Goal: Transaction & Acquisition: Subscribe to service/newsletter

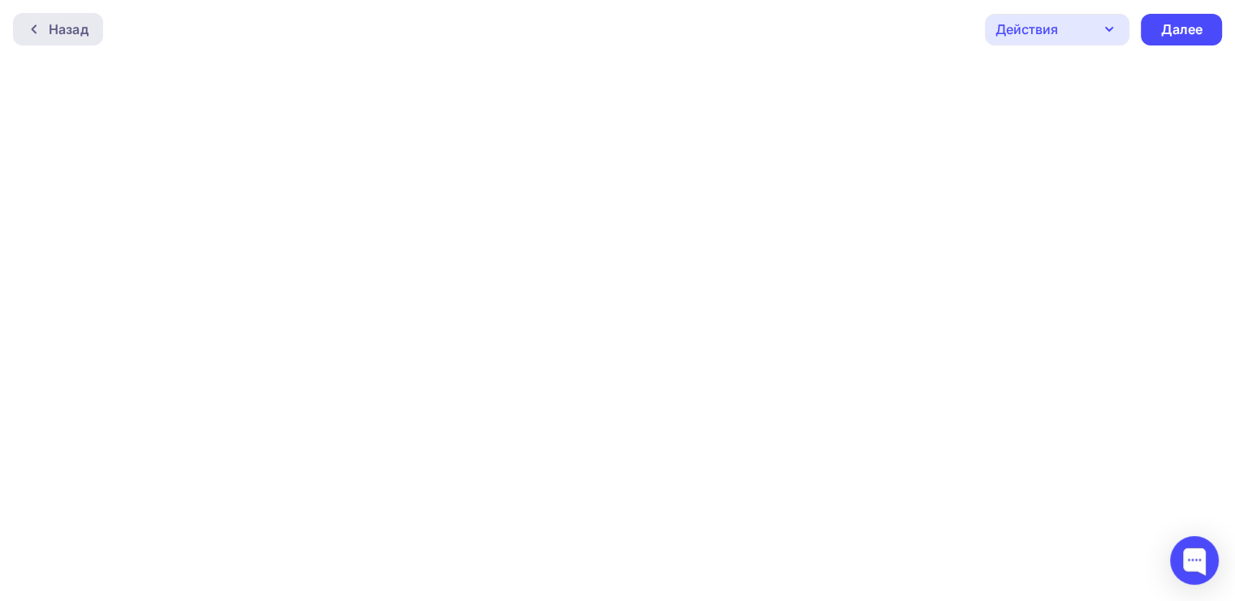
click at [69, 16] on div "Назад" at bounding box center [58, 29] width 90 height 32
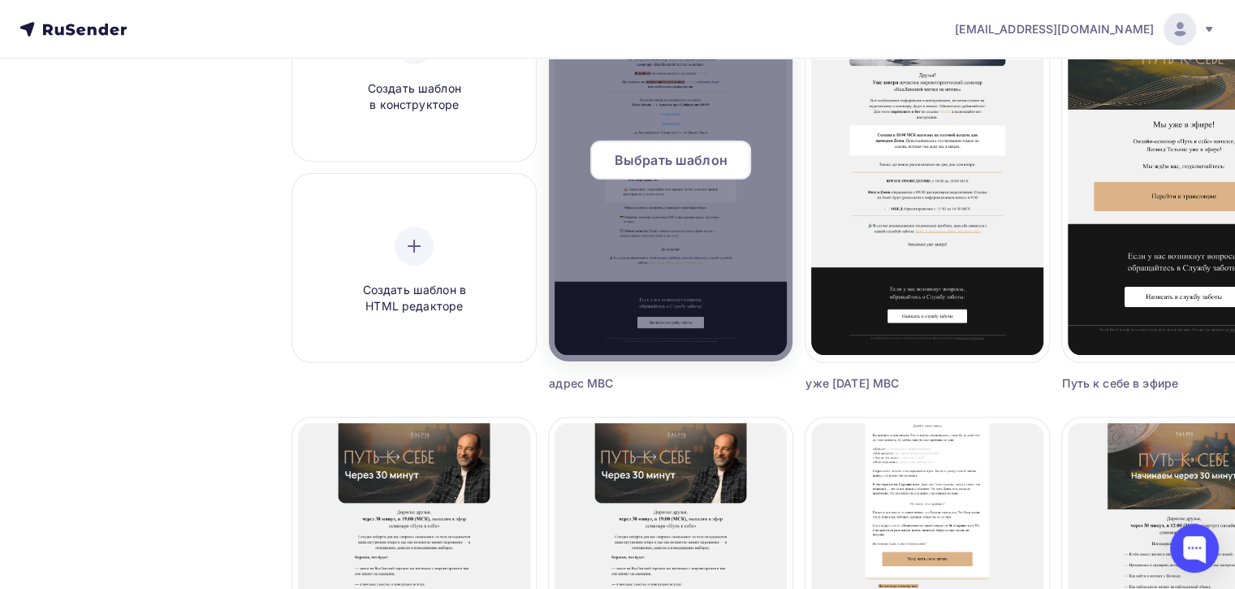
scroll to position [244, 0]
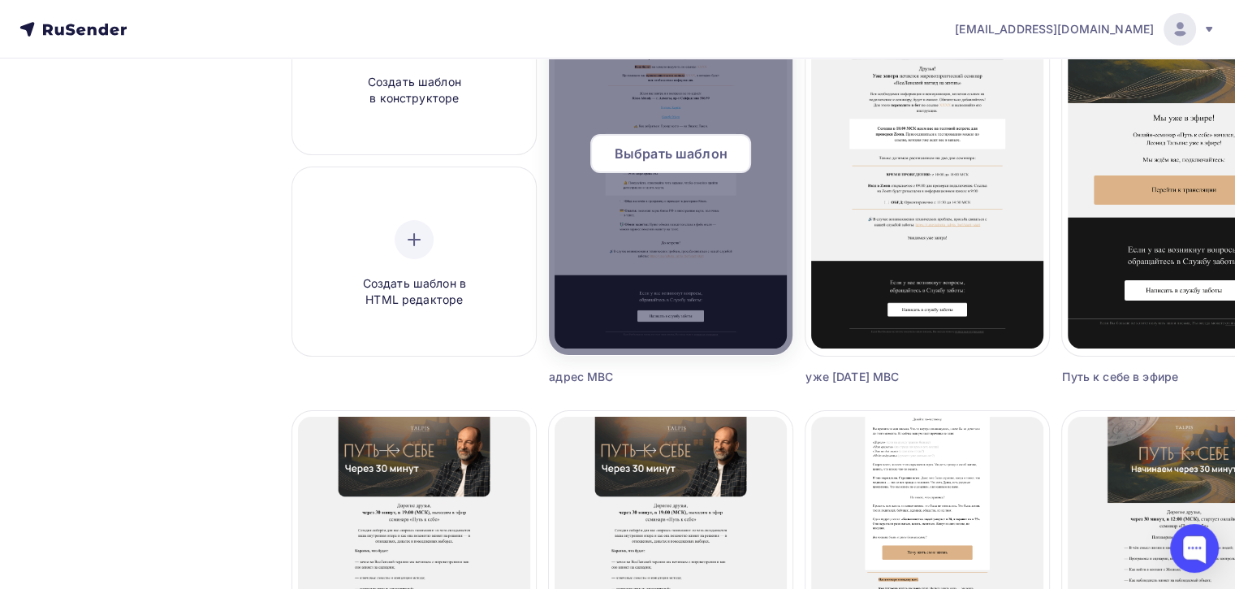
click at [696, 156] on span "Выбрать шаблон" at bounding box center [671, 153] width 113 height 19
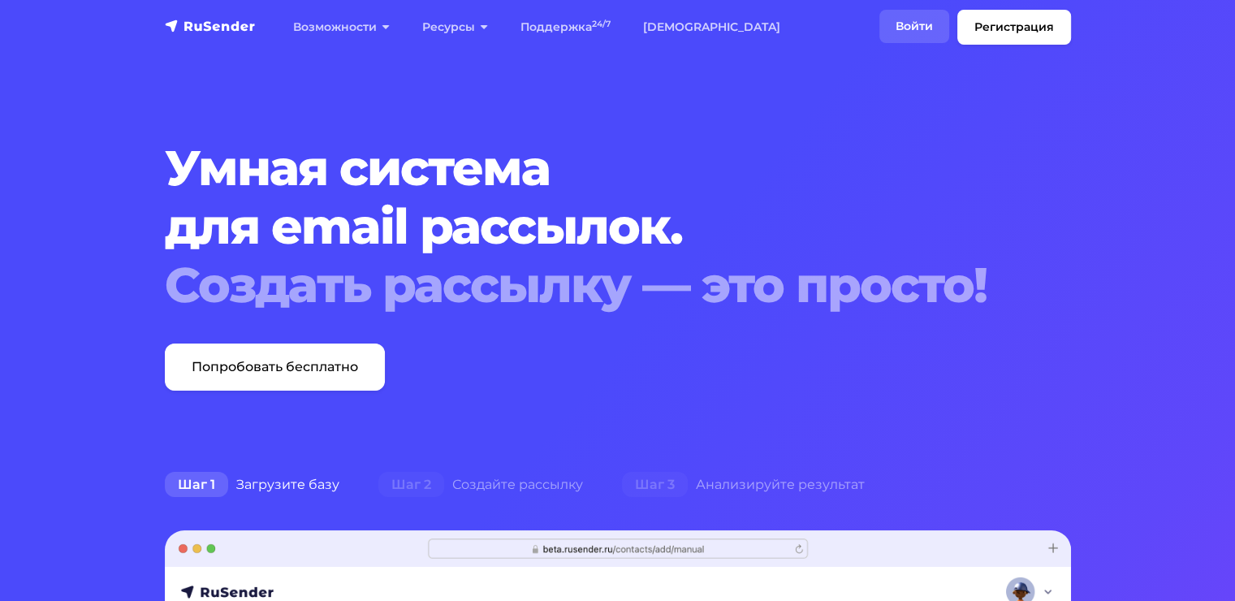
click at [899, 15] on link "Войти" at bounding box center [914, 26] width 70 height 33
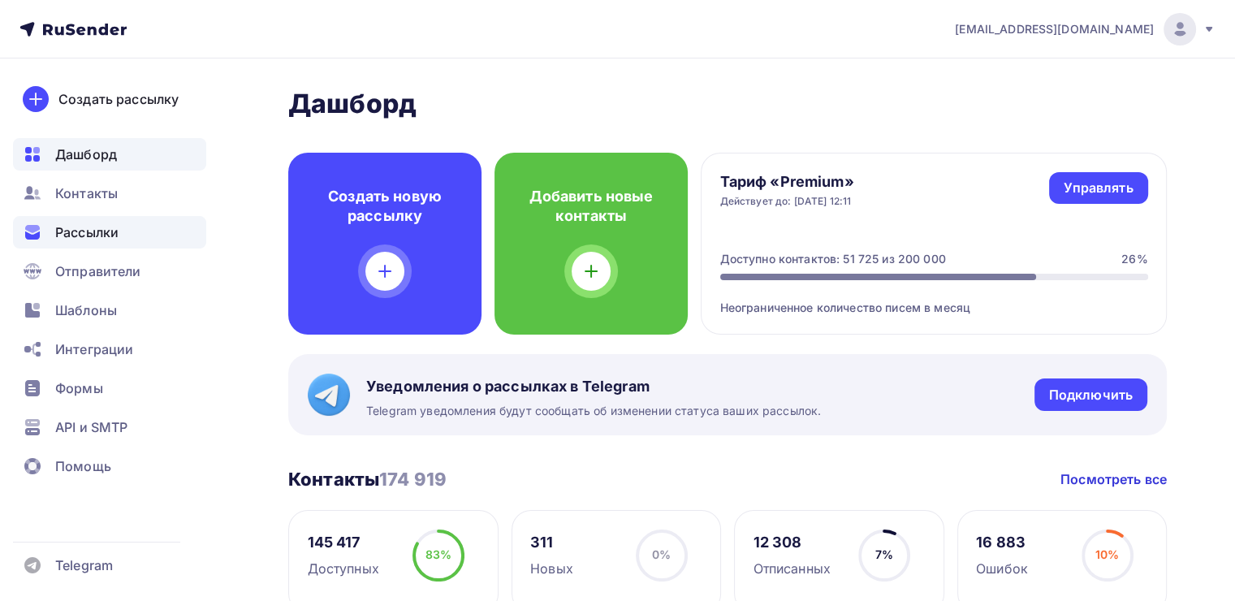
click at [140, 240] on div "Рассылки" at bounding box center [109, 232] width 193 height 32
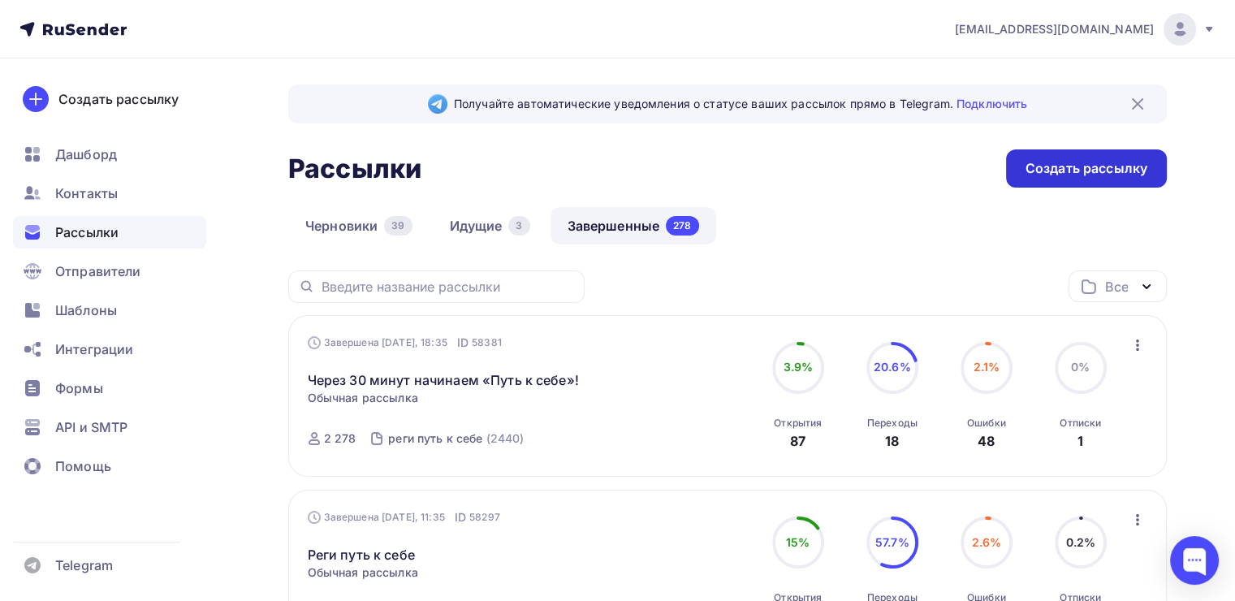
click at [1030, 172] on div "Создать рассылку" at bounding box center [1087, 168] width 122 height 19
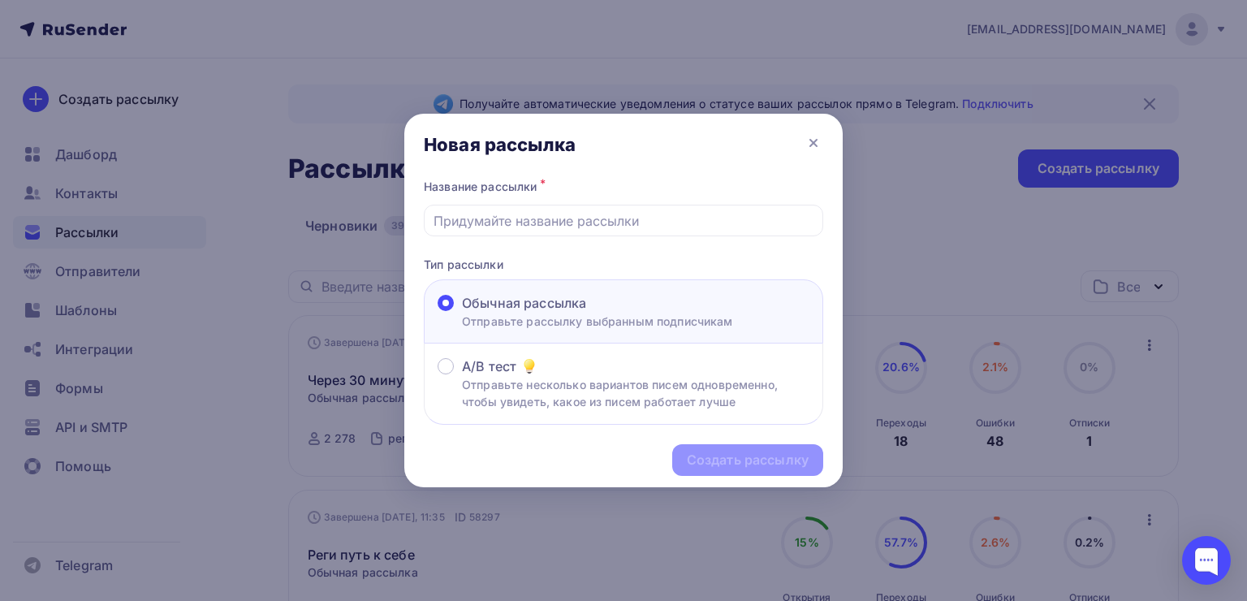
click at [536, 303] on span "Обычная рассылка" at bounding box center [524, 302] width 124 height 19
click at [462, 313] on input "Обычная рассылка Отправьте рассылку выбранным подписчикам" at bounding box center [462, 313] width 0 height 0
click at [481, 224] on input "text" at bounding box center [624, 220] width 381 height 19
type input "h"
type input "р"
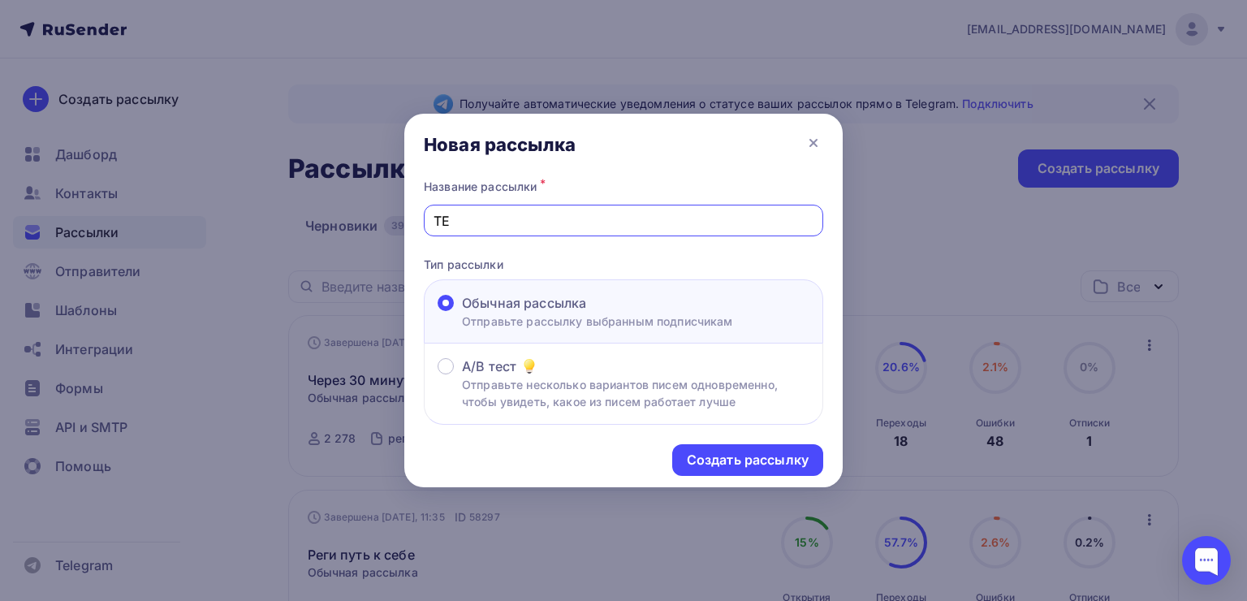
type input "Т"
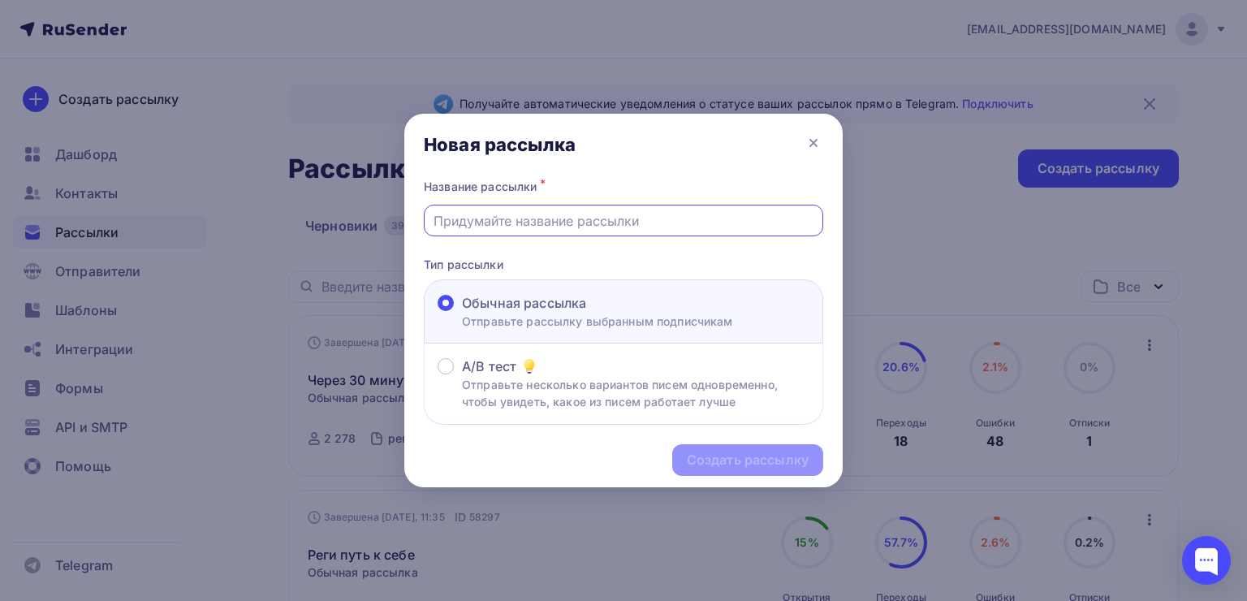
paste input "Старт семинара «ВсеЛенский взгляд на жизнь» уже [DATE]"
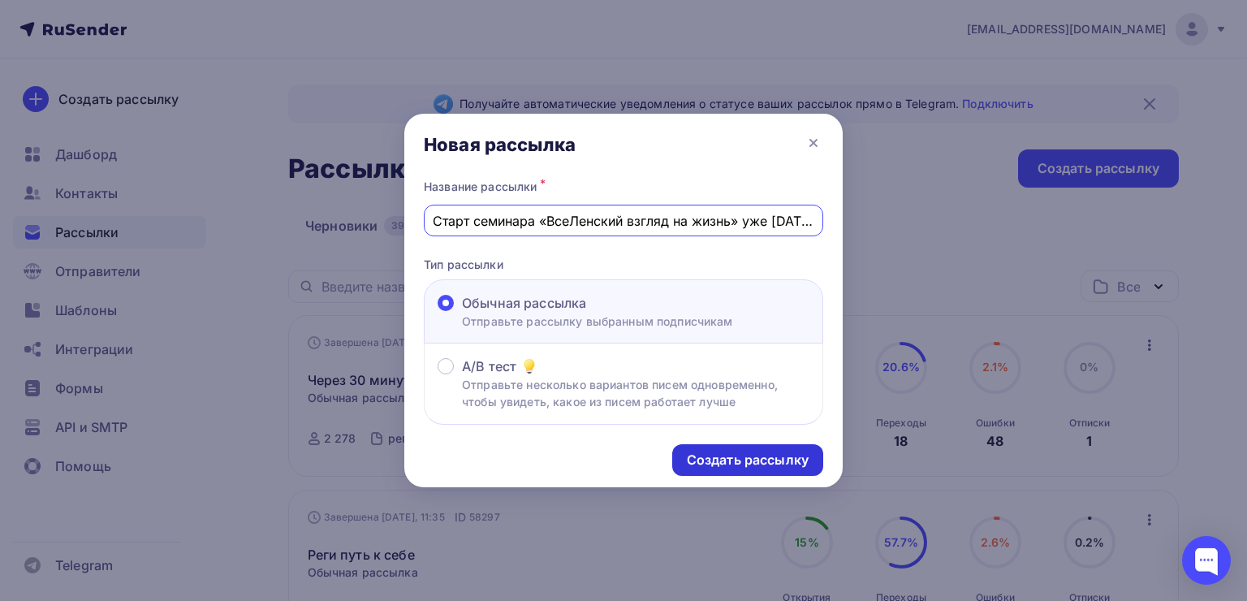
type input "Старт семинара «ВсеЛенский взгляд на жизнь» уже [DATE]"
click at [724, 461] on div "Создать рассылку" at bounding box center [748, 460] width 122 height 19
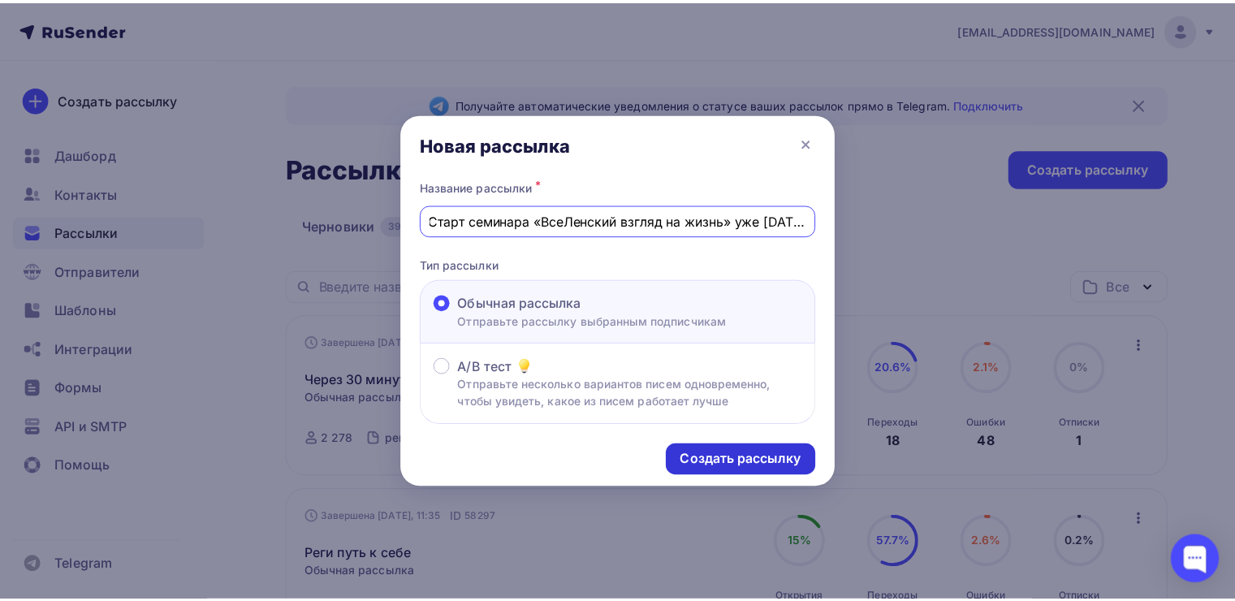
scroll to position [0, 0]
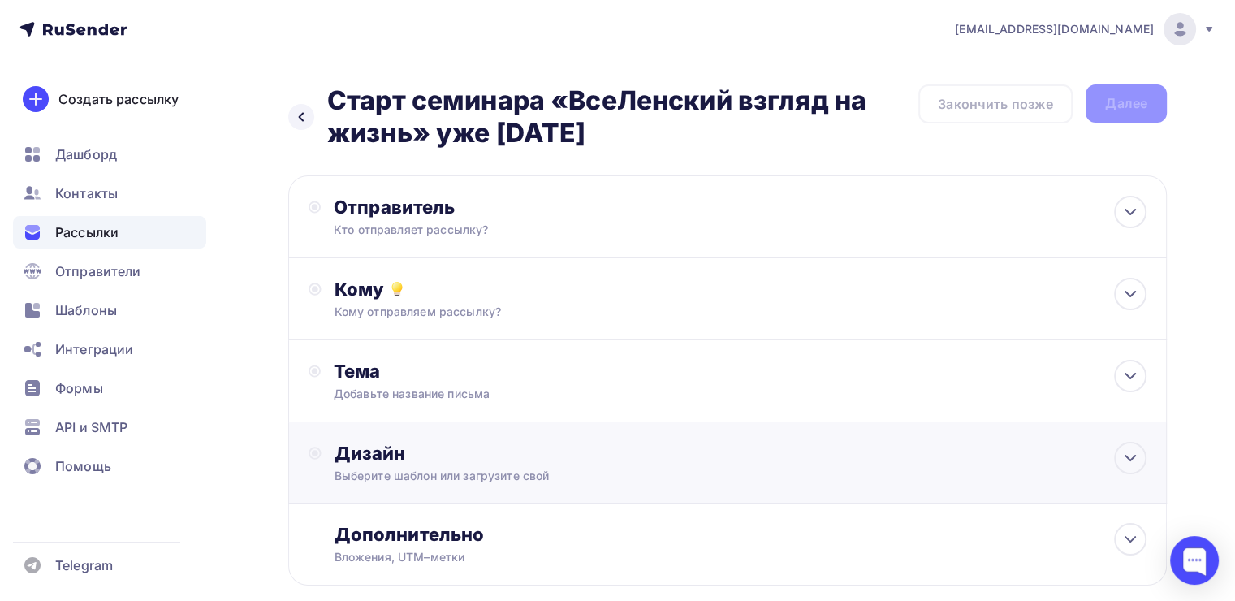
click at [789, 442] on div "Дизайн" at bounding box center [741, 453] width 812 height 23
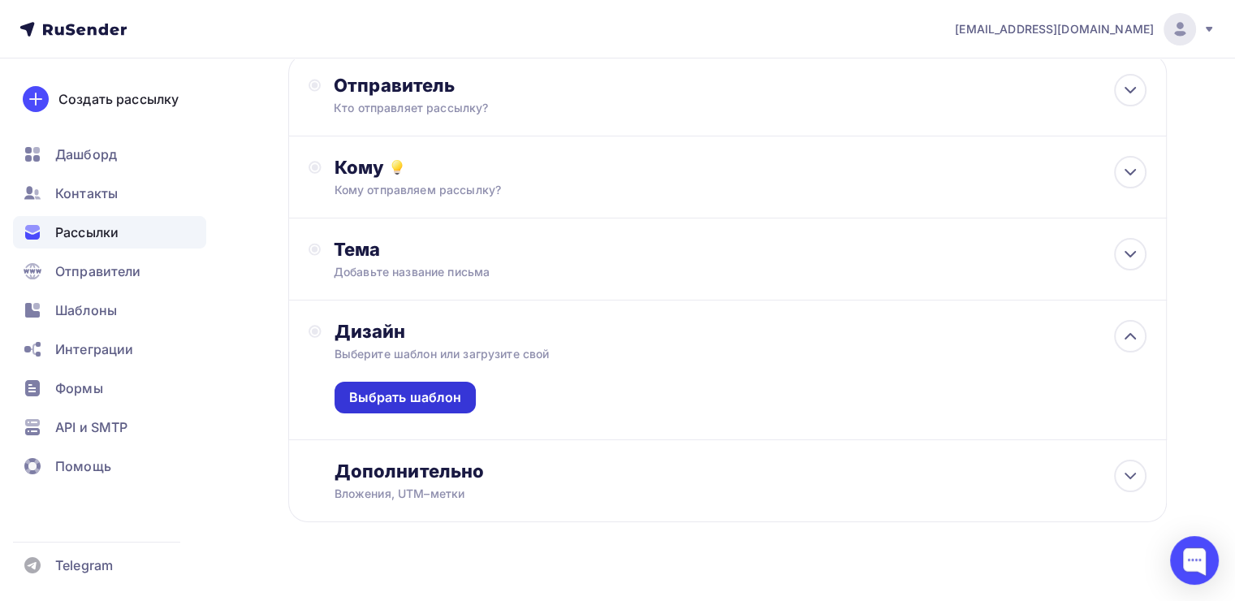
scroll to position [146, 0]
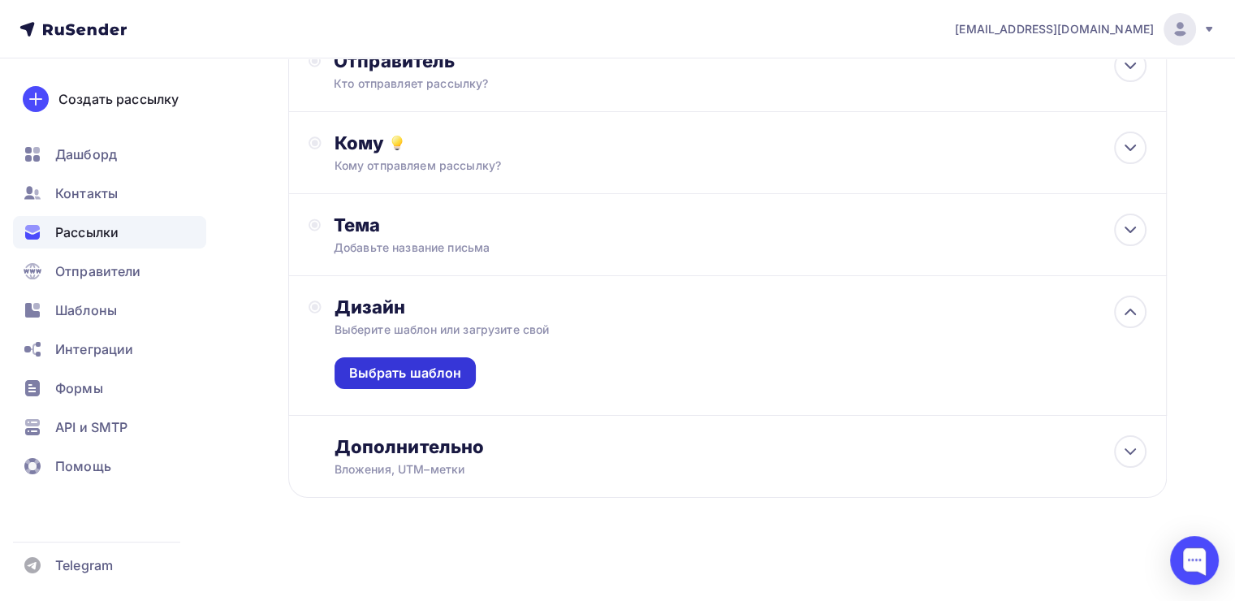
click at [445, 372] on div "Выбрать шаблон" at bounding box center [405, 373] width 113 height 19
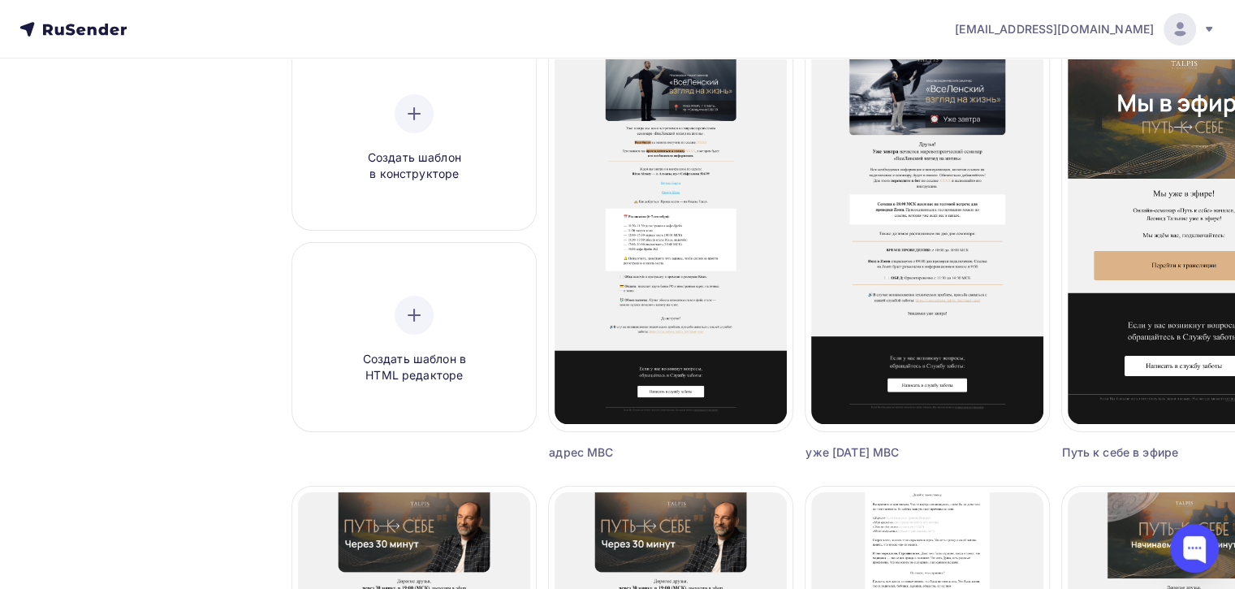
scroll to position [162, 0]
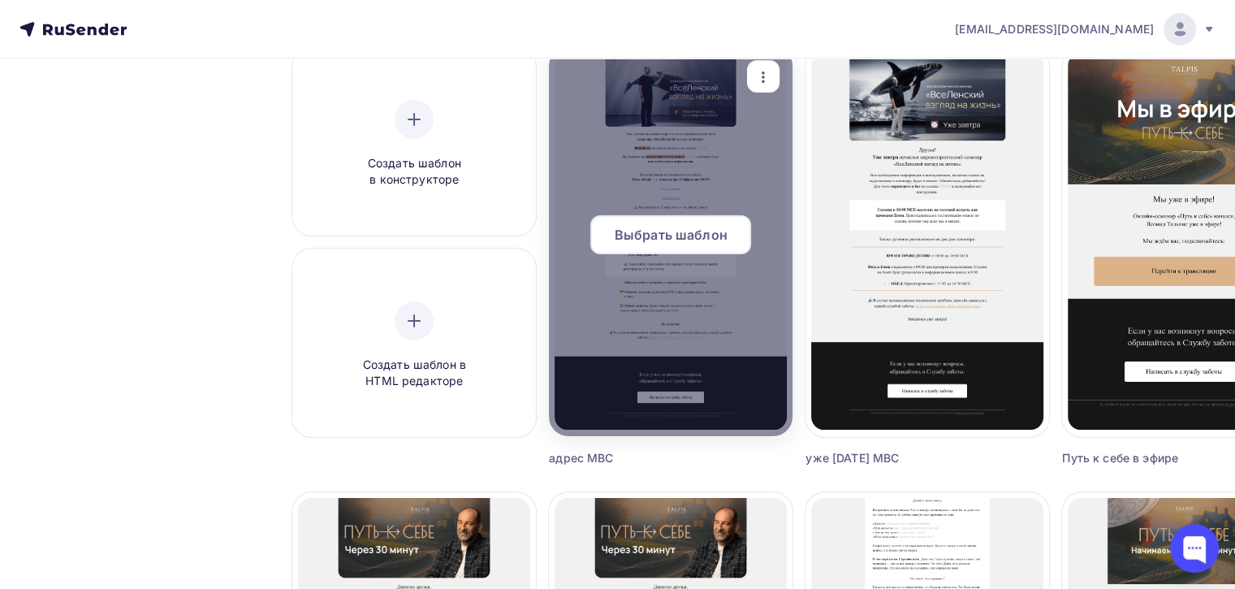
click at [708, 236] on span "Выбрать шаблон" at bounding box center [671, 234] width 113 height 19
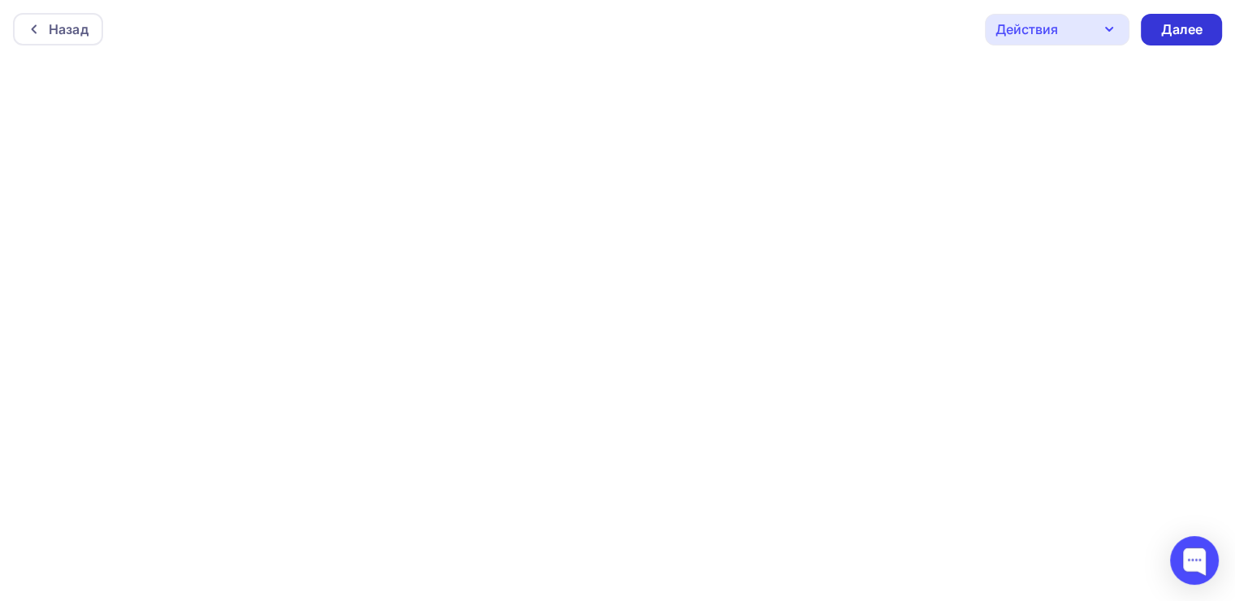
click at [1185, 36] on div "Далее" at bounding box center [1181, 29] width 42 height 19
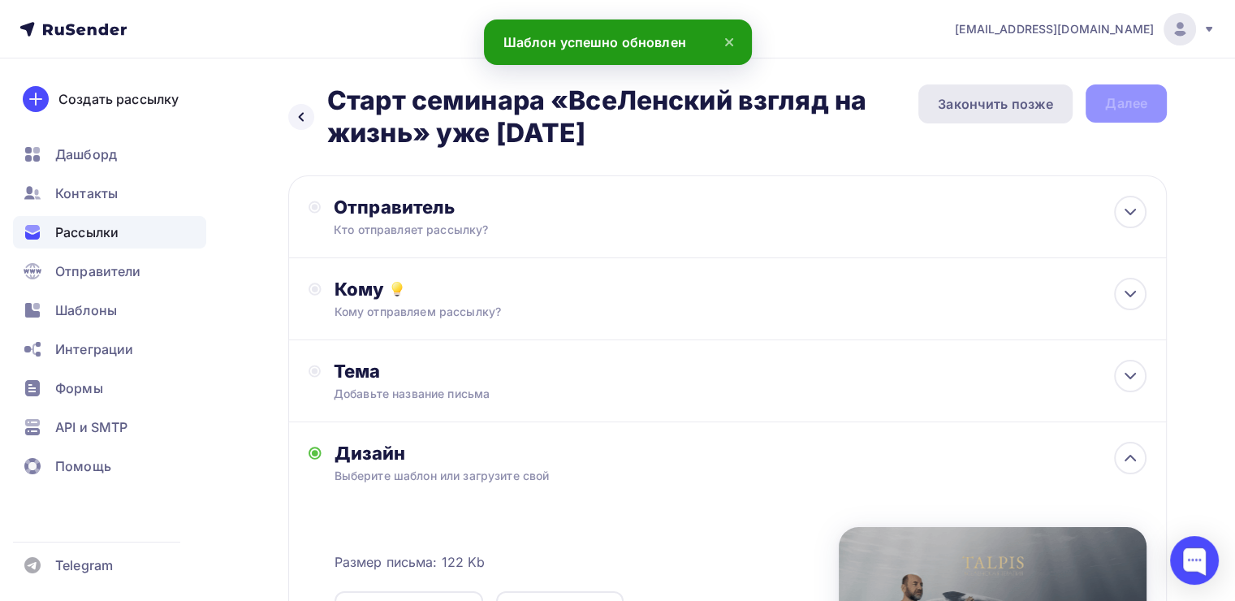
click at [965, 111] on div "Закончить позже" at bounding box center [995, 103] width 115 height 19
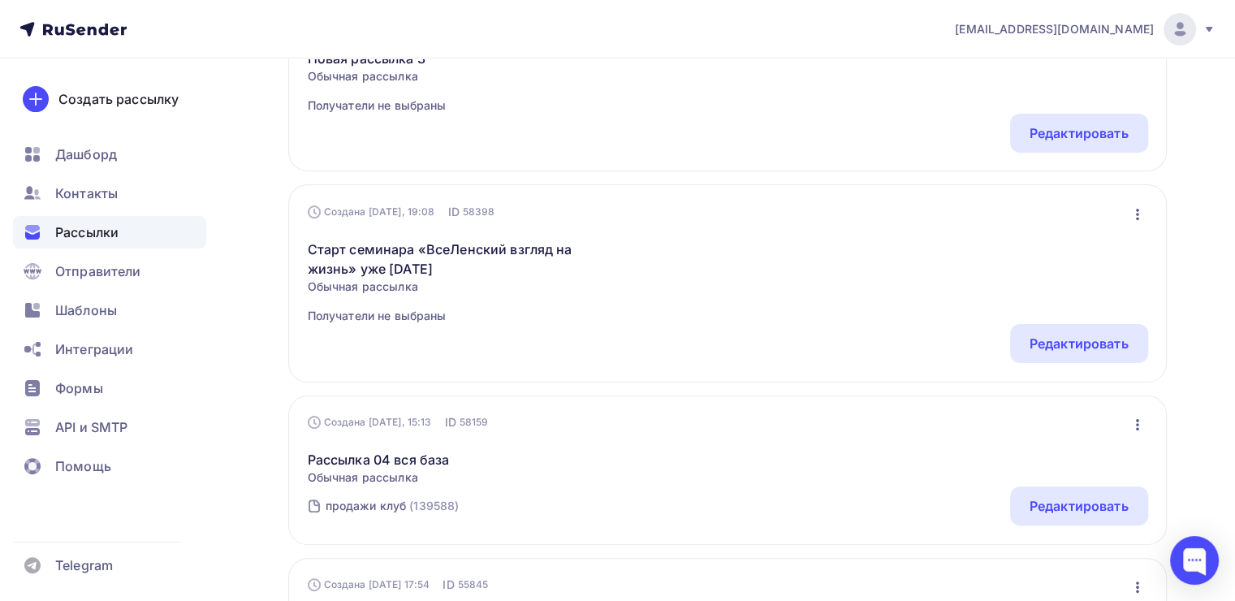
scroll to position [244, 0]
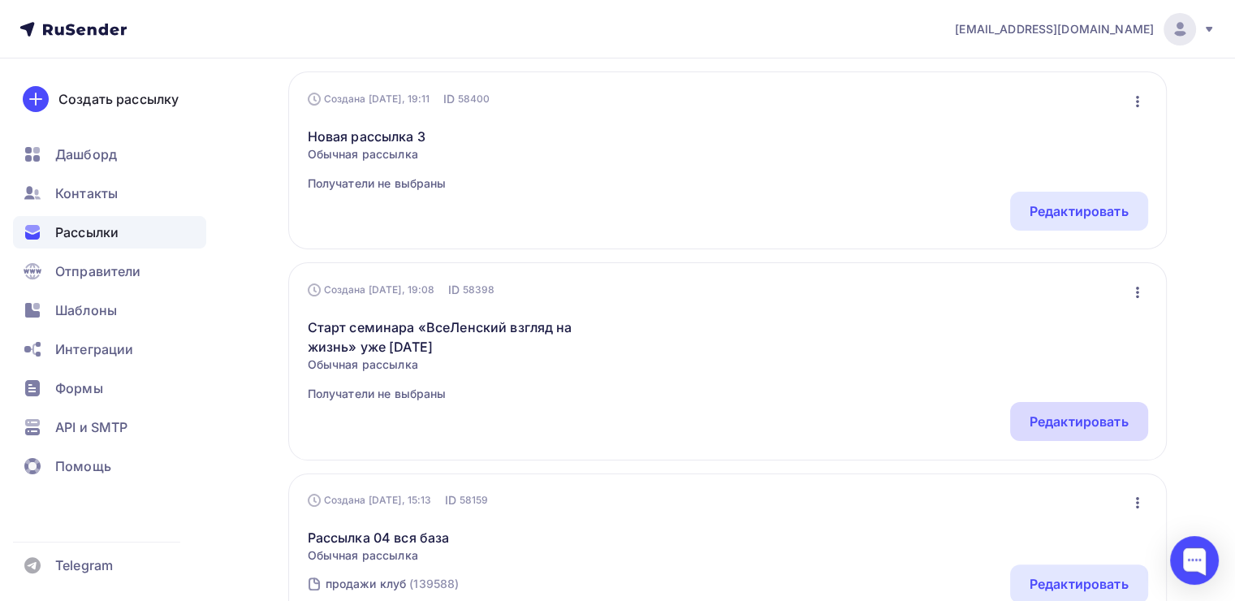
click at [1021, 427] on div "Редактировать" at bounding box center [1079, 421] width 138 height 39
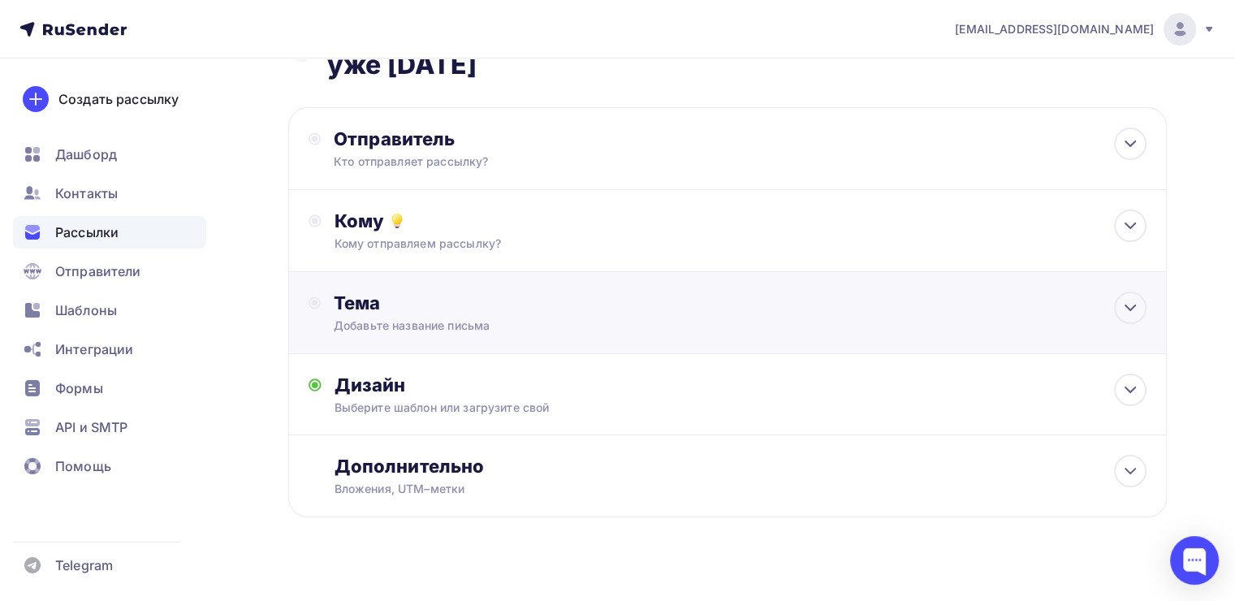
scroll to position [88, 0]
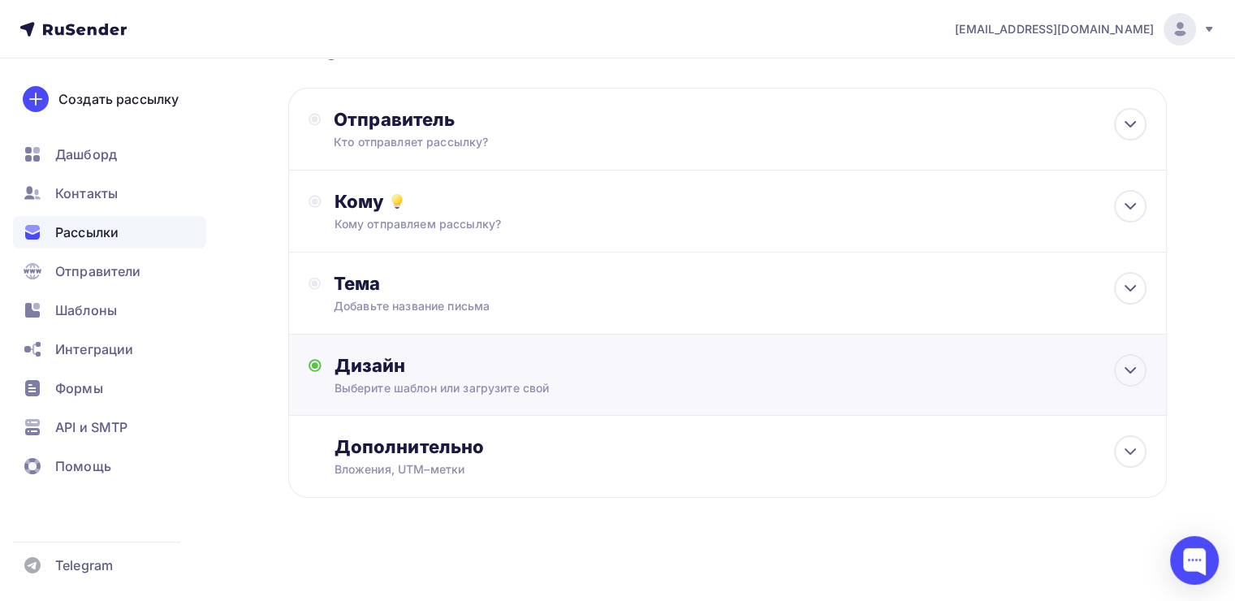
click at [745, 374] on div "Дизайн" at bounding box center [741, 365] width 812 height 23
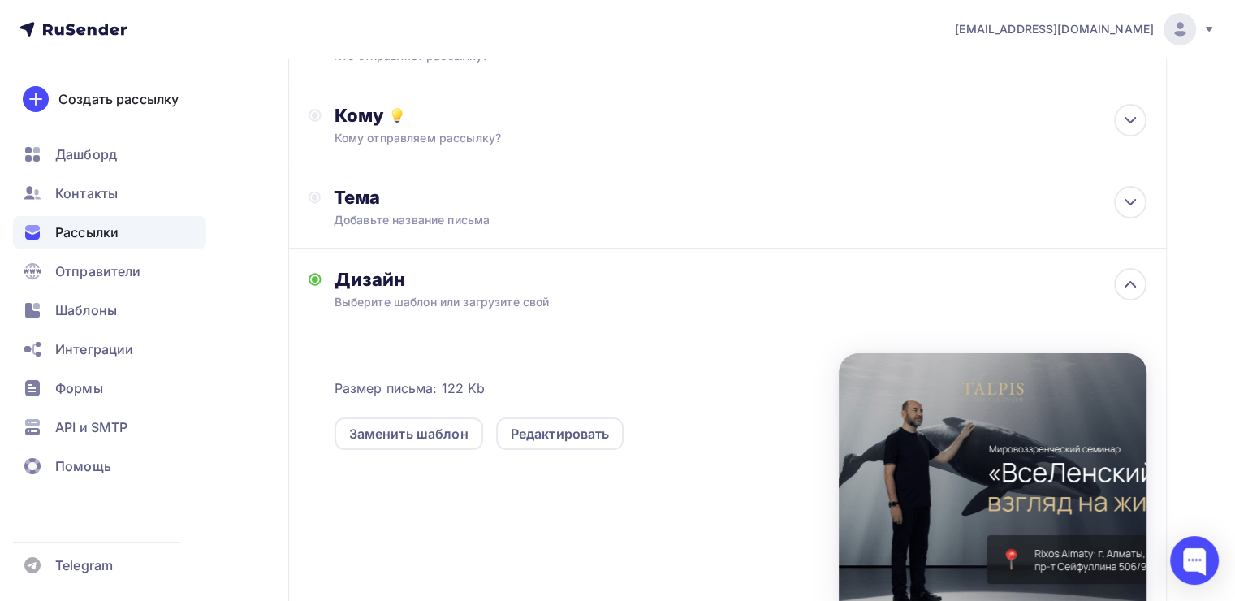
scroll to position [366, 0]
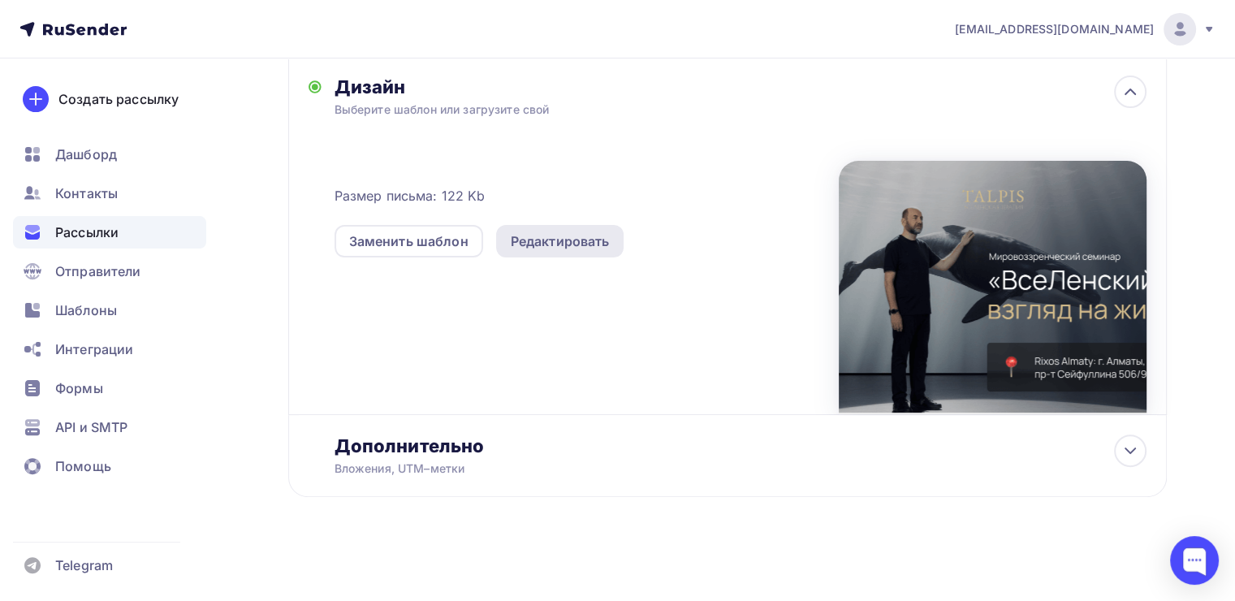
click at [560, 250] on div "Редактировать" at bounding box center [560, 241] width 128 height 32
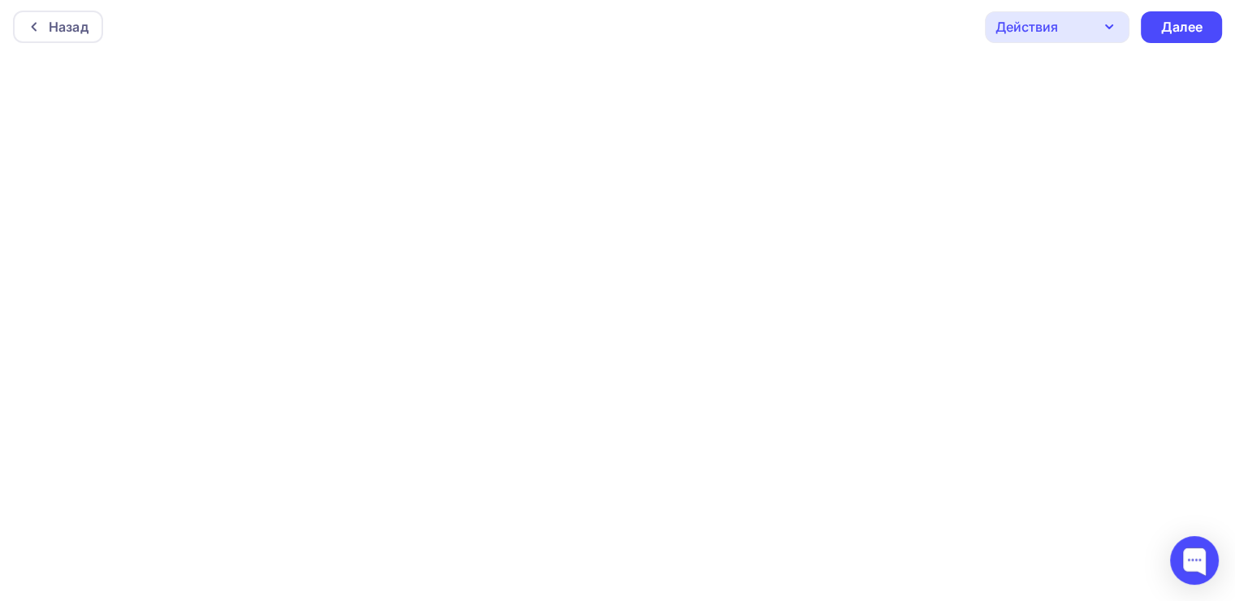
scroll to position [3, 0]
click at [1172, 19] on div "Далее" at bounding box center [1181, 26] width 42 height 19
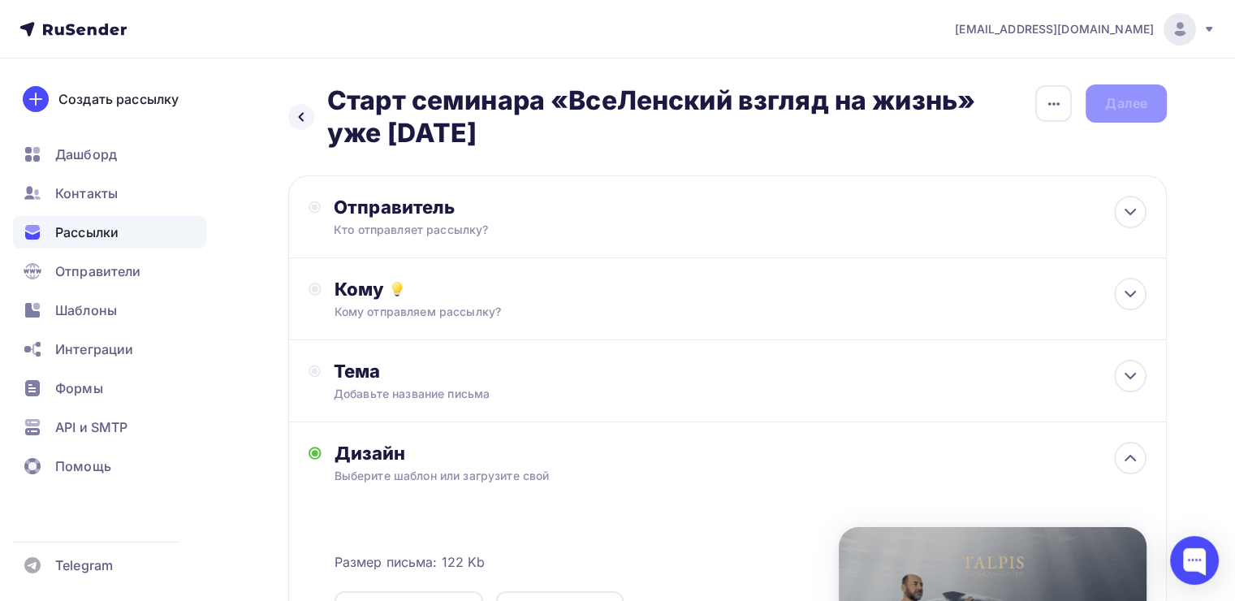
drag, startPoint x: 1036, startPoint y: 190, endPoint x: 1030, endPoint y: 166, distance: 25.2
click at [1034, 191] on div "Отправитель Кто отправляет рассылку? Email * tech@newlightconsult.com info@ut-n…" at bounding box center [727, 216] width 879 height 83
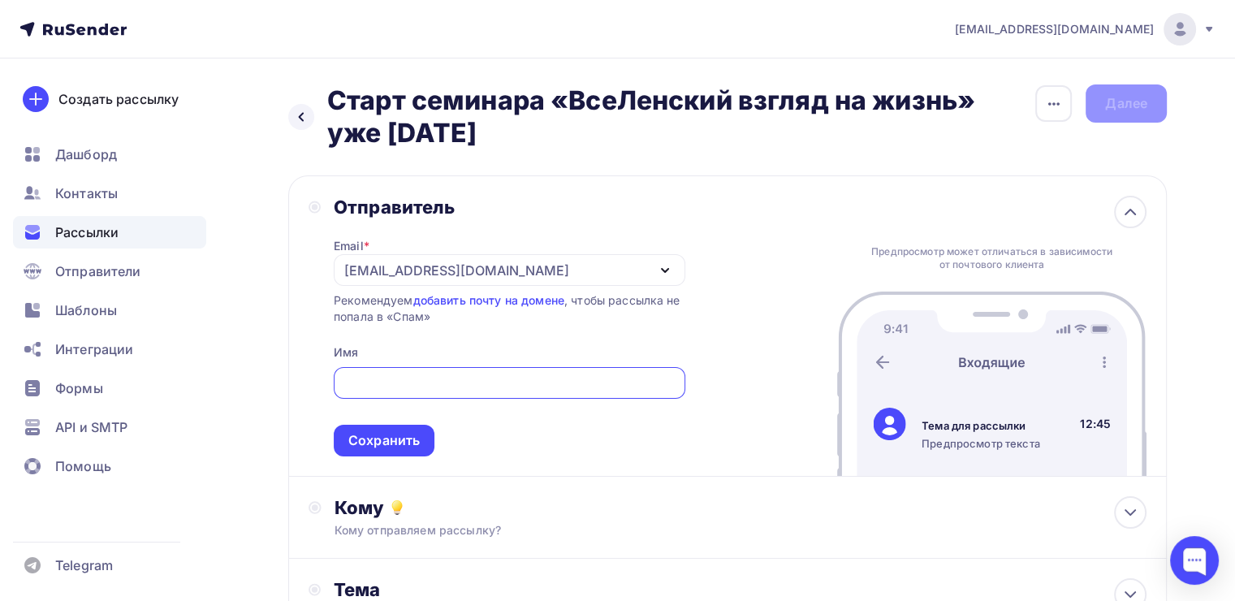
click at [611, 277] on div "[EMAIL_ADDRESS][DOMAIN_NAME]" at bounding box center [510, 270] width 352 height 32
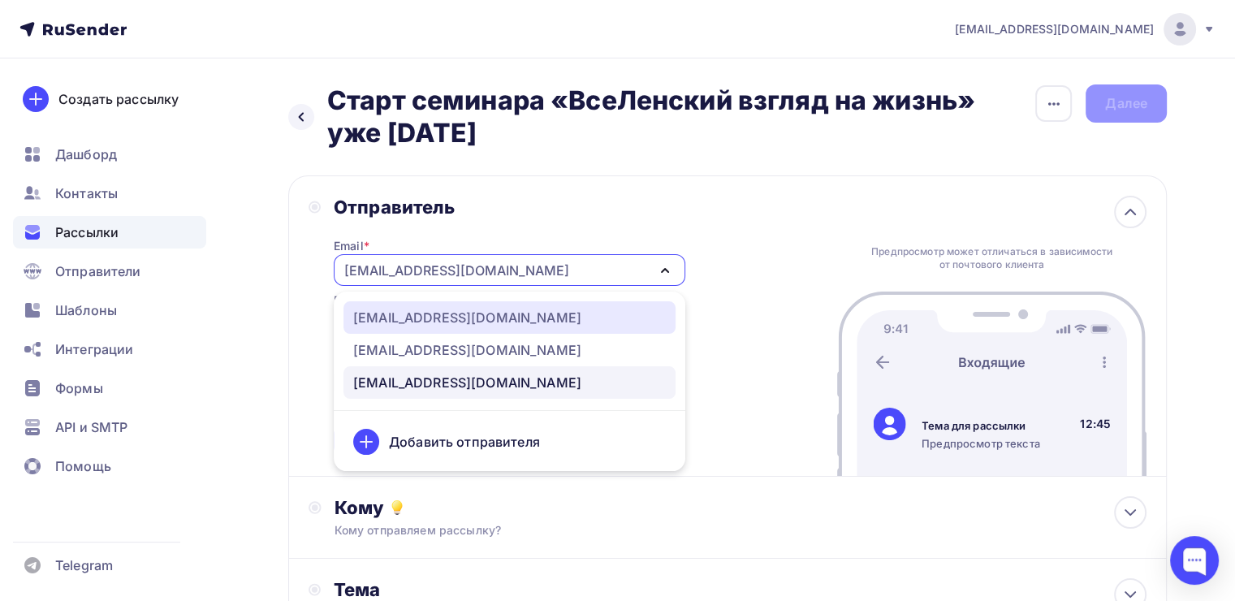
click at [418, 321] on div "[EMAIL_ADDRESS][DOMAIN_NAME]" at bounding box center [467, 317] width 228 height 19
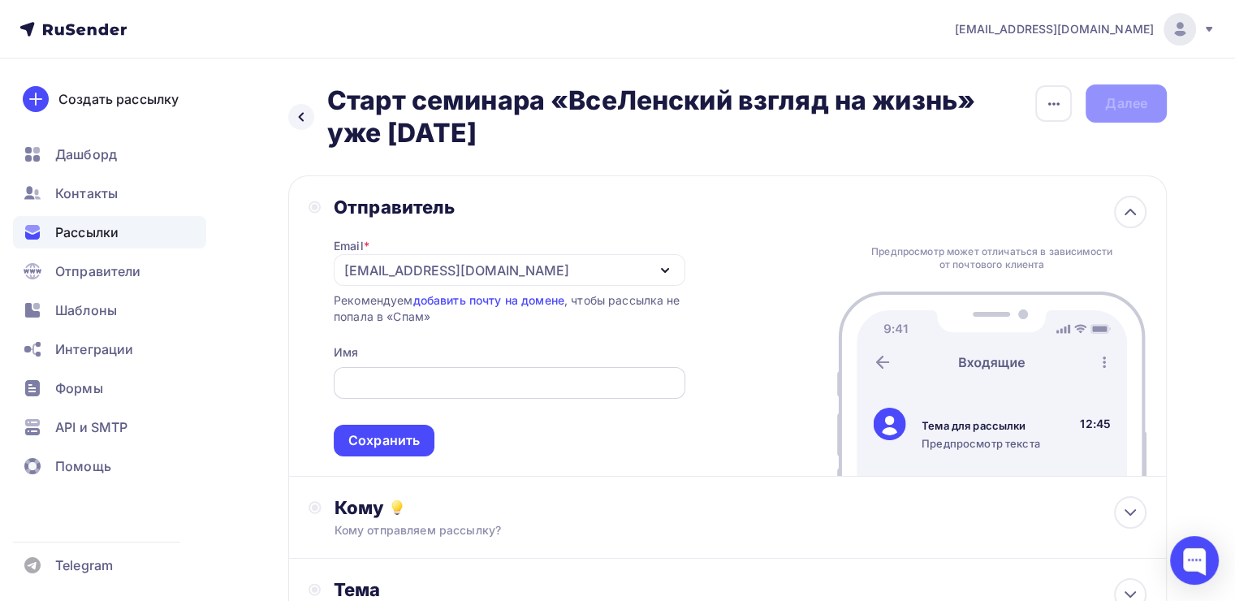
click at [427, 367] on div at bounding box center [510, 383] width 352 height 32
click at [427, 382] on input "text" at bounding box center [509, 383] width 333 height 19
type input "[PERSON_NAME]"
click at [420, 445] on div "Сохранить" at bounding box center [384, 441] width 101 height 32
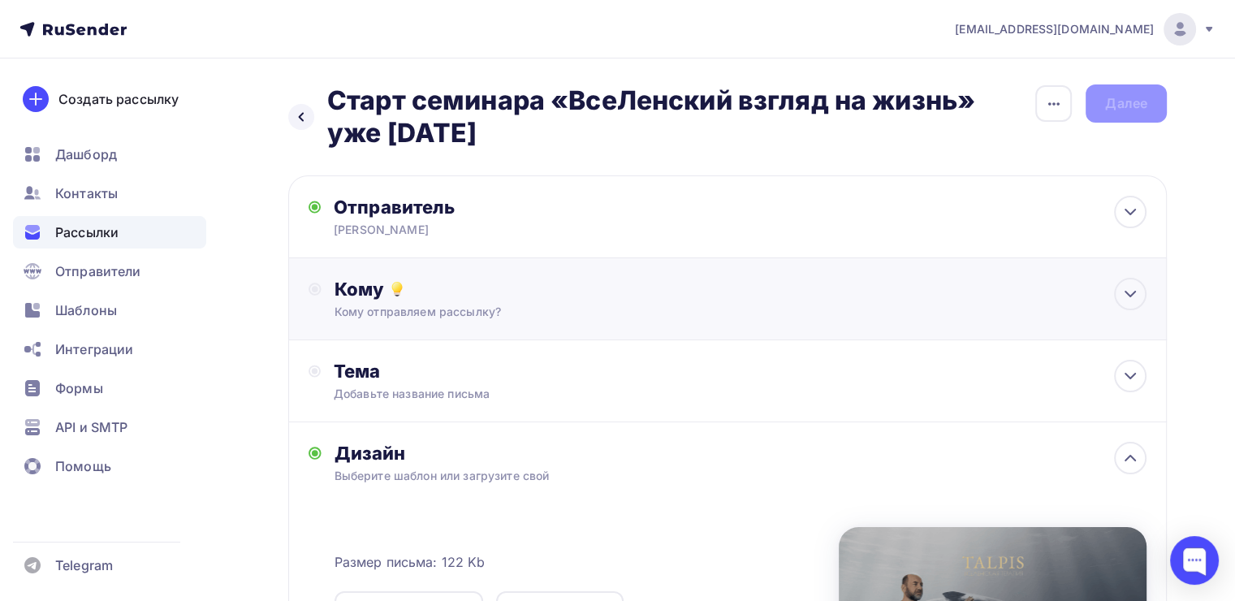
click at [422, 281] on div "Кому" at bounding box center [741, 289] width 812 height 23
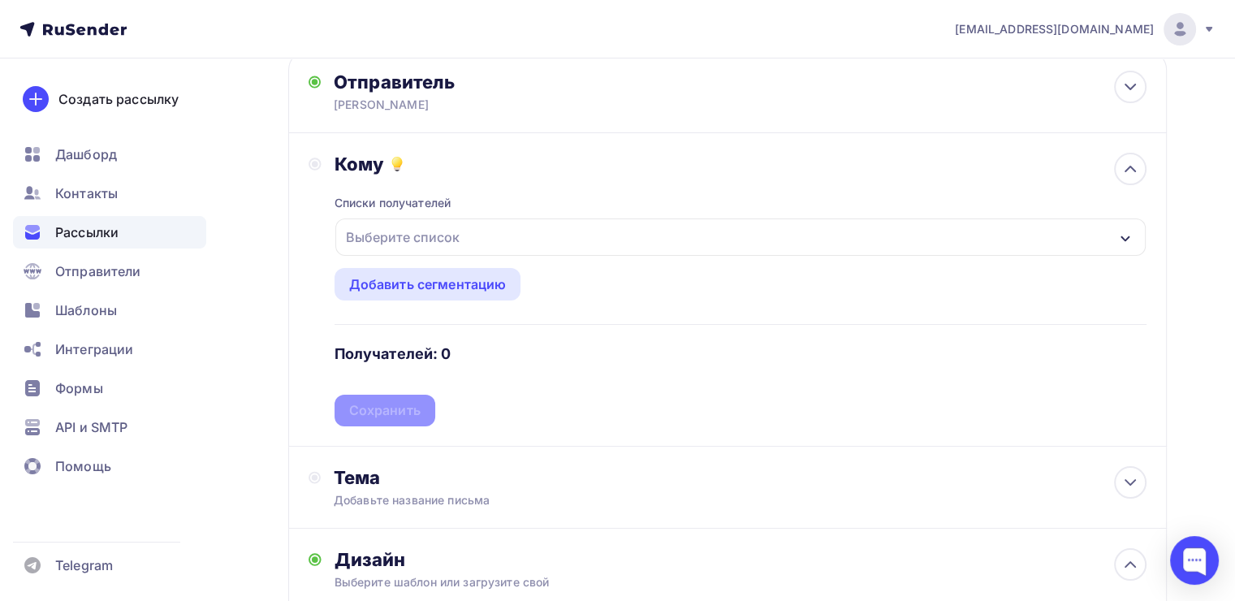
scroll to position [244, 0]
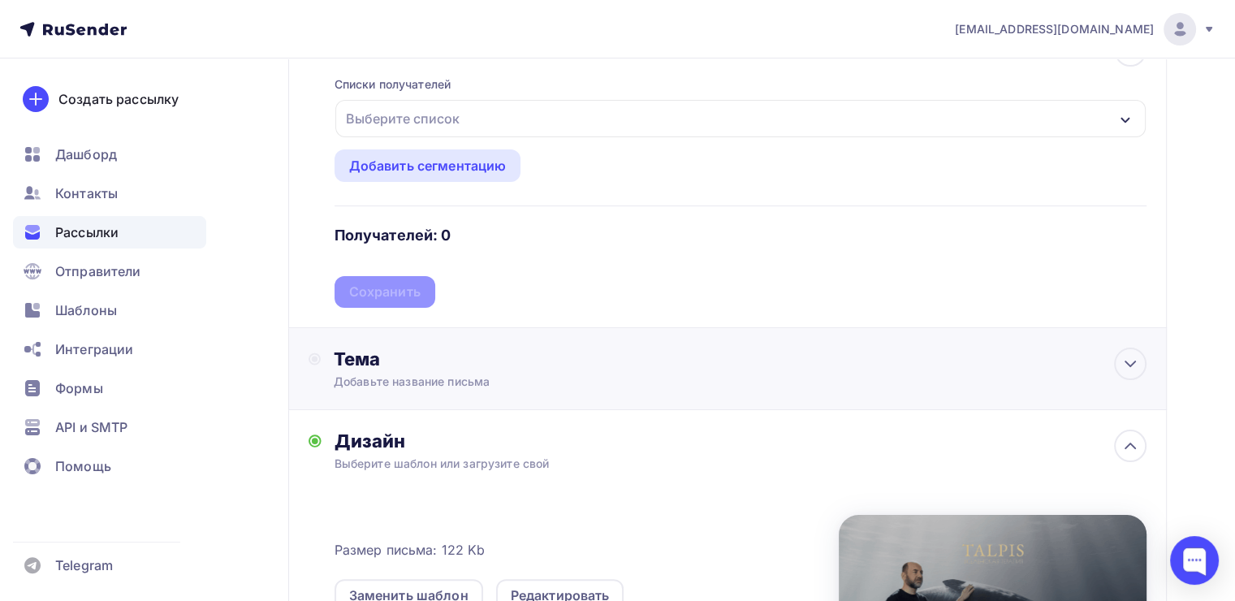
click at [477, 352] on div "Тема" at bounding box center [494, 359] width 321 height 23
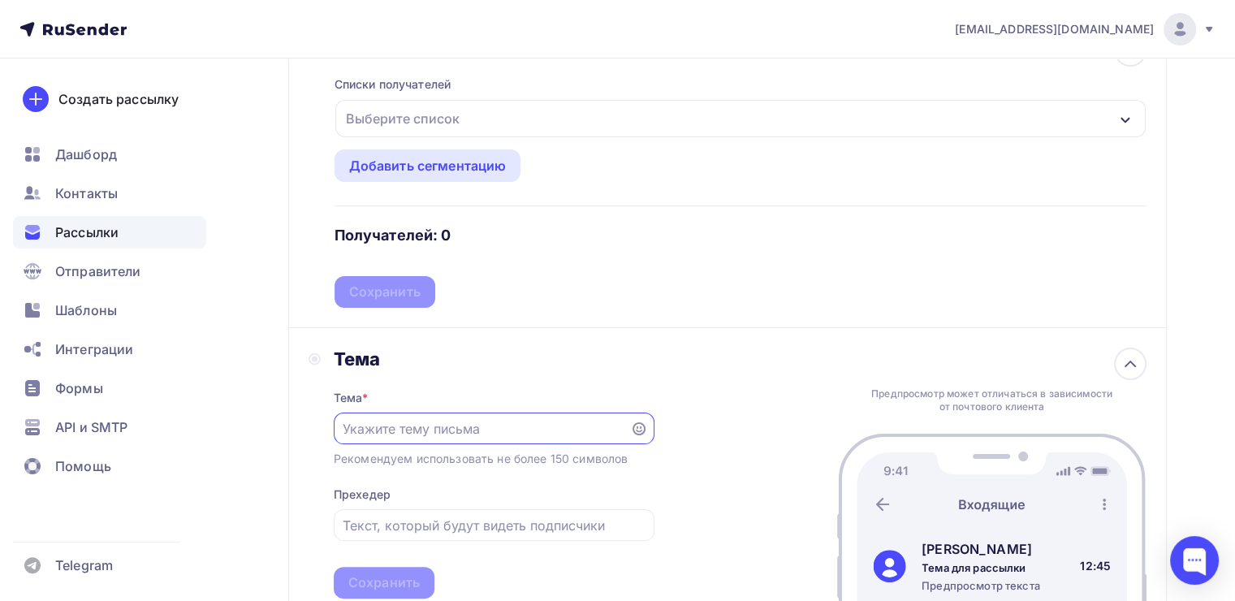
scroll to position [0, 0]
paste input "Старт семинара «ВсеЛенский взгляд на жизнь» уже [DATE]"
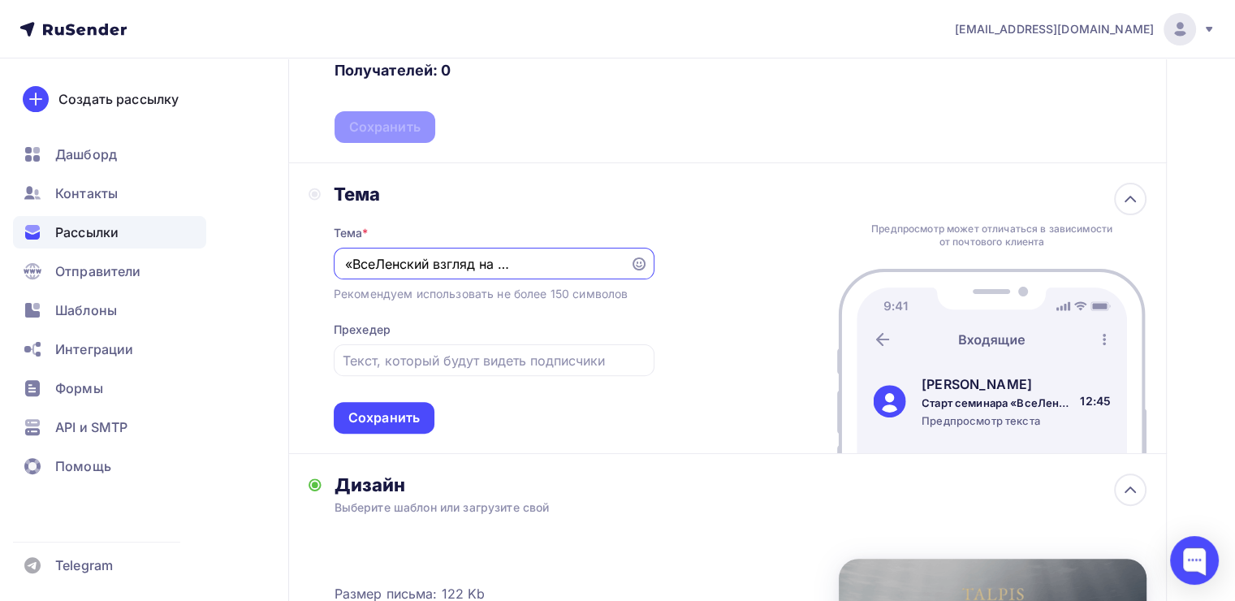
scroll to position [487, 0]
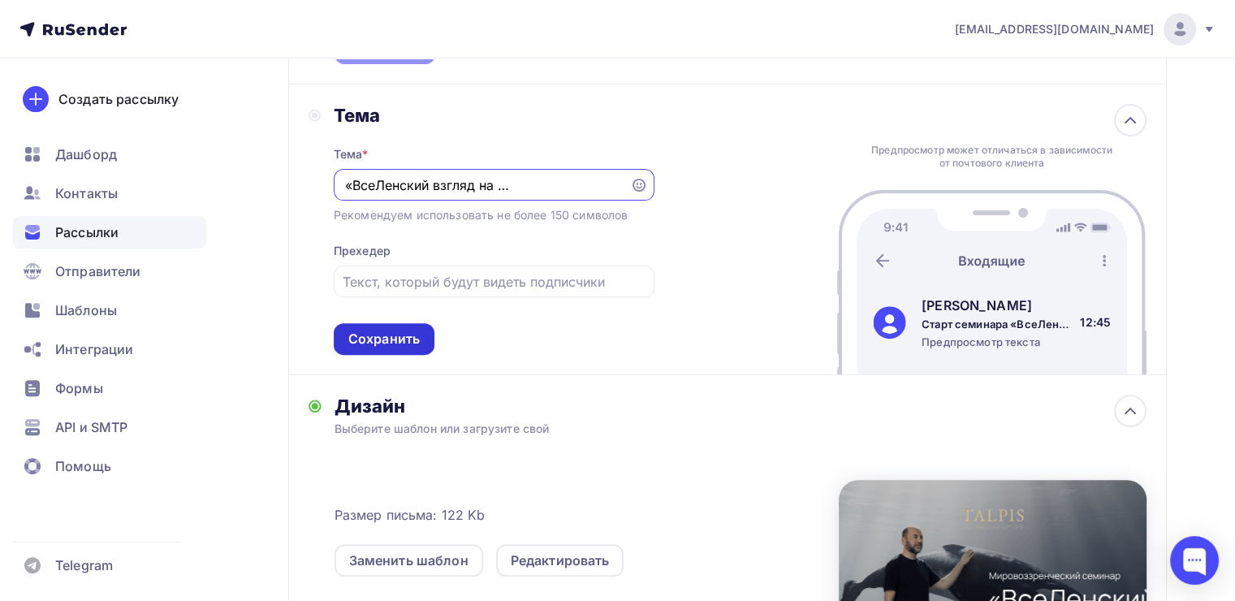
type input "Старт семинара «ВсеЛенский взгляд на жизнь» уже [DATE]"
click at [358, 339] on div "Сохранить" at bounding box center [383, 339] width 71 height 19
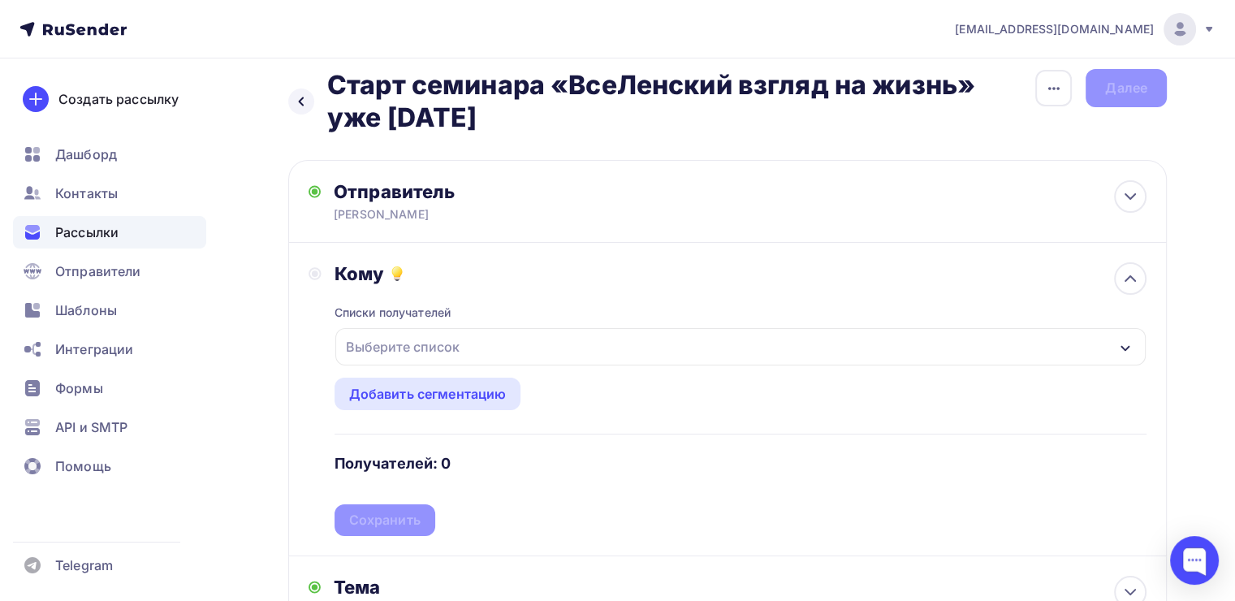
scroll to position [0, 0]
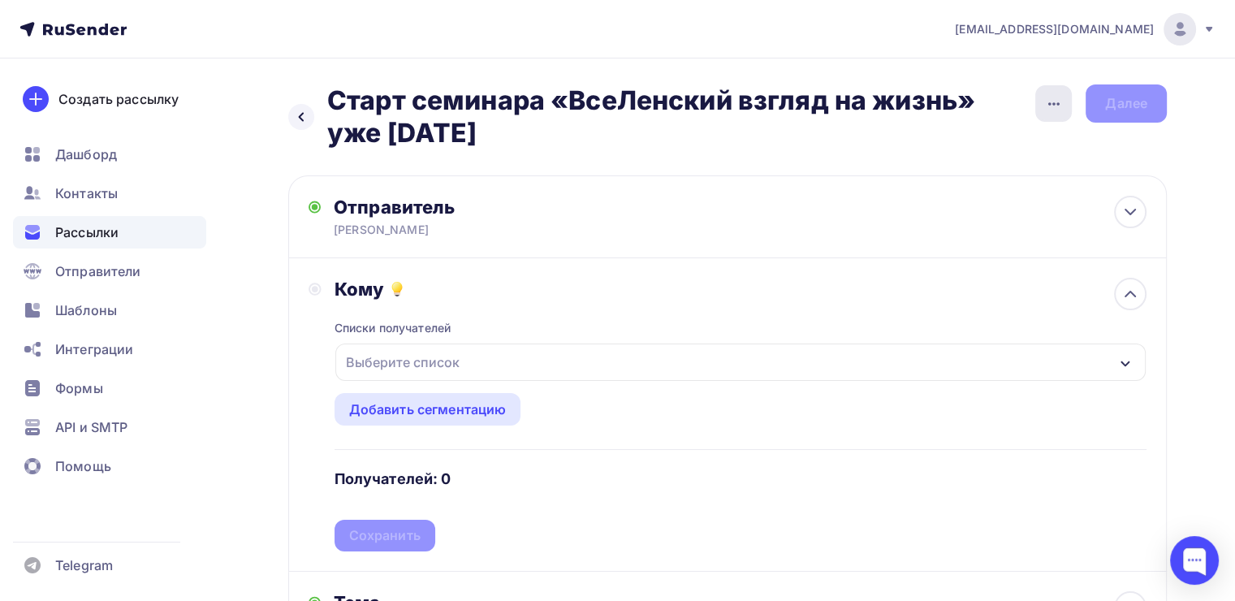
click at [1044, 107] on icon "button" at bounding box center [1053, 103] width 19 height 19
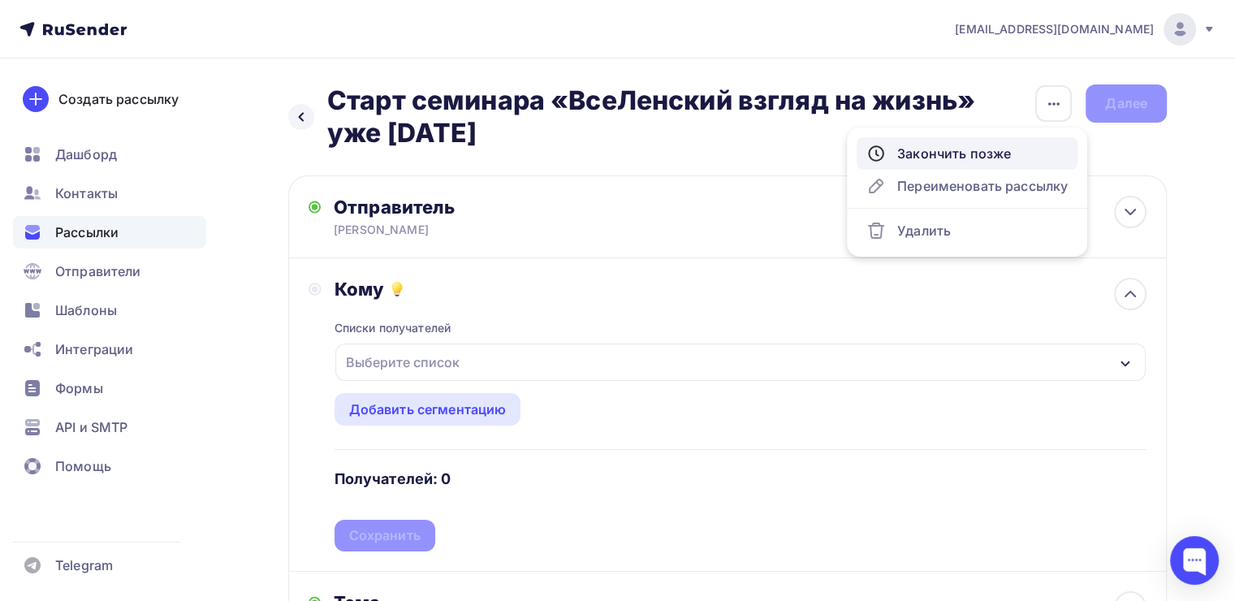
click at [971, 160] on div "Закончить позже" at bounding box center [966, 153] width 201 height 19
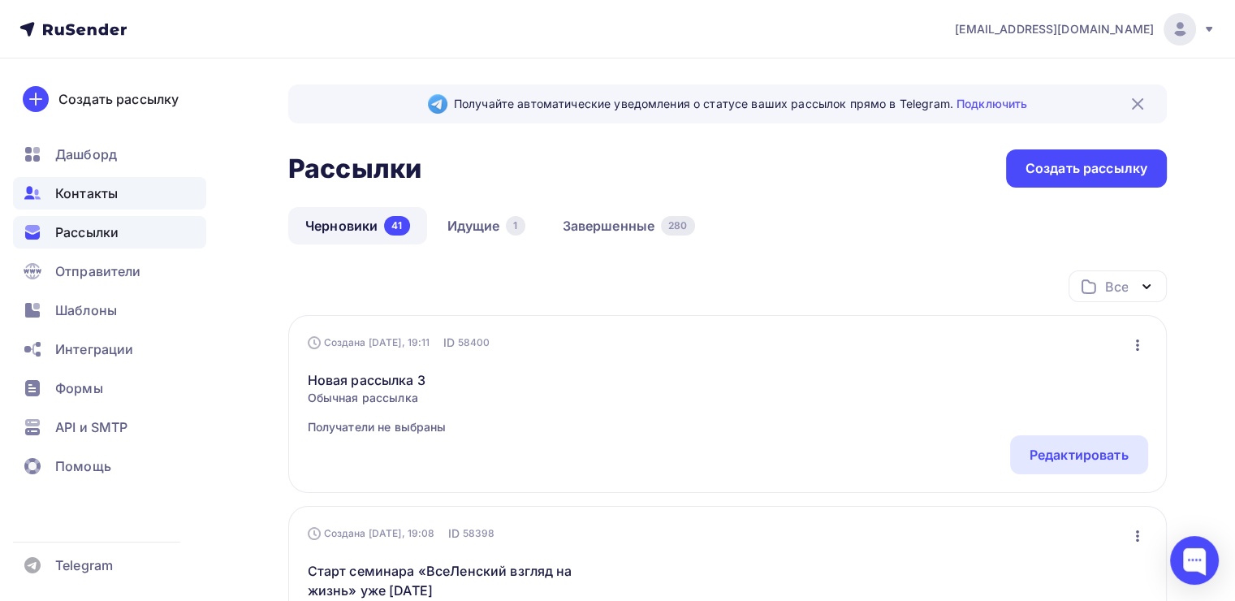
click at [101, 191] on span "Контакты" at bounding box center [86, 193] width 63 height 19
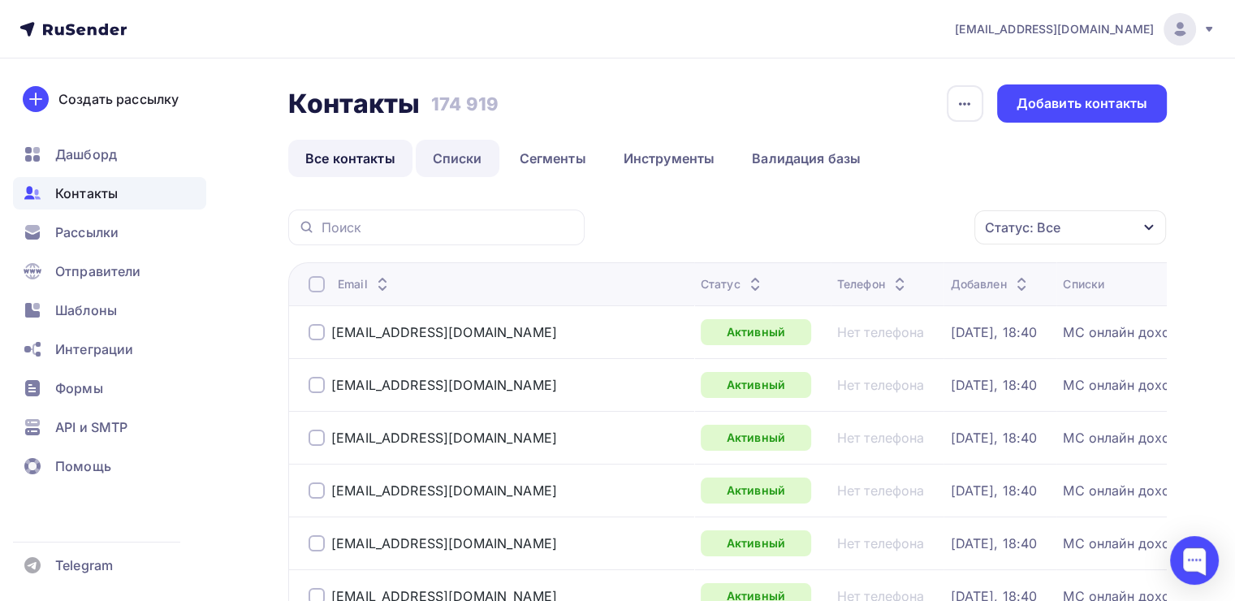
click at [467, 163] on link "Списки" at bounding box center [458, 158] width 84 height 37
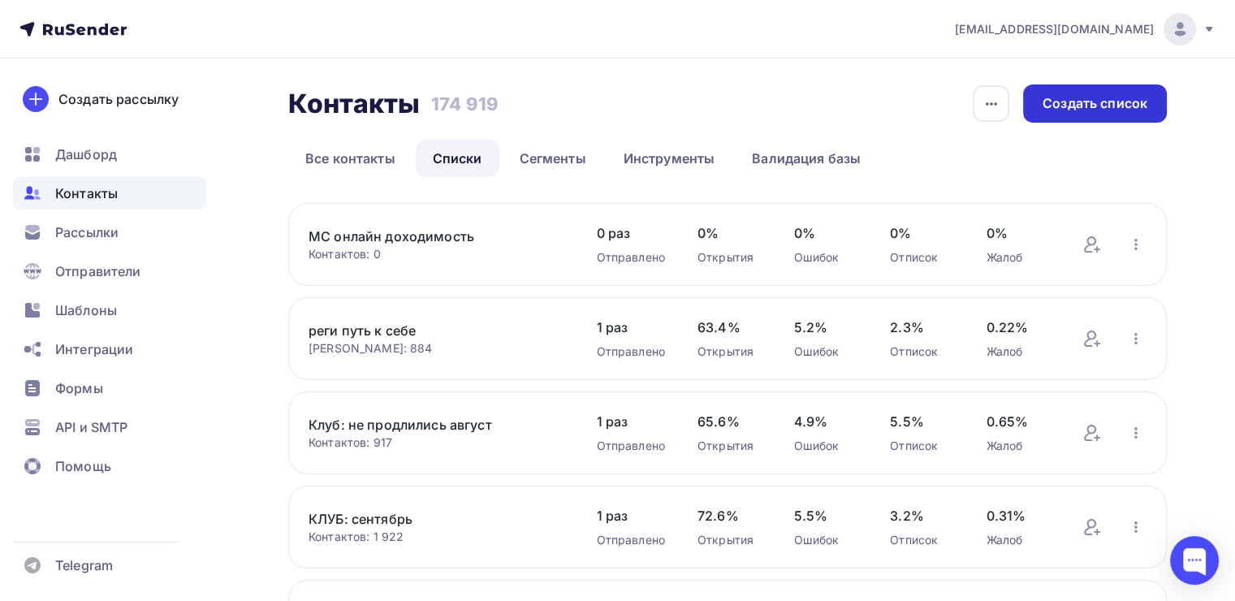
click at [1075, 97] on div "Создать список" at bounding box center [1095, 103] width 105 height 19
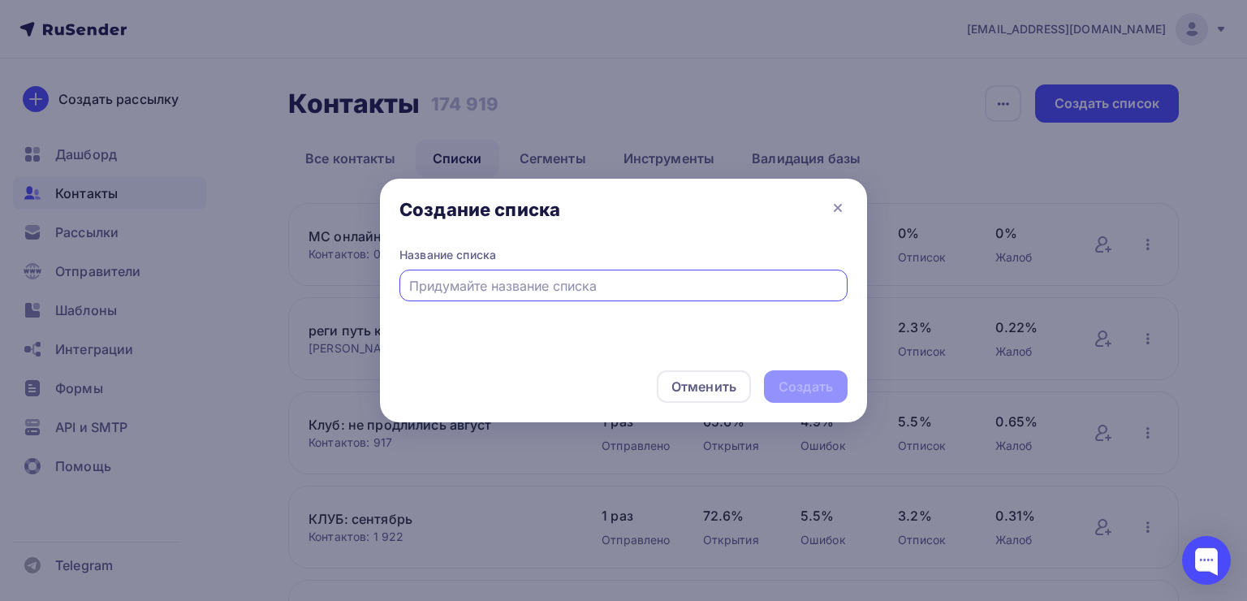
click at [529, 289] on input "text" at bounding box center [624, 285] width 430 height 19
type input "офлайн кз мвс"
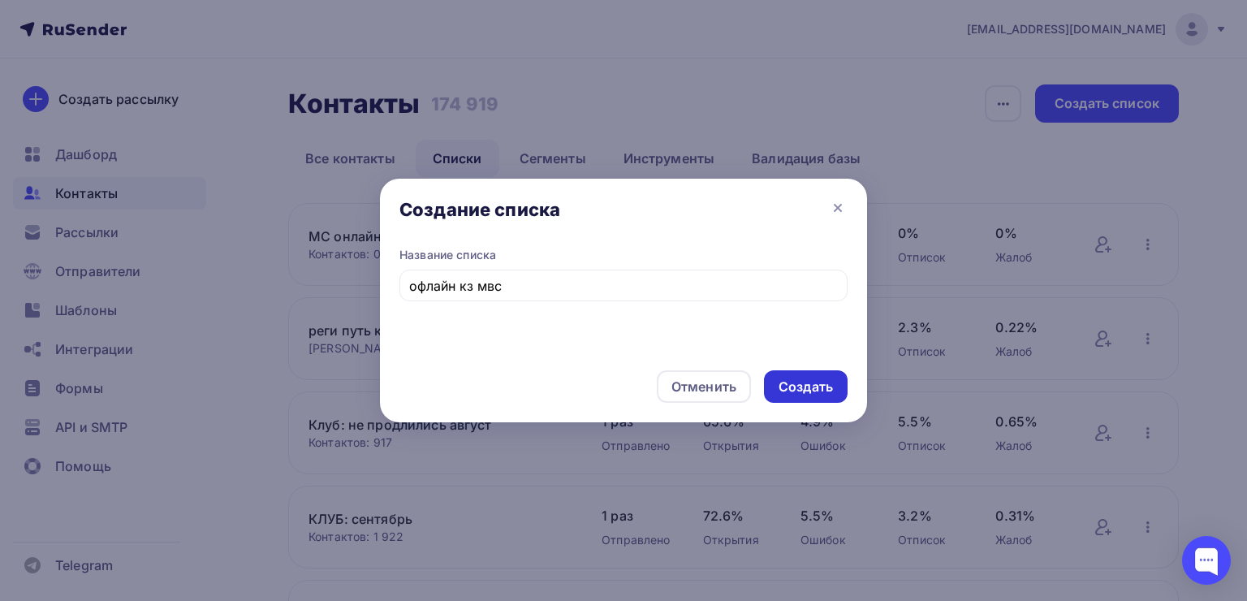
click at [805, 390] on div "Создать" at bounding box center [806, 387] width 54 height 19
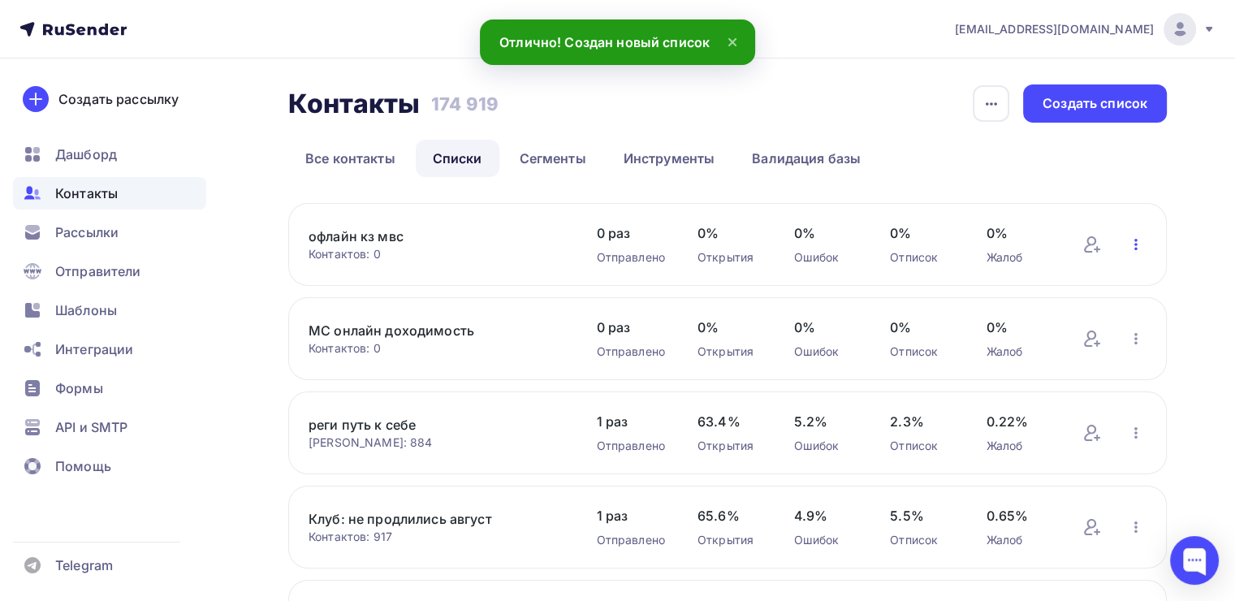
click at [1128, 246] on icon "button" at bounding box center [1135, 244] width 19 height 19
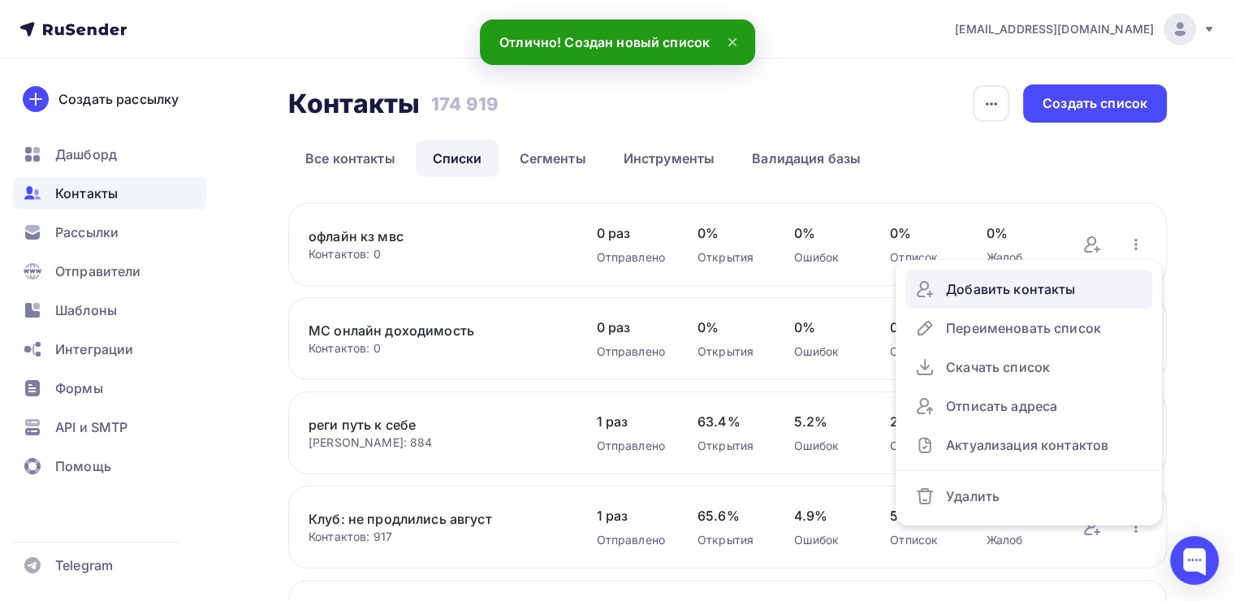
click at [979, 299] on div "Добавить контакты" at bounding box center [1028, 289] width 227 height 26
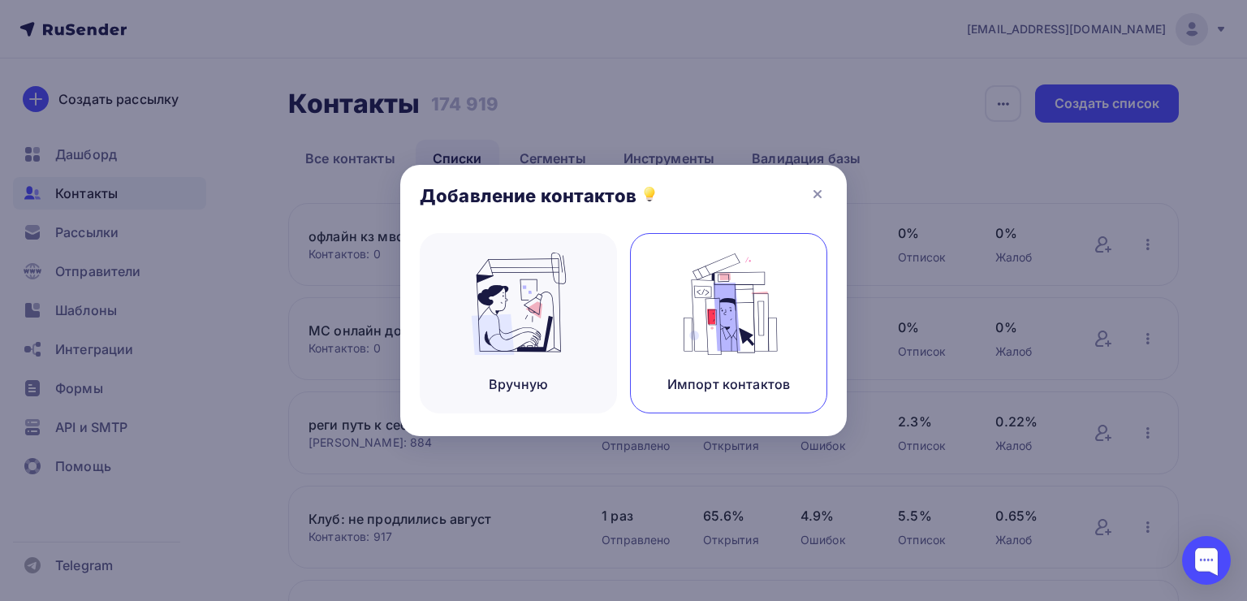
click at [792, 312] on div "Импорт контактов" at bounding box center [728, 323] width 197 height 180
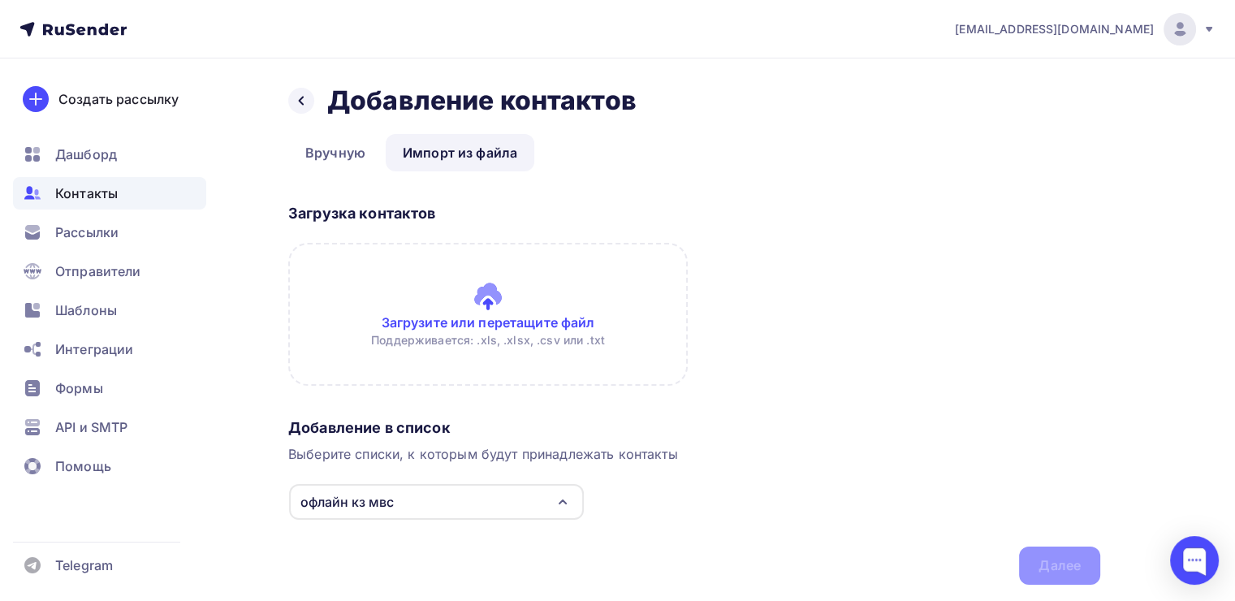
click at [486, 286] on input "file" at bounding box center [487, 314] width 399 height 143
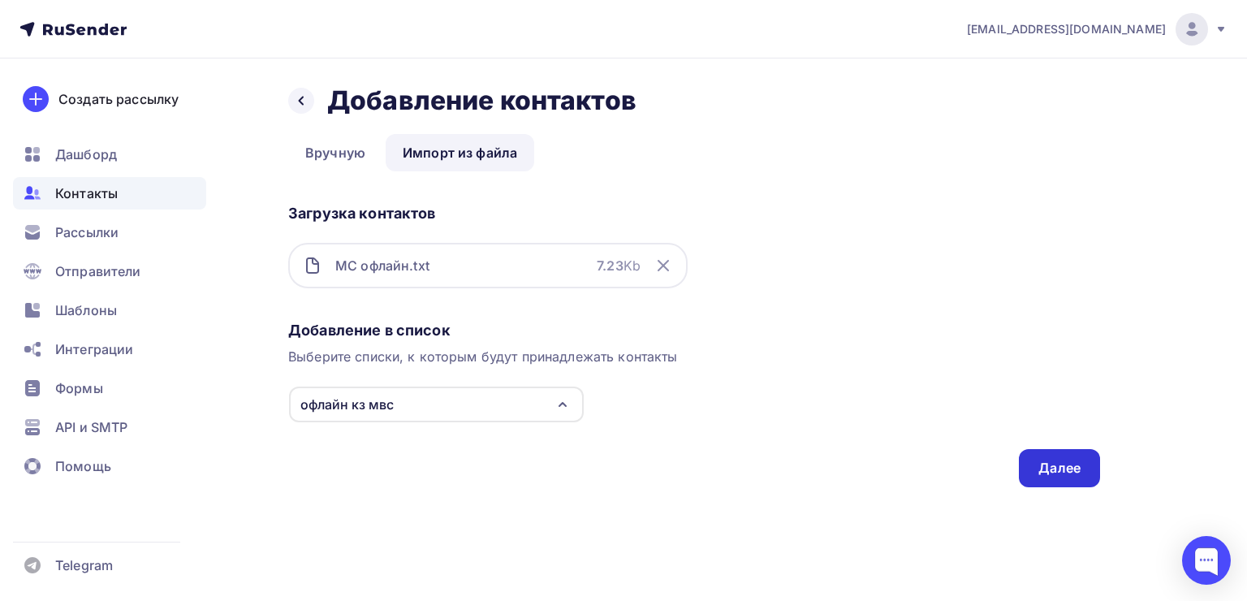
click at [1057, 470] on div "Далее" at bounding box center [1059, 468] width 42 height 19
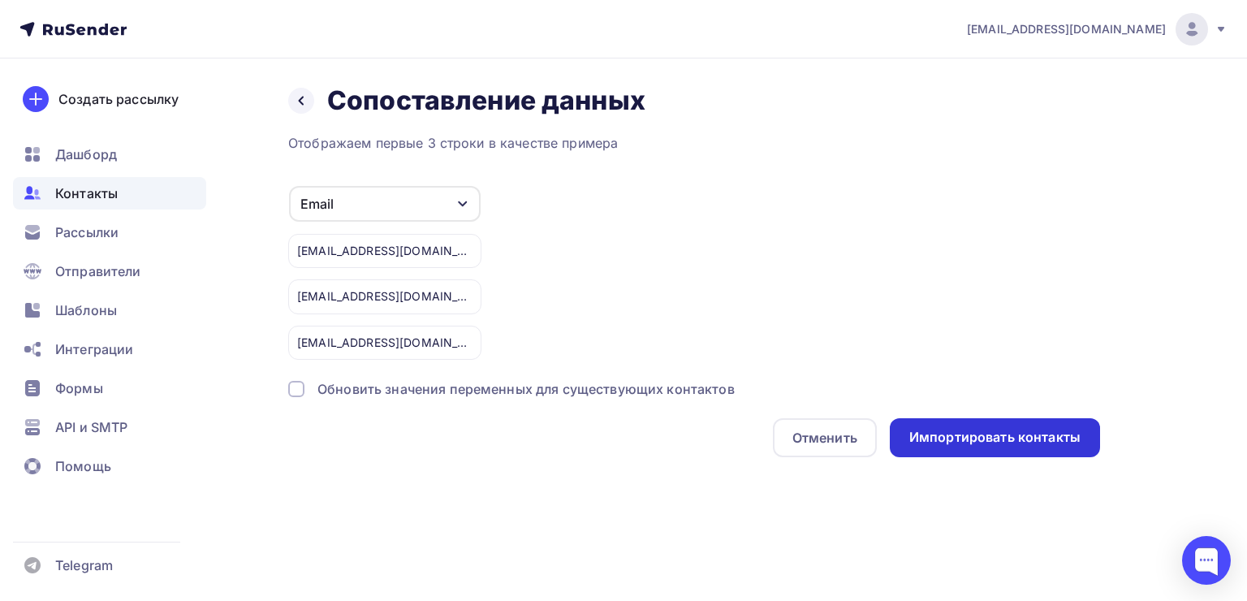
click at [932, 445] on div "Импортировать контакты" at bounding box center [995, 437] width 210 height 39
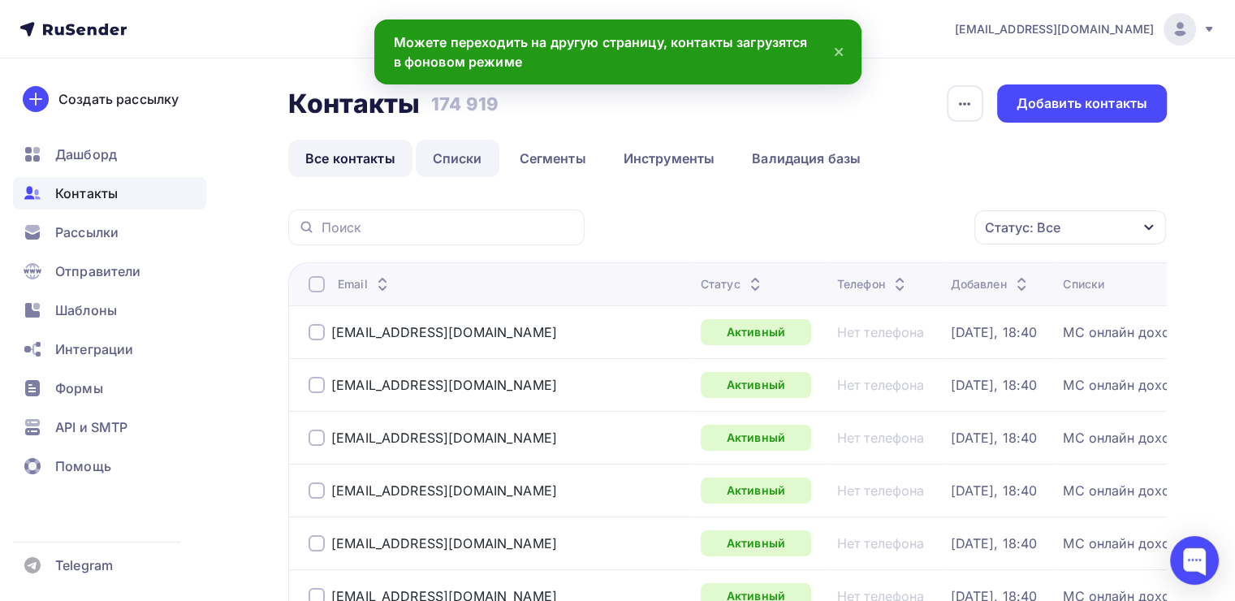
click at [447, 166] on link "Списки" at bounding box center [458, 158] width 84 height 37
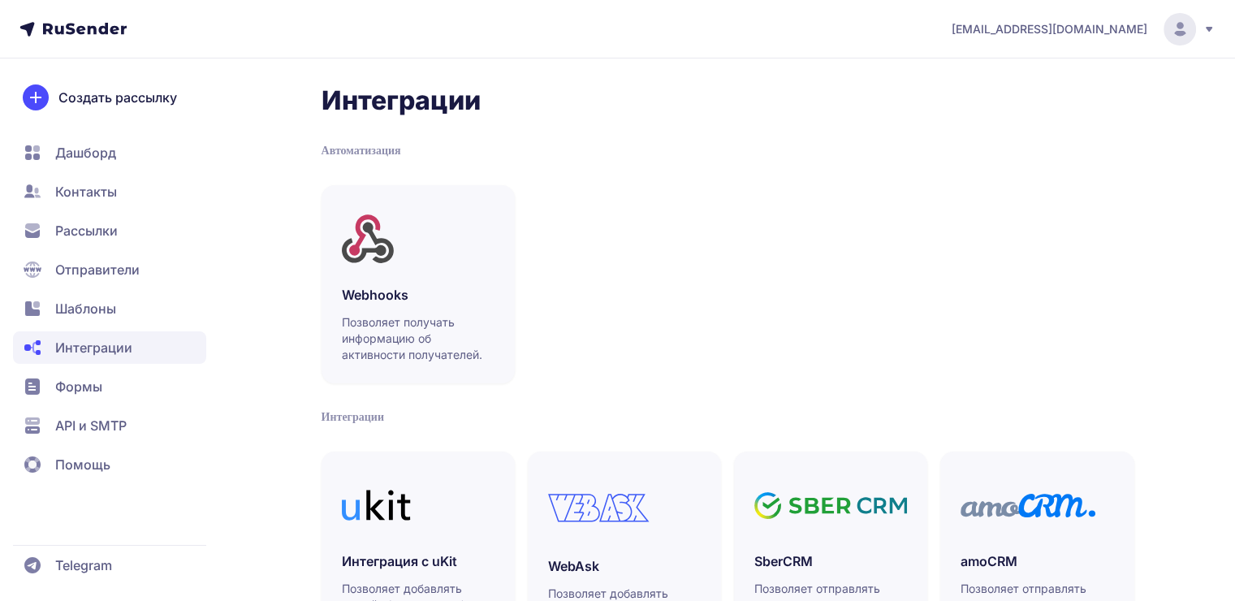
click at [133, 234] on span "Рассылки" at bounding box center [109, 230] width 193 height 32
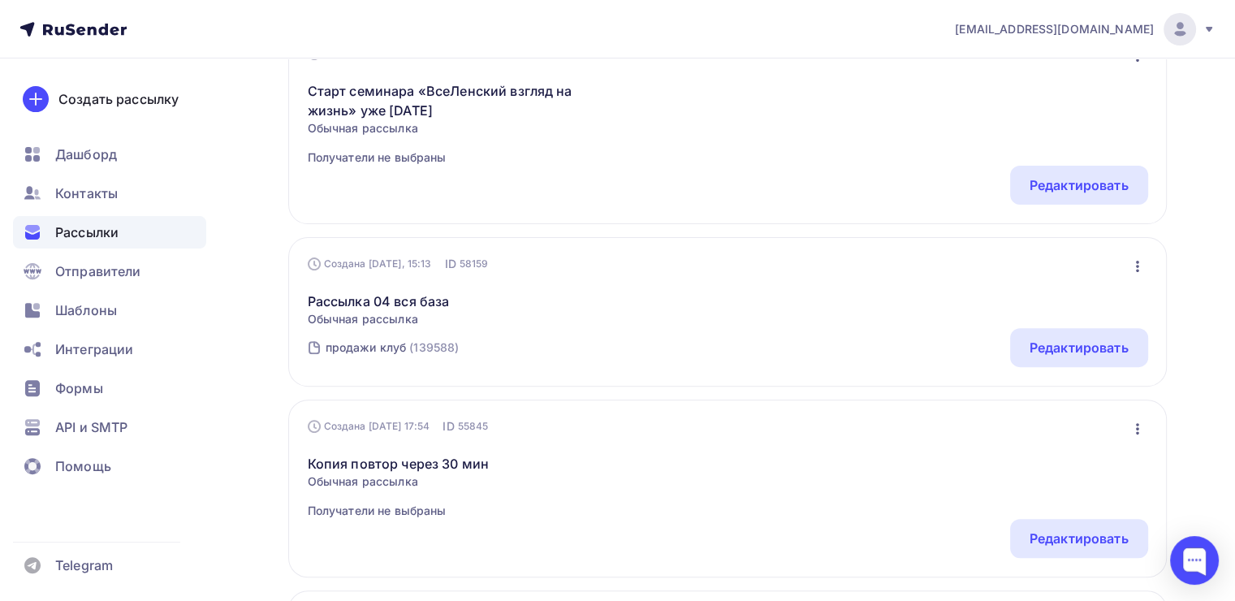
scroll to position [487, 0]
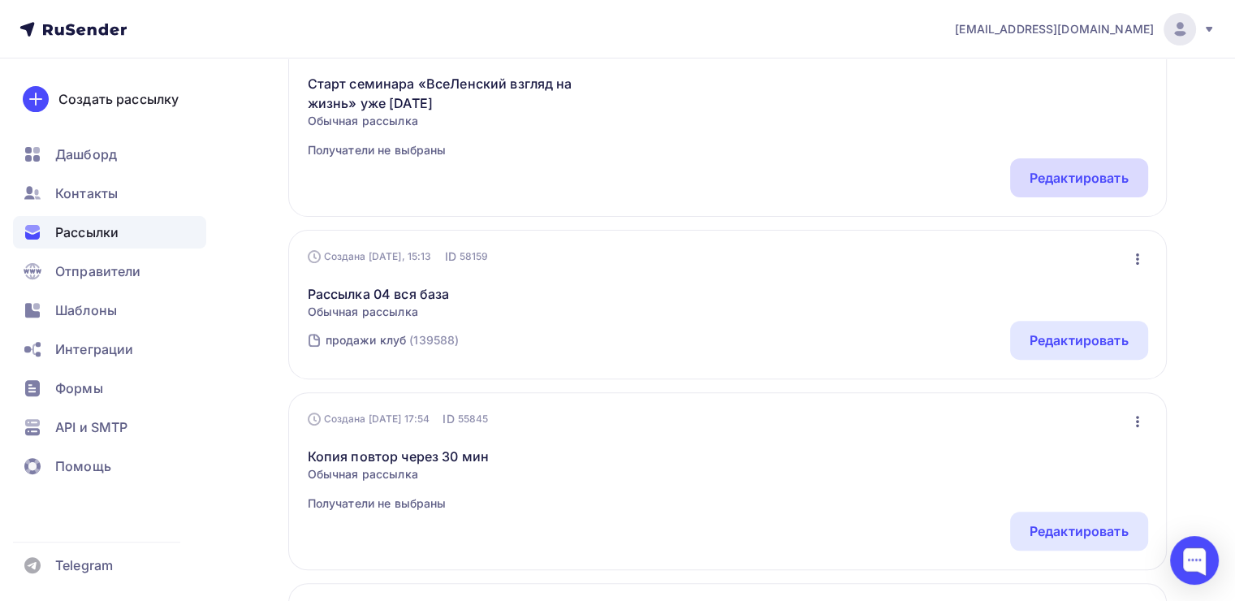
click at [1045, 184] on div "Редактировать" at bounding box center [1079, 177] width 99 height 19
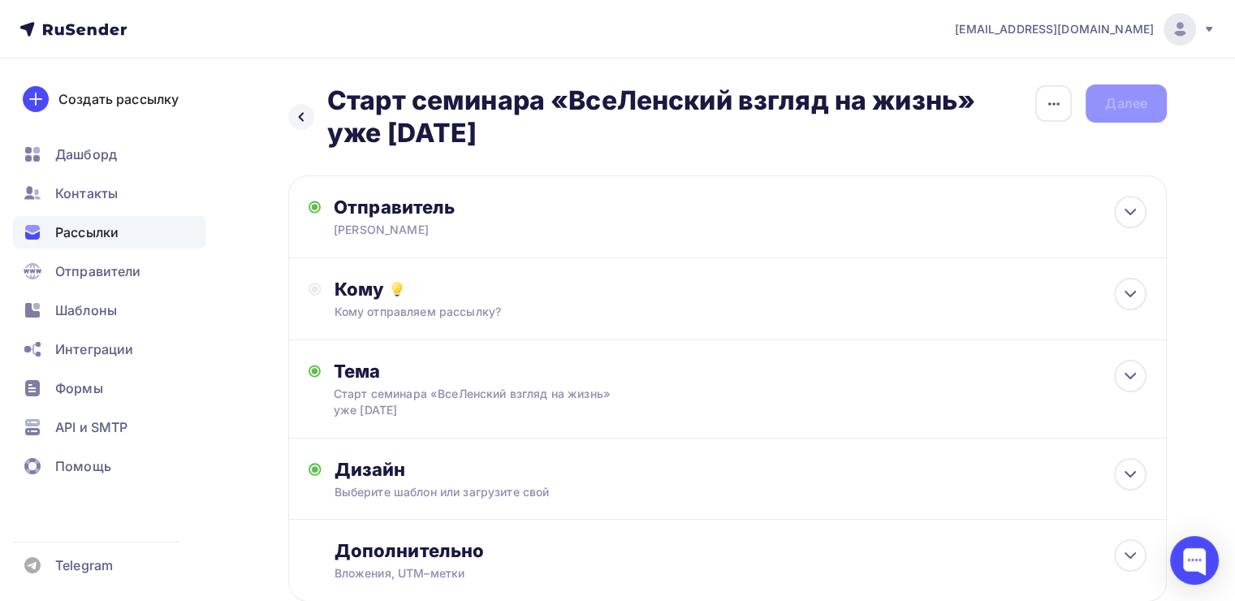
click at [684, 276] on div "Кому Кому отправляем рассылку? Списки получателей Выберите список Все списки id…" at bounding box center [727, 299] width 879 height 82
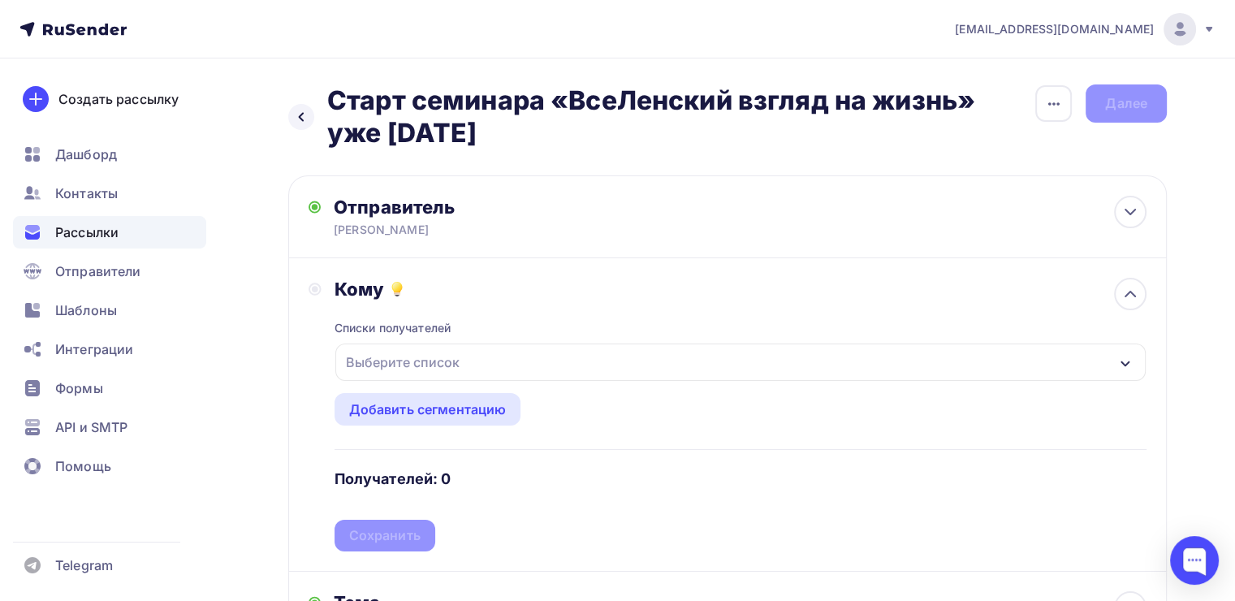
click at [475, 364] on div "Выберите список" at bounding box center [740, 361] width 810 height 37
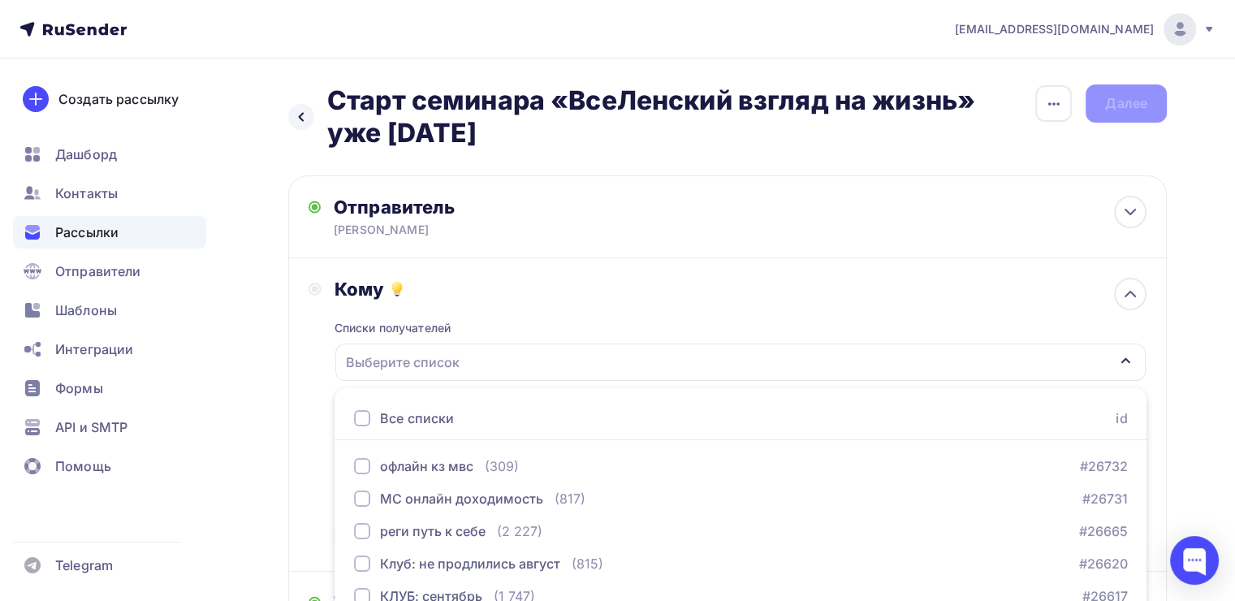
scroll to position [206, 0]
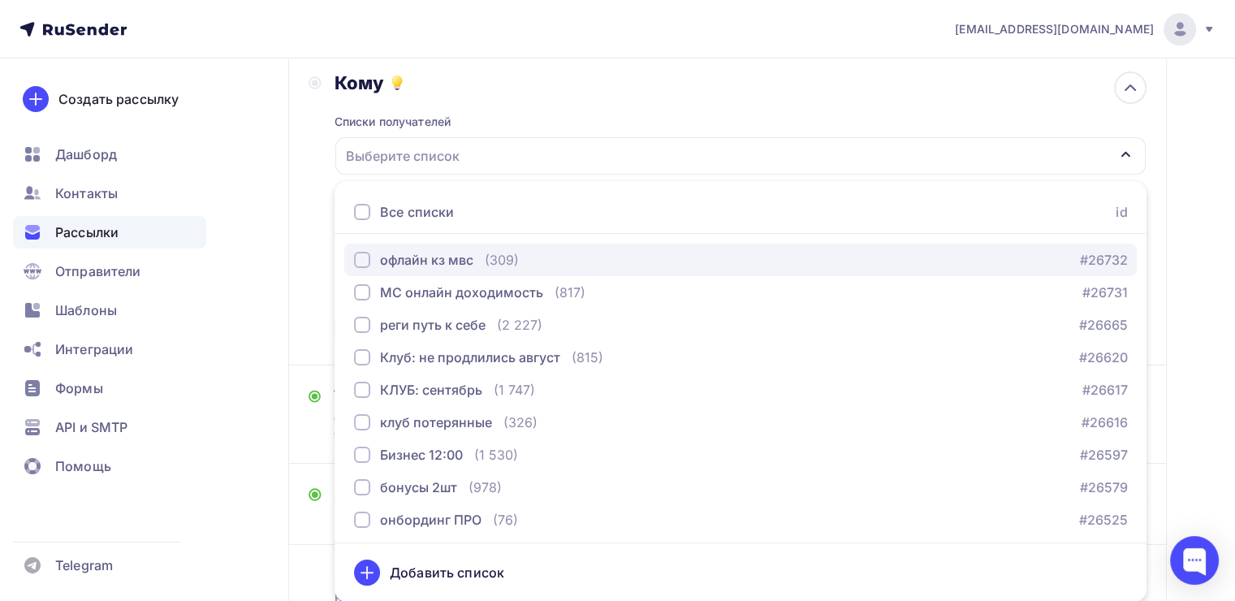
click at [364, 260] on div "button" at bounding box center [362, 260] width 16 height 16
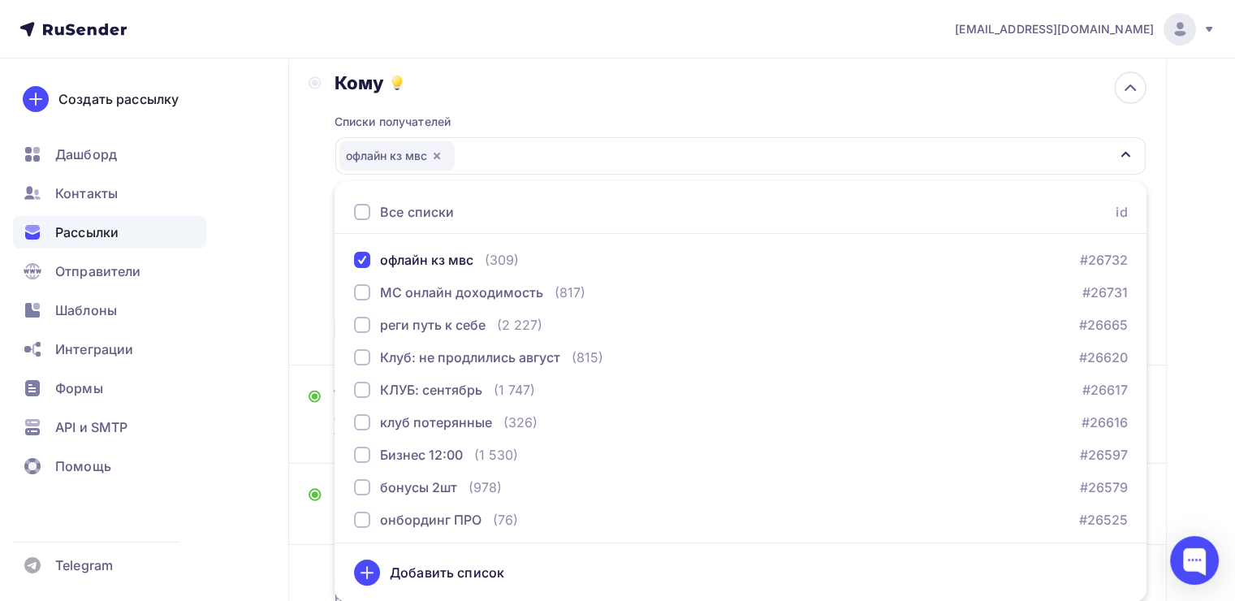
click at [317, 287] on div "Кому Списки получателей офлайн кз мвс Все списки id офлайн кз мвс (309) #26732 …" at bounding box center [728, 208] width 838 height 274
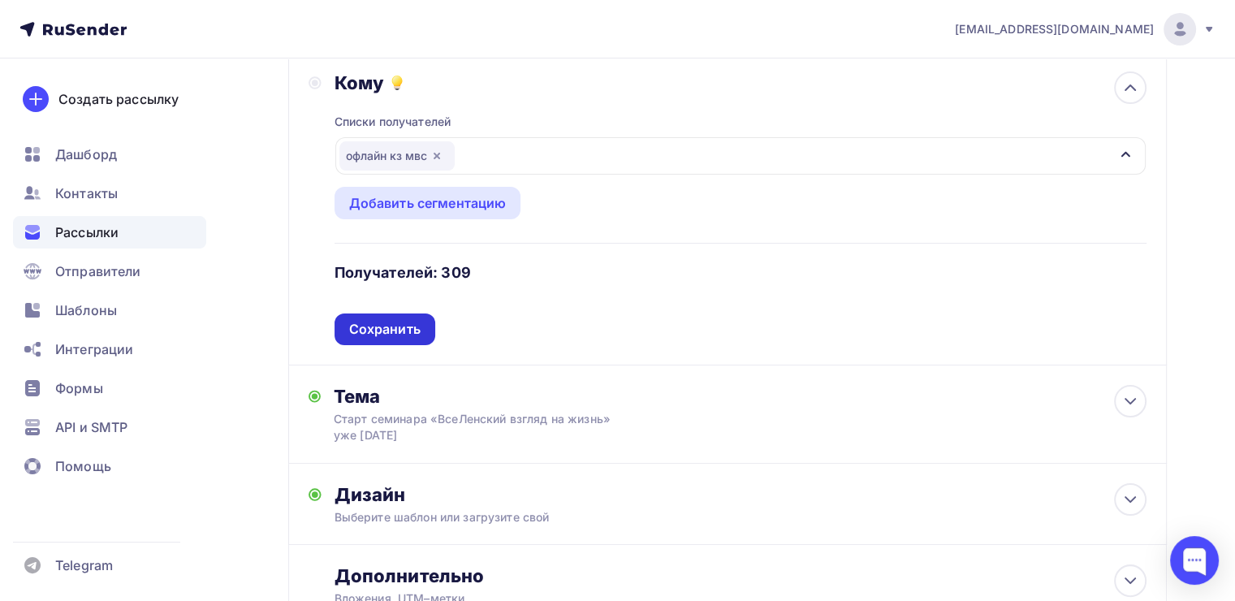
click at [394, 334] on div "Сохранить" at bounding box center [384, 329] width 71 height 19
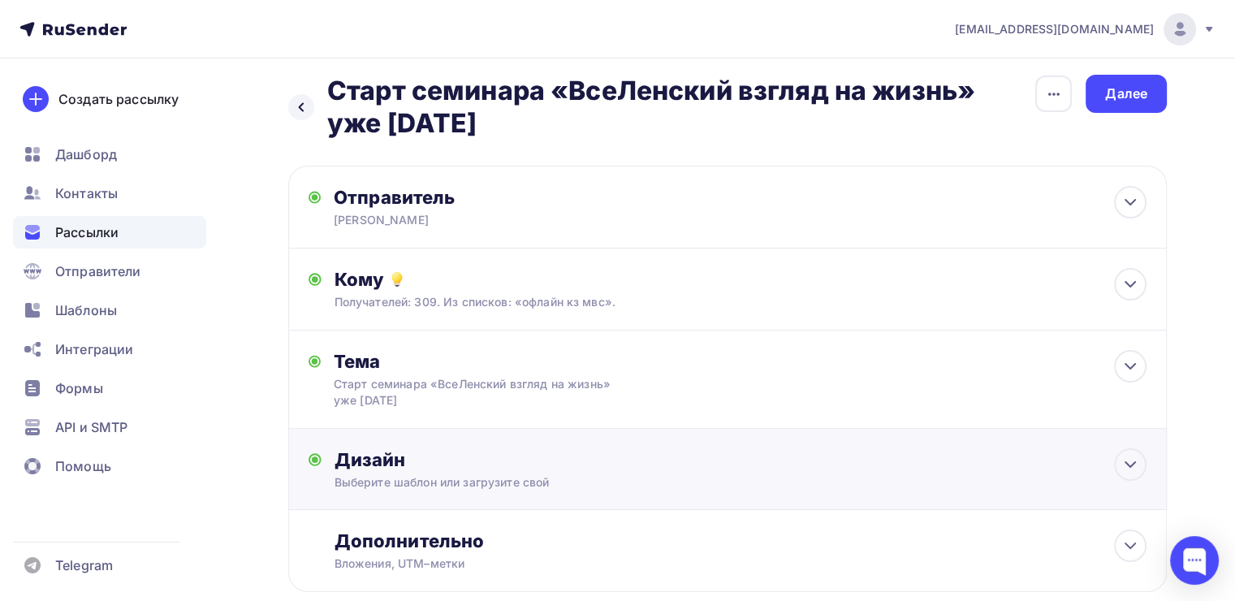
scroll to position [0, 0]
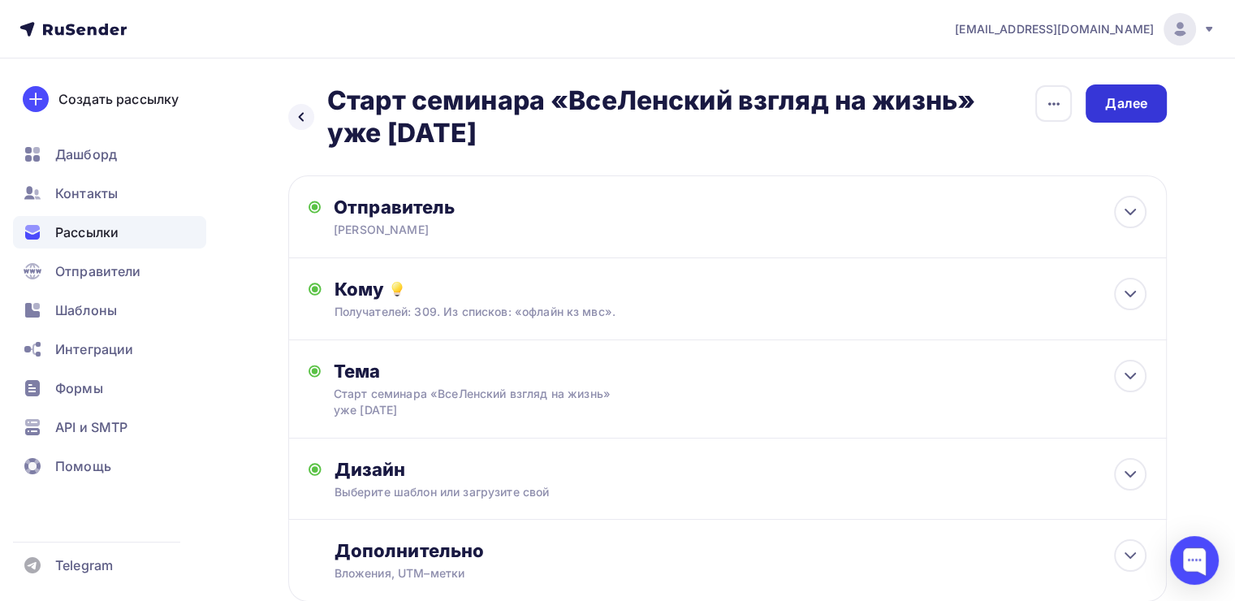
click at [1116, 97] on div "Далее" at bounding box center [1126, 103] width 42 height 19
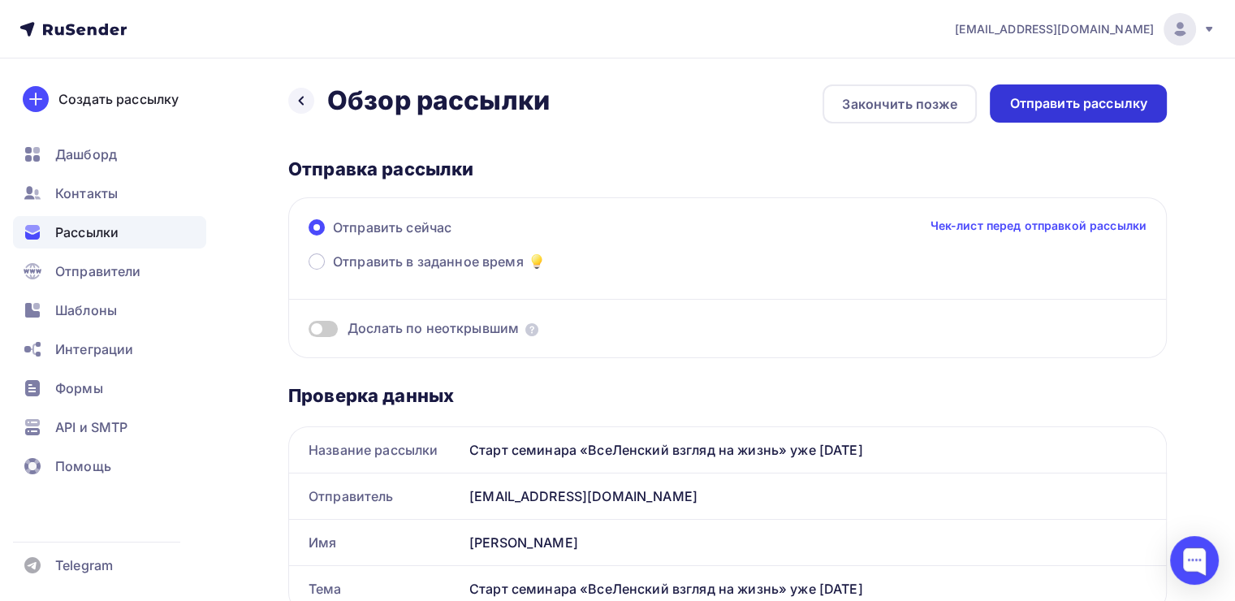
click at [1056, 110] on div "Отправить рассылку" at bounding box center [1078, 103] width 138 height 19
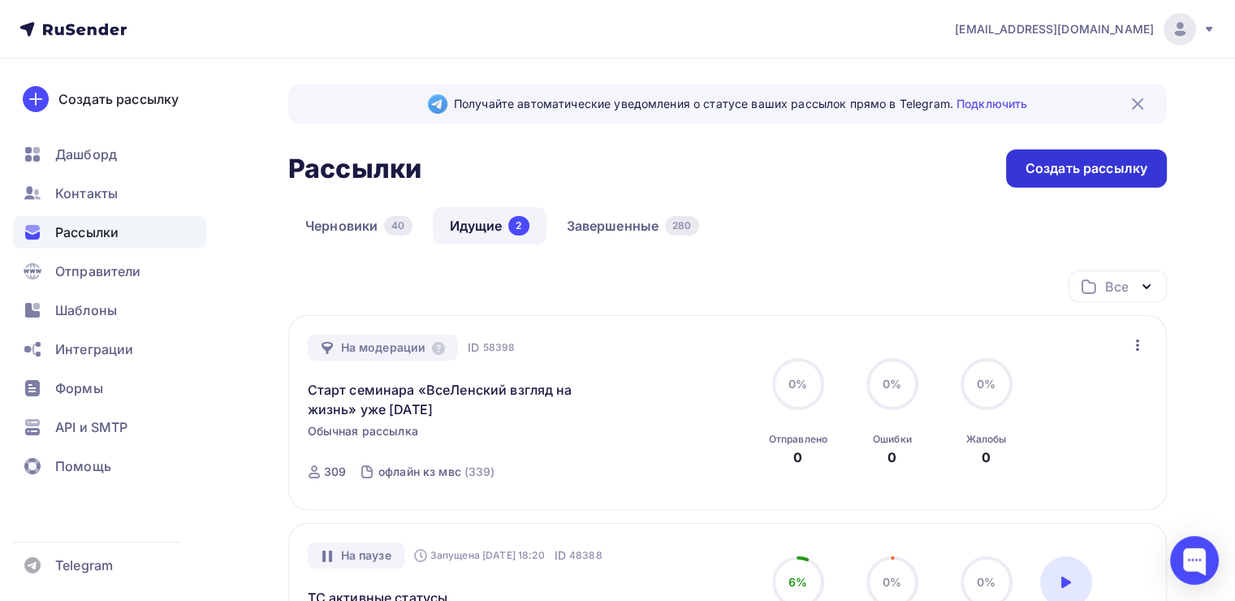
click at [1021, 185] on div "Создать рассылку" at bounding box center [1086, 168] width 161 height 38
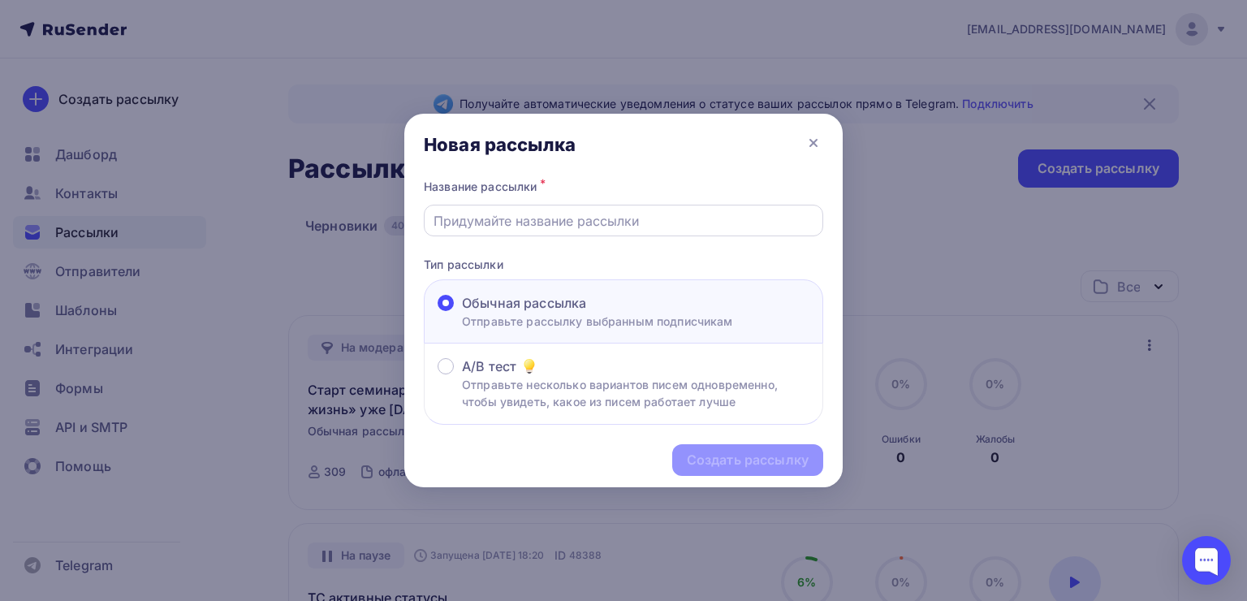
click at [585, 227] on input "text" at bounding box center [624, 220] width 381 height 19
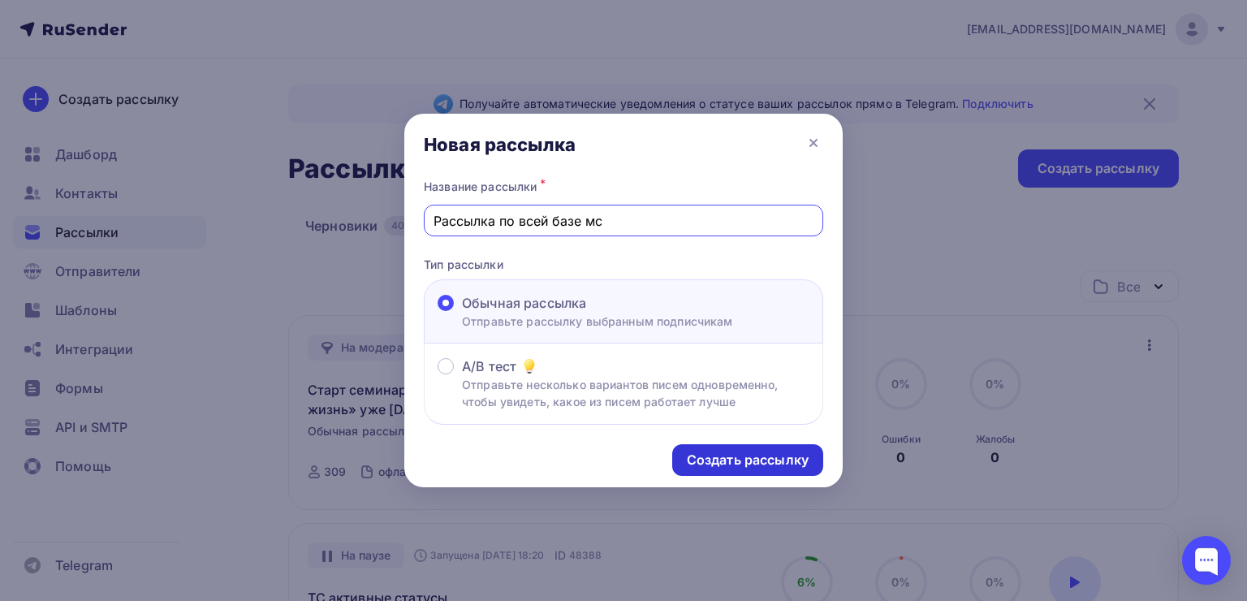
type input "Рассылка по всей базе мс"
click at [708, 452] on div "Создать рассылку" at bounding box center [748, 460] width 122 height 19
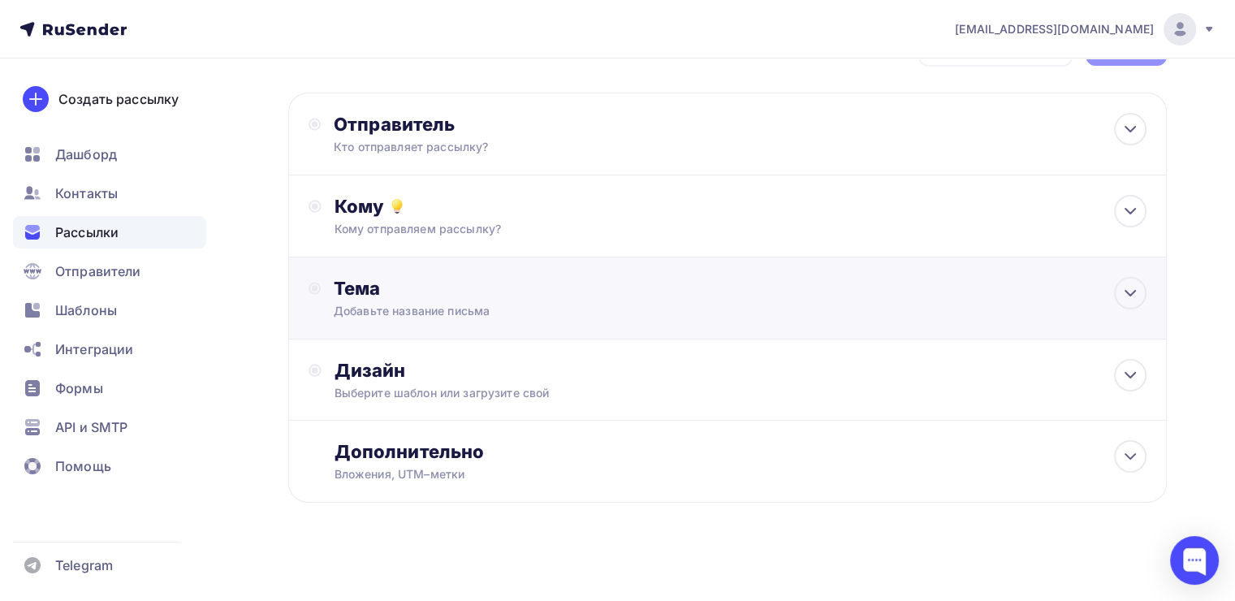
scroll to position [62, 0]
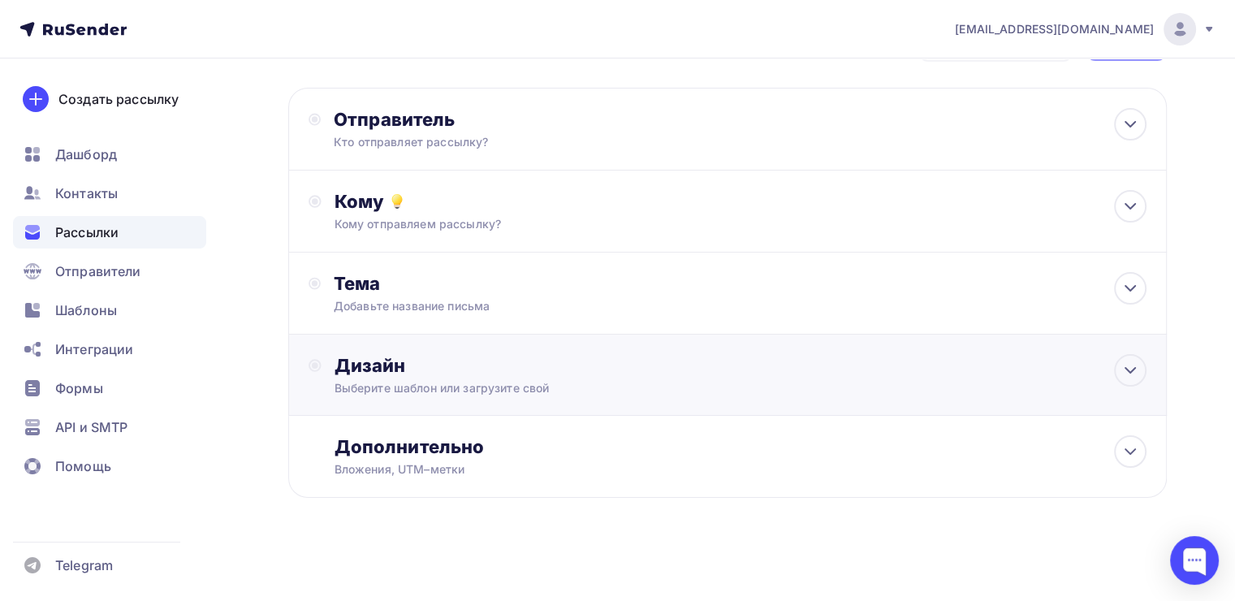
click at [538, 369] on div "Дизайн" at bounding box center [741, 365] width 812 height 23
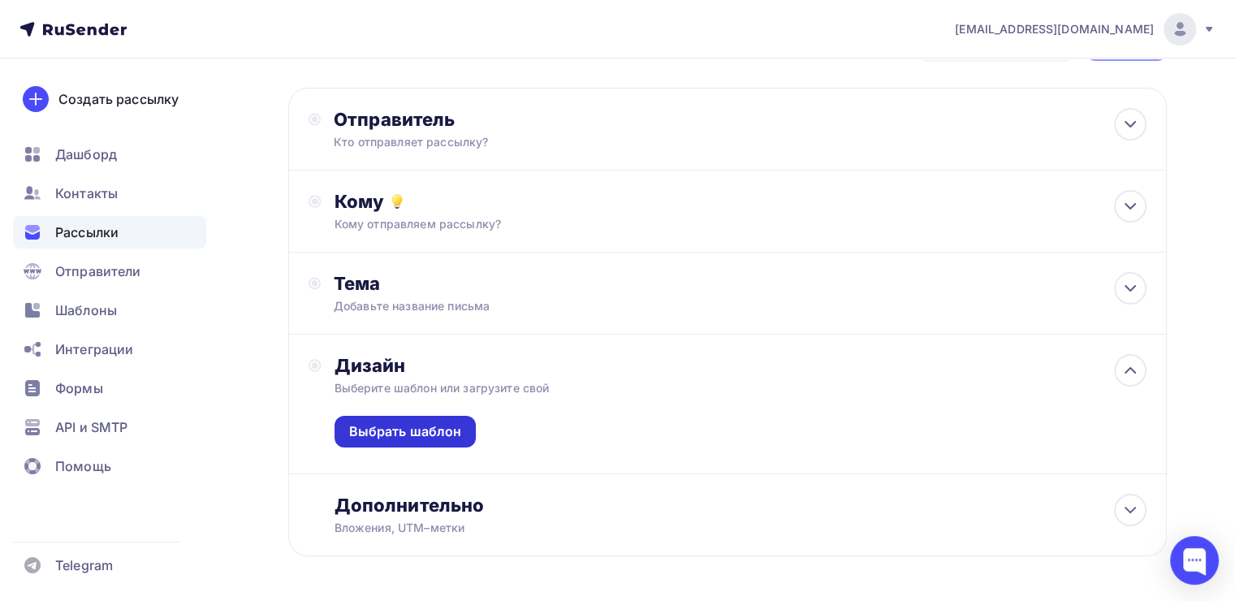
click at [463, 433] on div "Выбрать шаблон" at bounding box center [406, 432] width 142 height 32
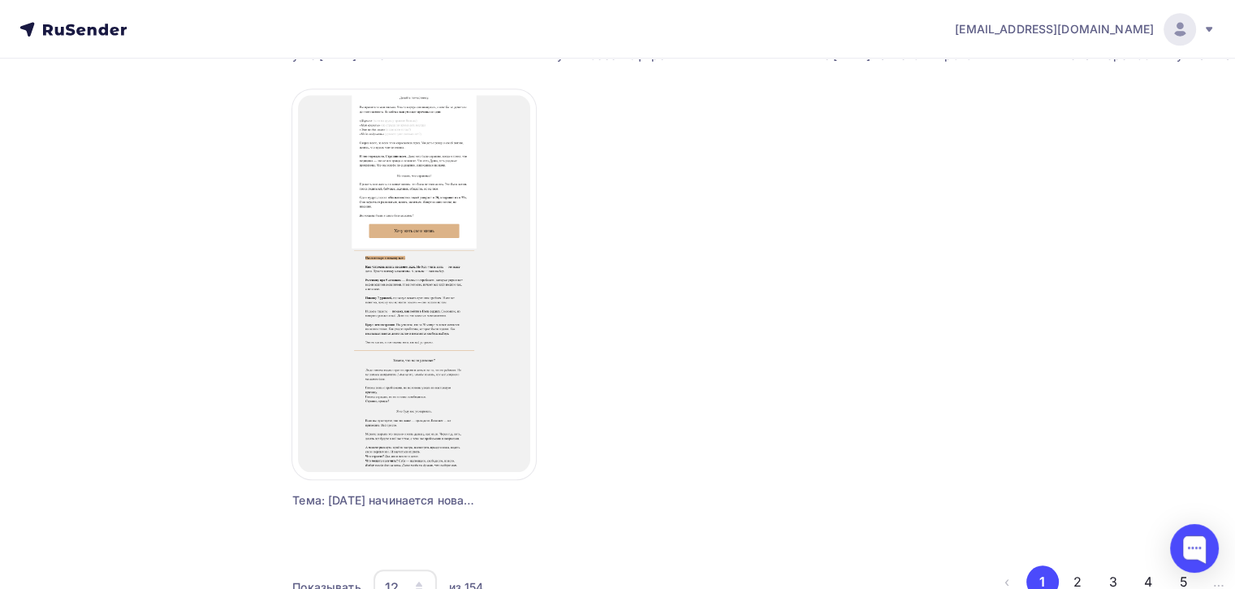
scroll to position [1462, 0]
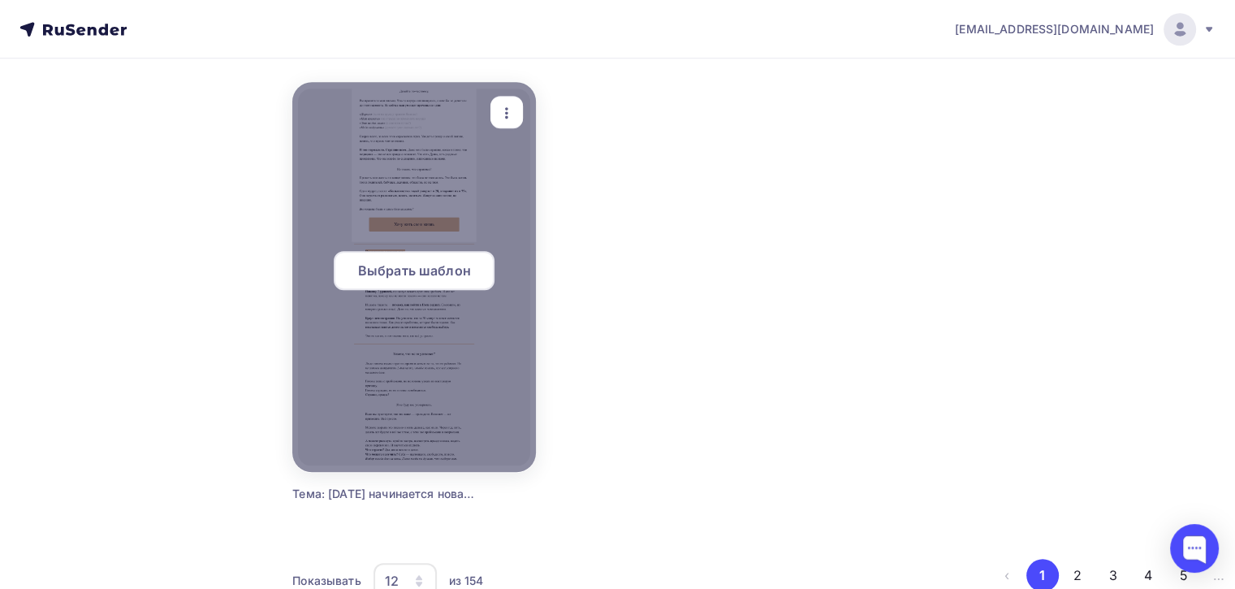
click at [392, 278] on span "Выбрать шаблон" at bounding box center [414, 270] width 113 height 19
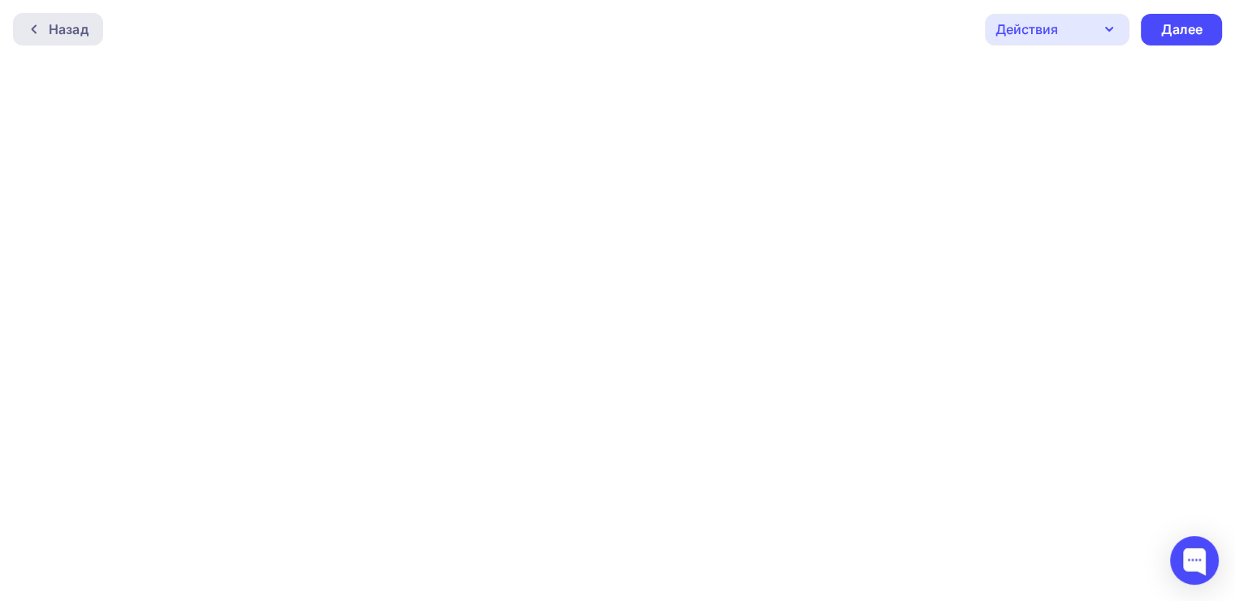
click at [59, 33] on div "Назад" at bounding box center [69, 28] width 40 height 19
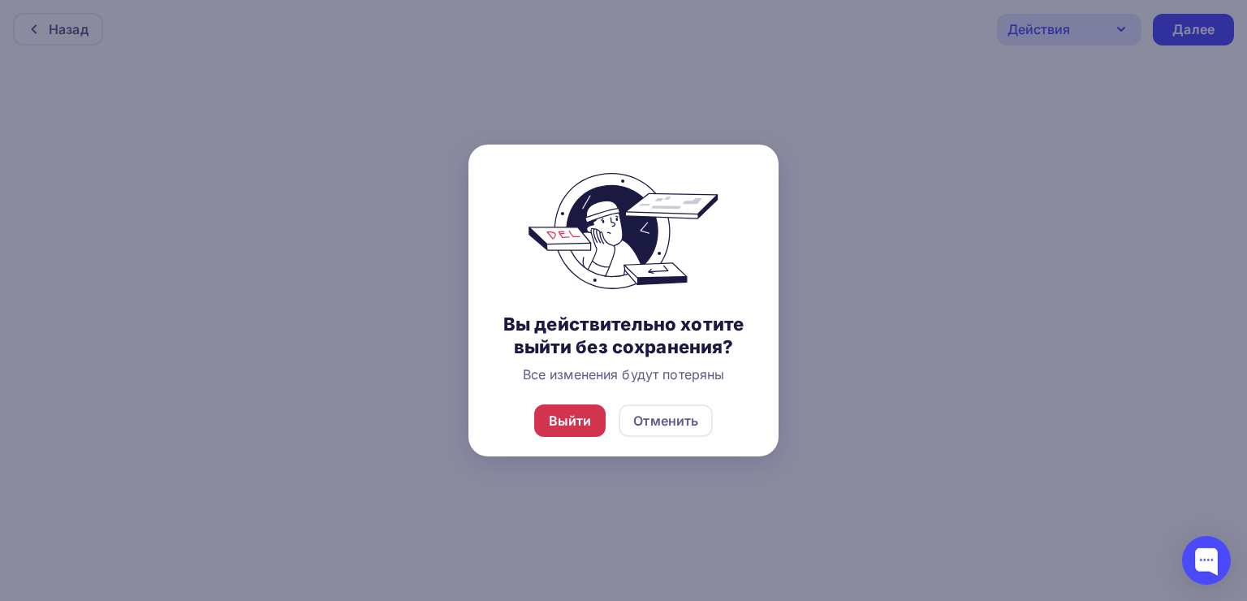
click at [559, 428] on div "Выйти" at bounding box center [570, 420] width 43 height 19
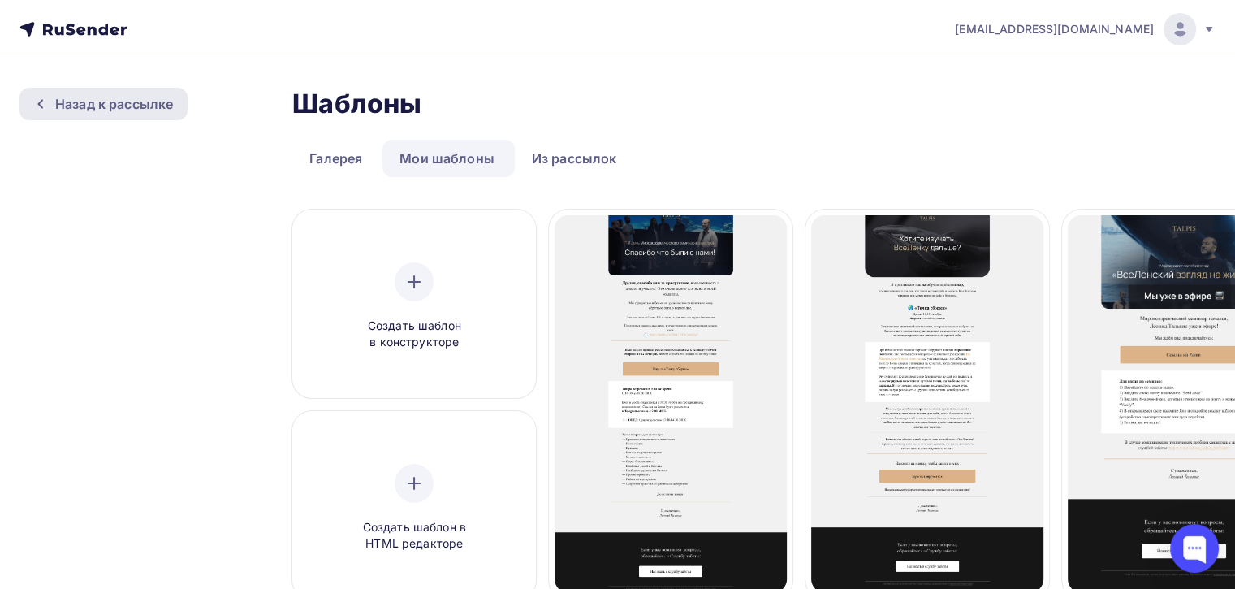
click at [61, 101] on div "Назад к рассылке" at bounding box center [114, 103] width 118 height 19
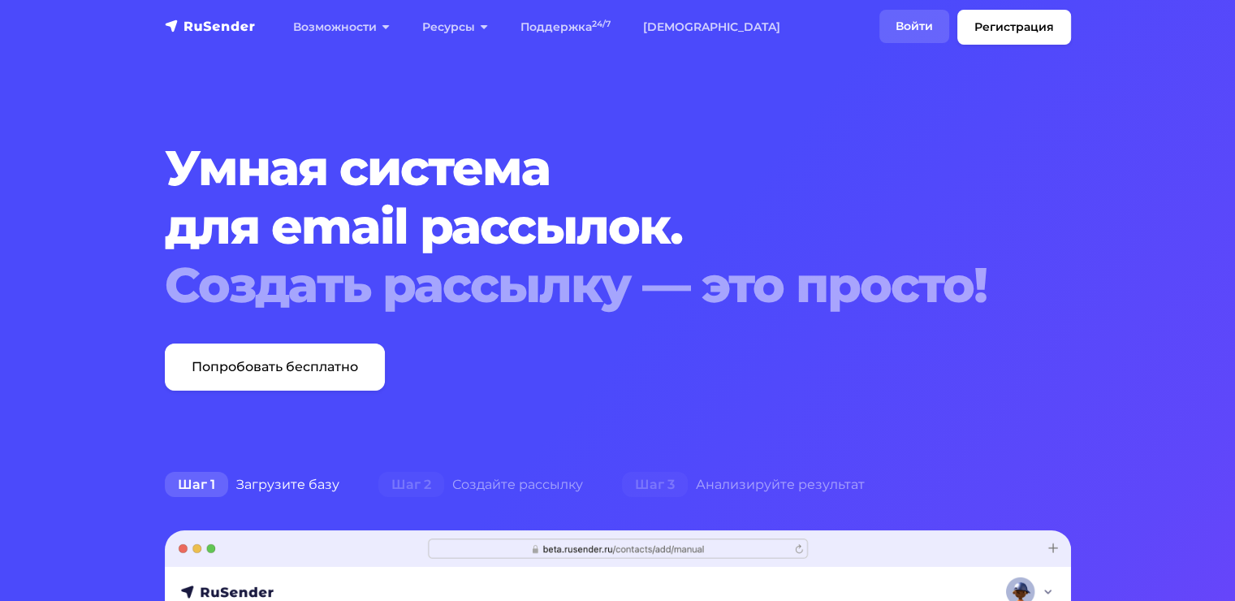
click at [893, 36] on link "Войти" at bounding box center [914, 26] width 70 height 33
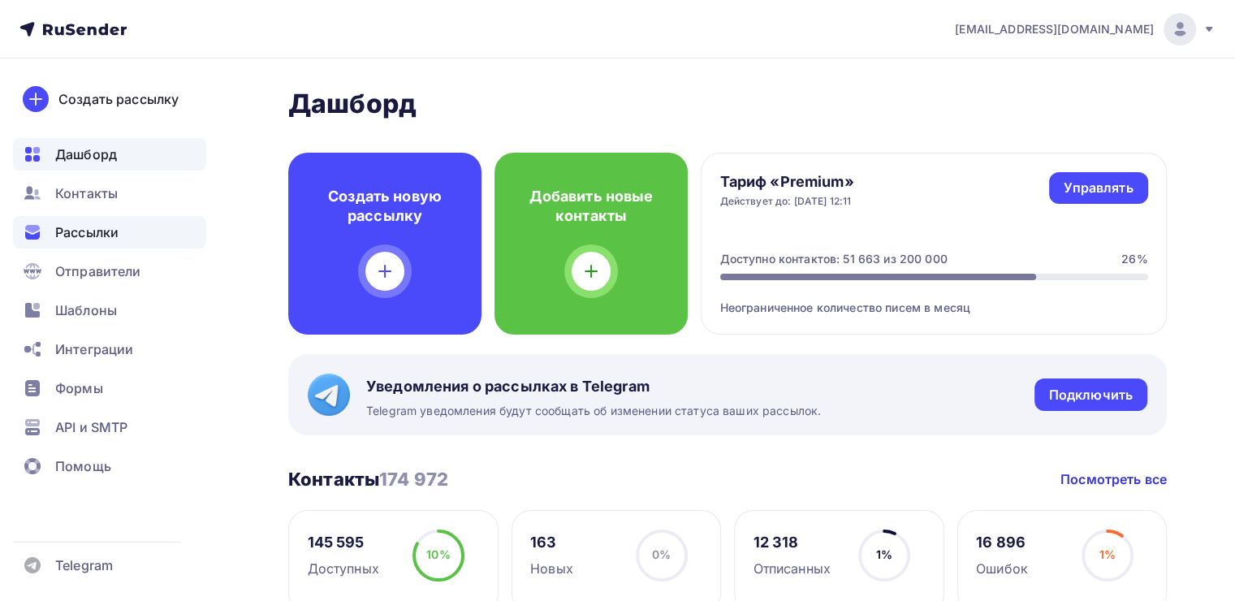
click at [136, 230] on div "Рассылки" at bounding box center [109, 232] width 193 height 32
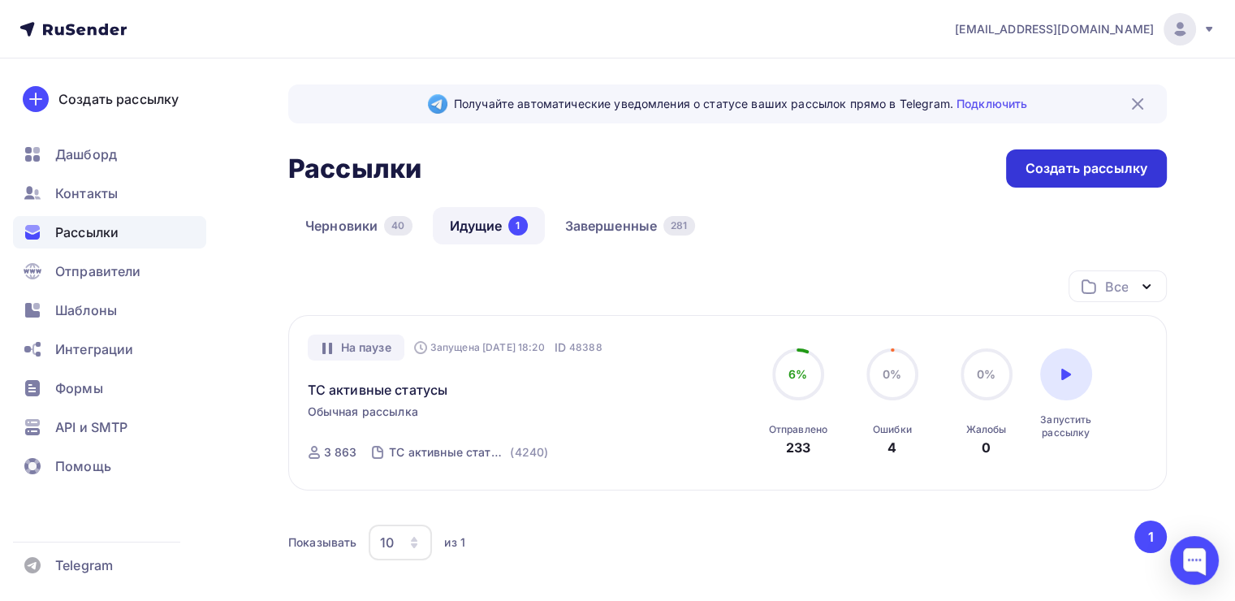
click at [1069, 183] on div "Создать рассылку" at bounding box center [1086, 168] width 161 height 38
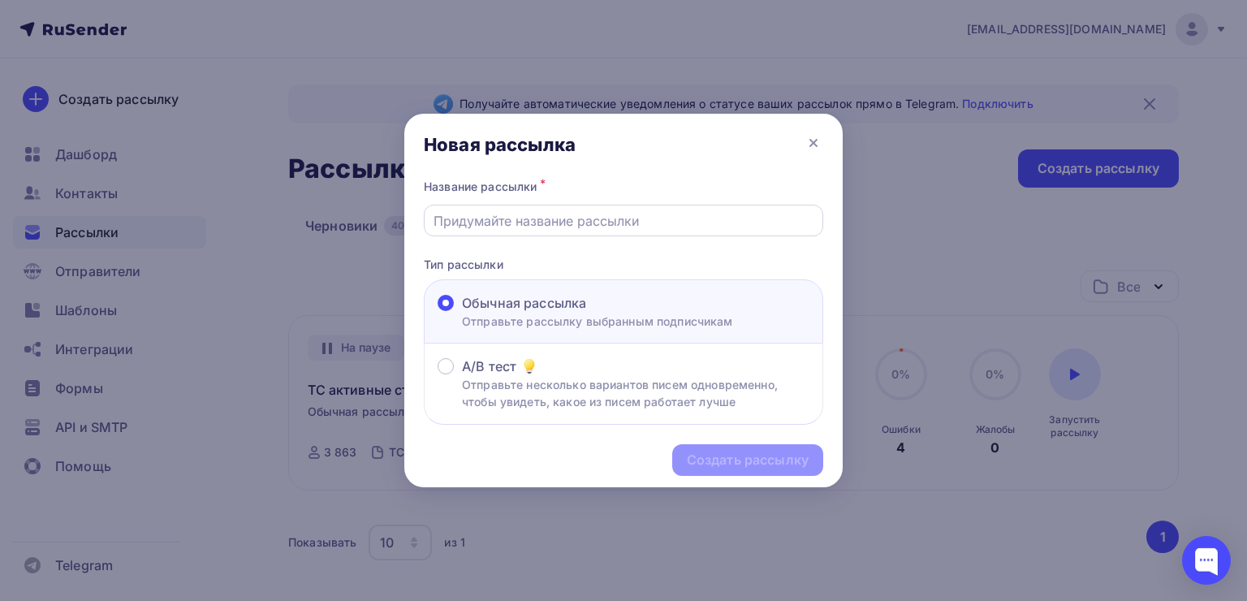
click at [603, 222] on input "text" at bounding box center [624, 220] width 381 height 19
paste input "[DATE] начинается новая жизнь"
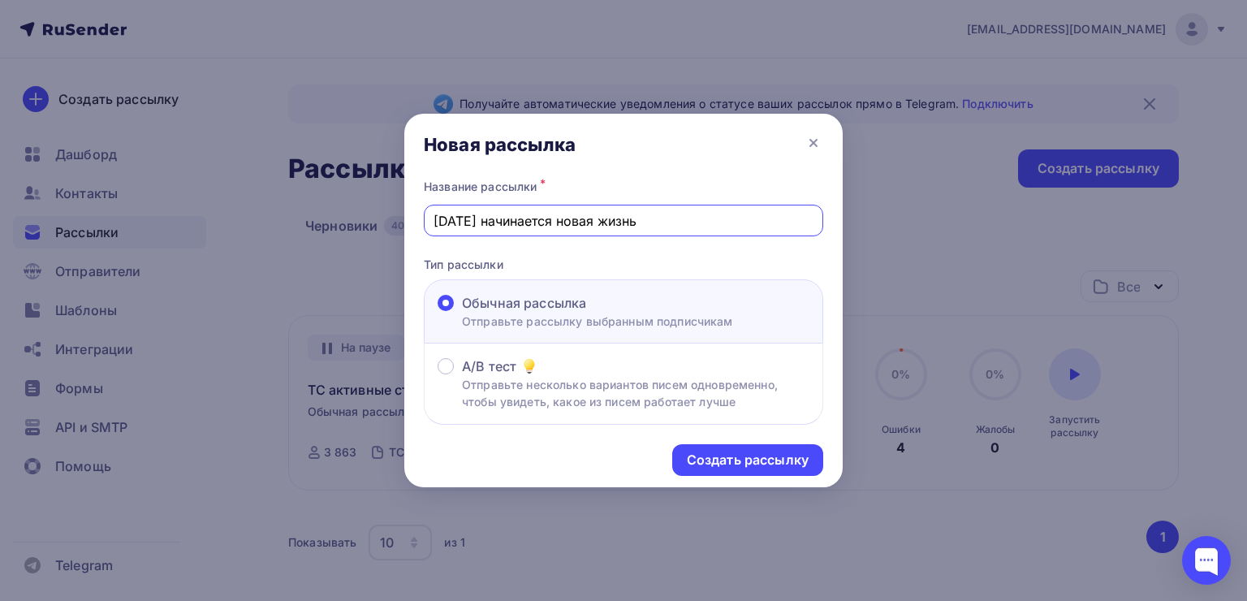
click at [443, 217] on input "[DATE] начинается новая жизнь" at bounding box center [624, 220] width 381 height 19
type input "[DATE] начинается новая жизнь"
click at [744, 454] on div "Создать рассылку" at bounding box center [748, 460] width 122 height 19
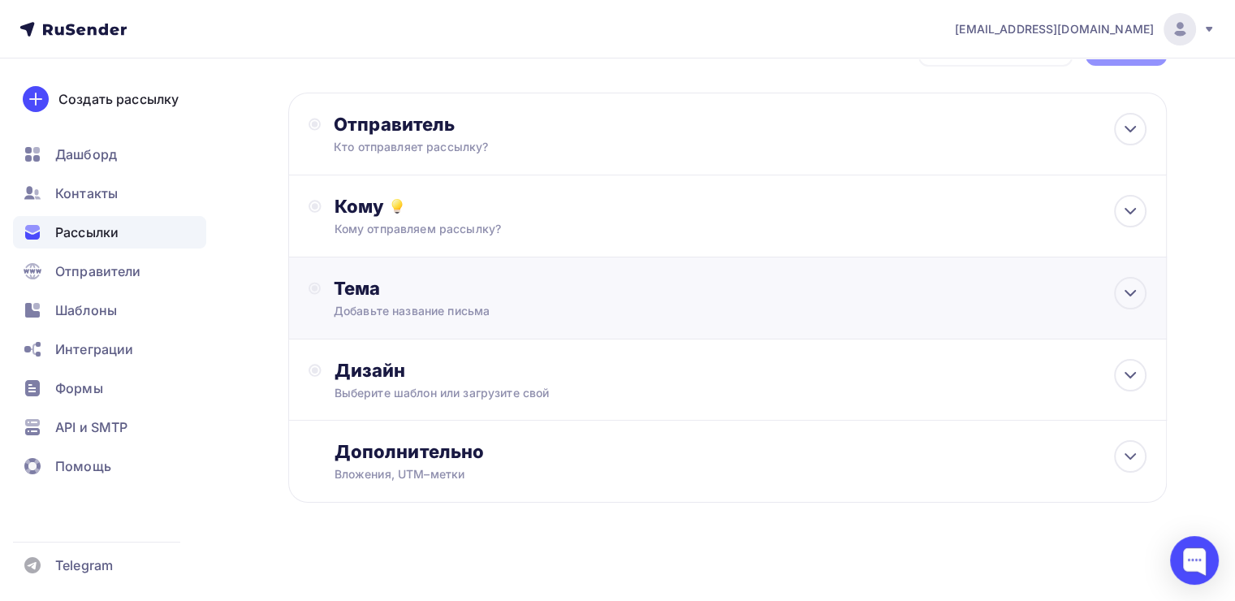
scroll to position [62, 0]
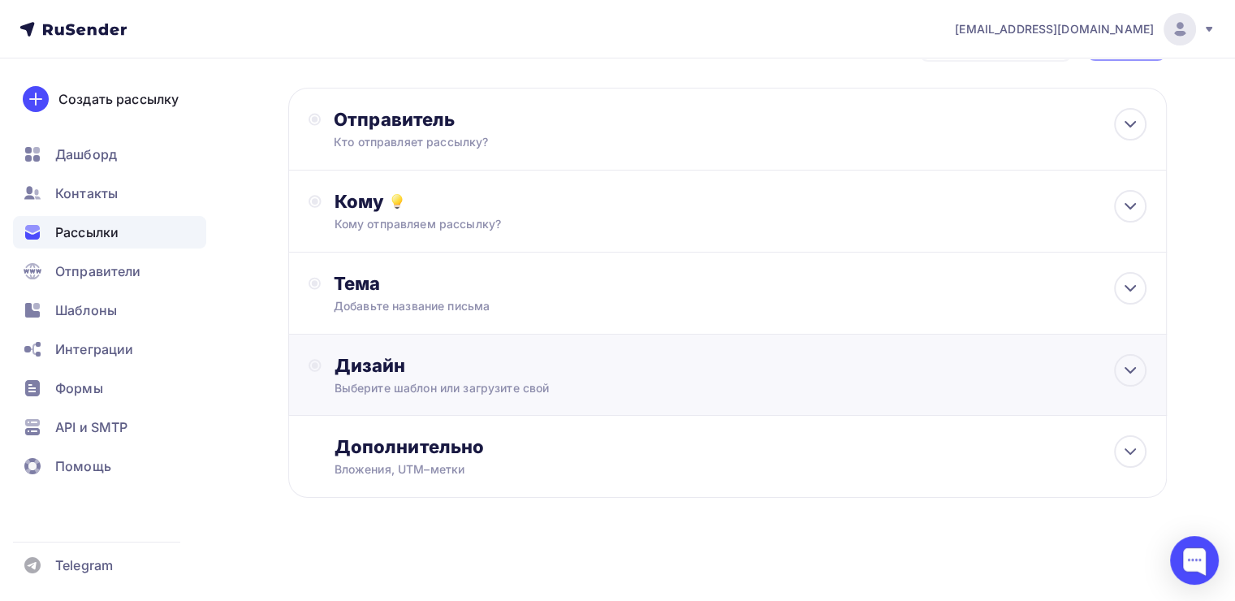
click at [544, 344] on div "Дизайн Выберите шаблон или загрузите свой" at bounding box center [727, 375] width 879 height 81
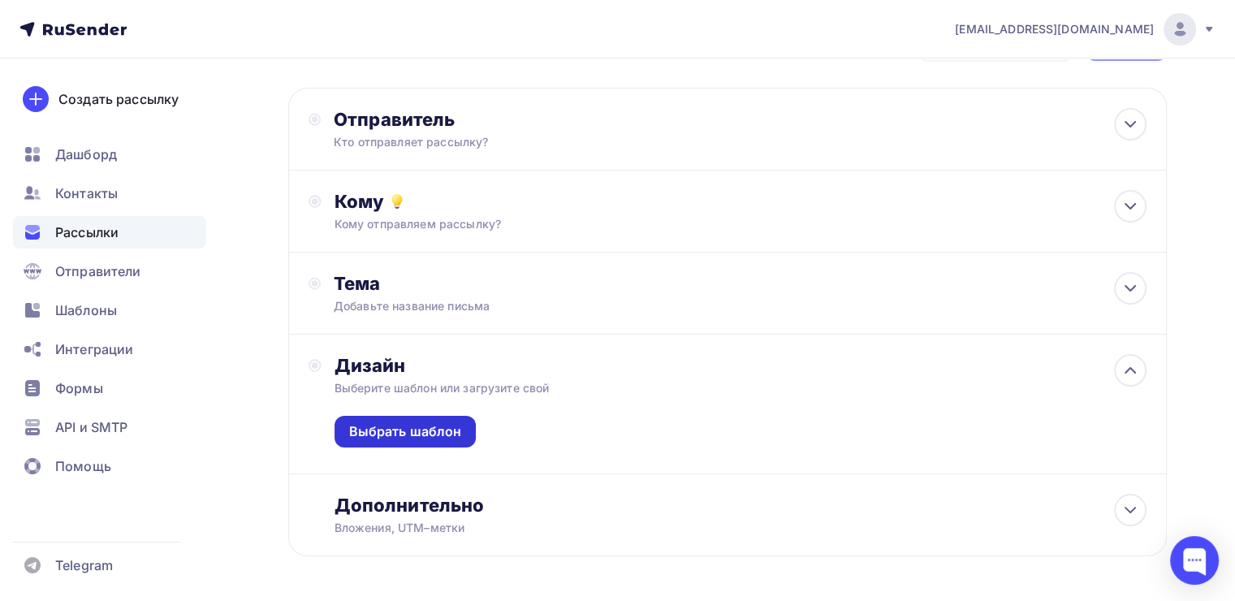
click at [455, 422] on div "Выбрать шаблон" at bounding box center [405, 431] width 113 height 19
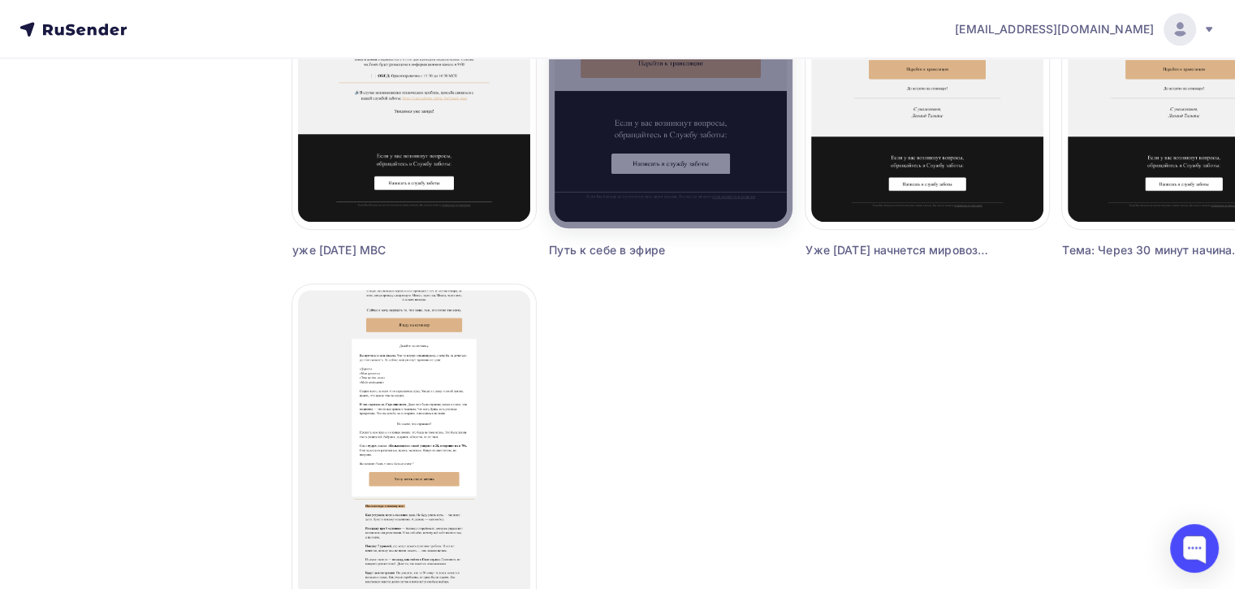
scroll to position [1462, 0]
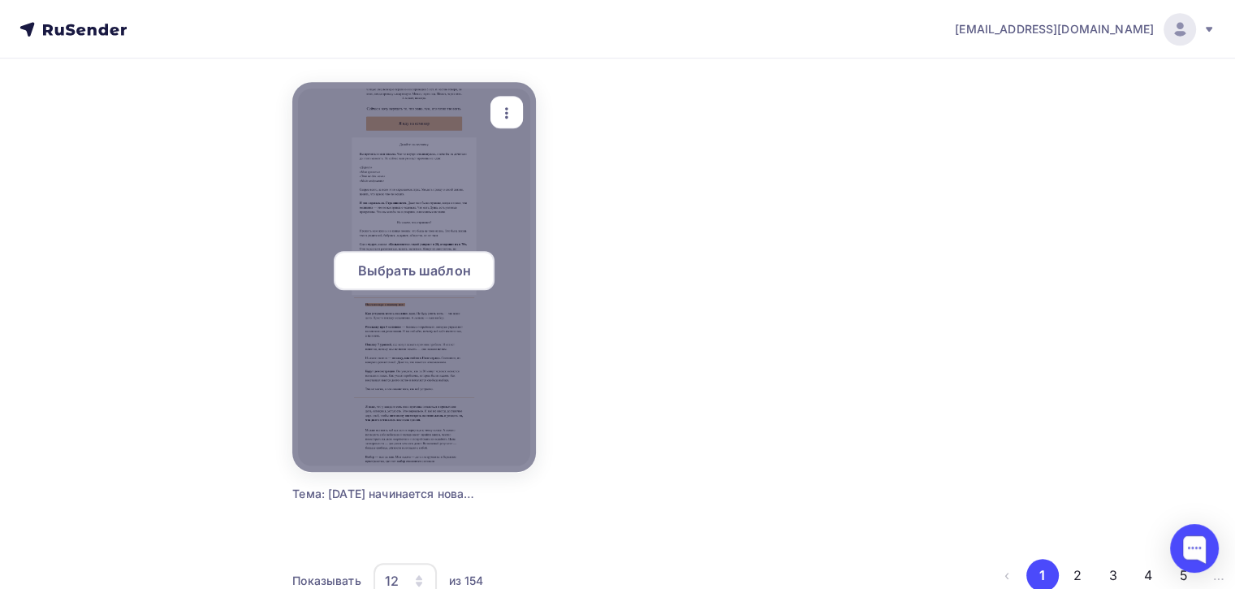
click at [467, 276] on span "Выбрать шаблон" at bounding box center [414, 270] width 113 height 19
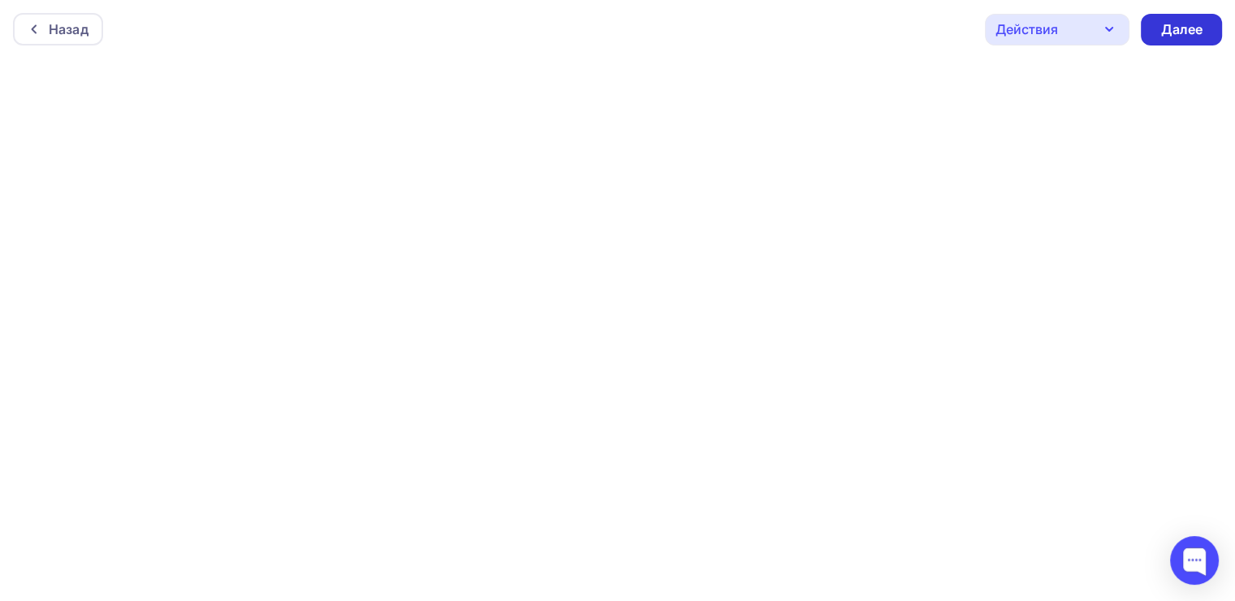
click at [1182, 29] on div "Далее" at bounding box center [1181, 29] width 42 height 19
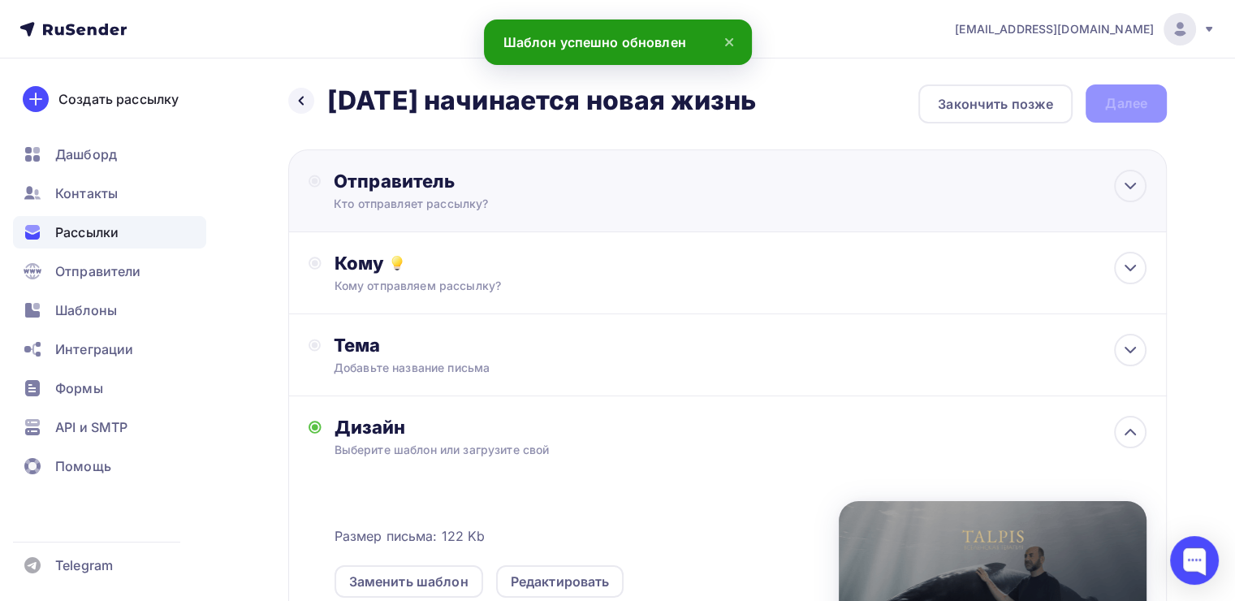
click at [537, 194] on div "Отправитель Кто отправляет рассылку? Email * [EMAIL_ADDRESS][DOMAIN_NAME] [EMAI…" at bounding box center [510, 191] width 352 height 42
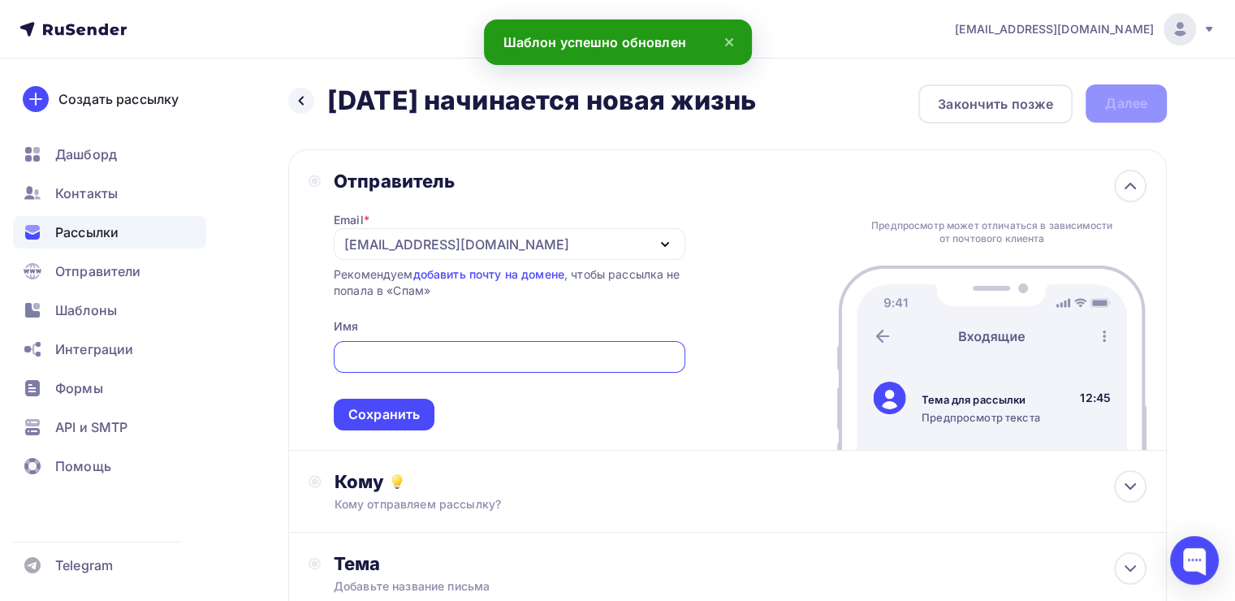
click at [385, 240] on div "[EMAIL_ADDRESS][DOMAIN_NAME]" at bounding box center [456, 244] width 225 height 19
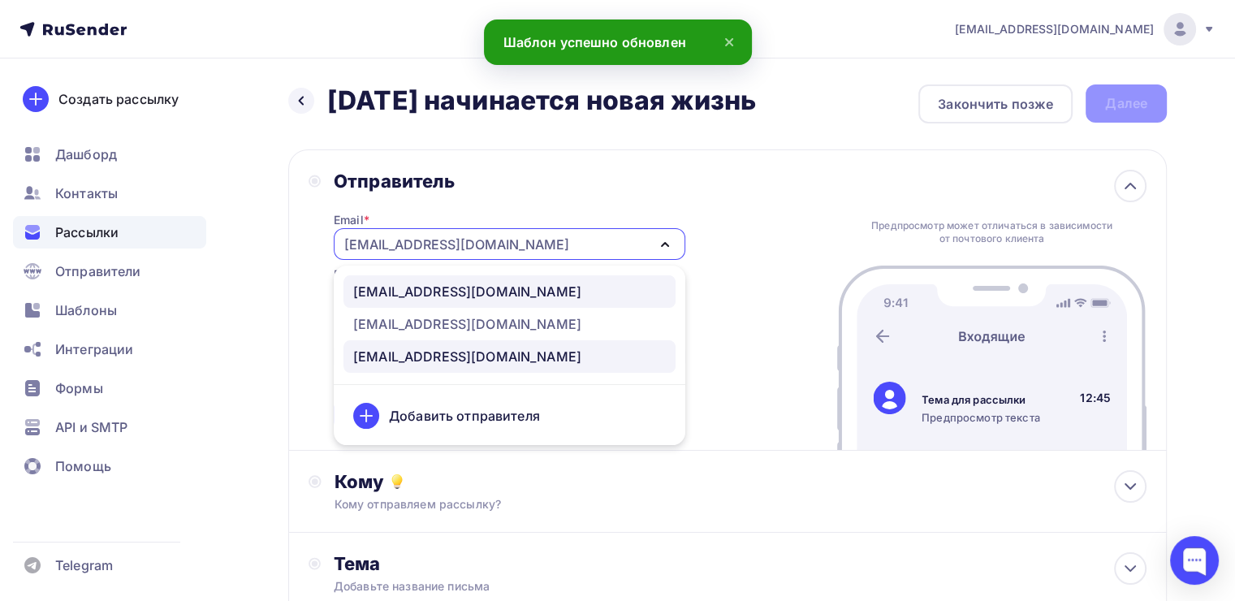
click at [401, 295] on div "[EMAIL_ADDRESS][DOMAIN_NAME]" at bounding box center [467, 291] width 228 height 19
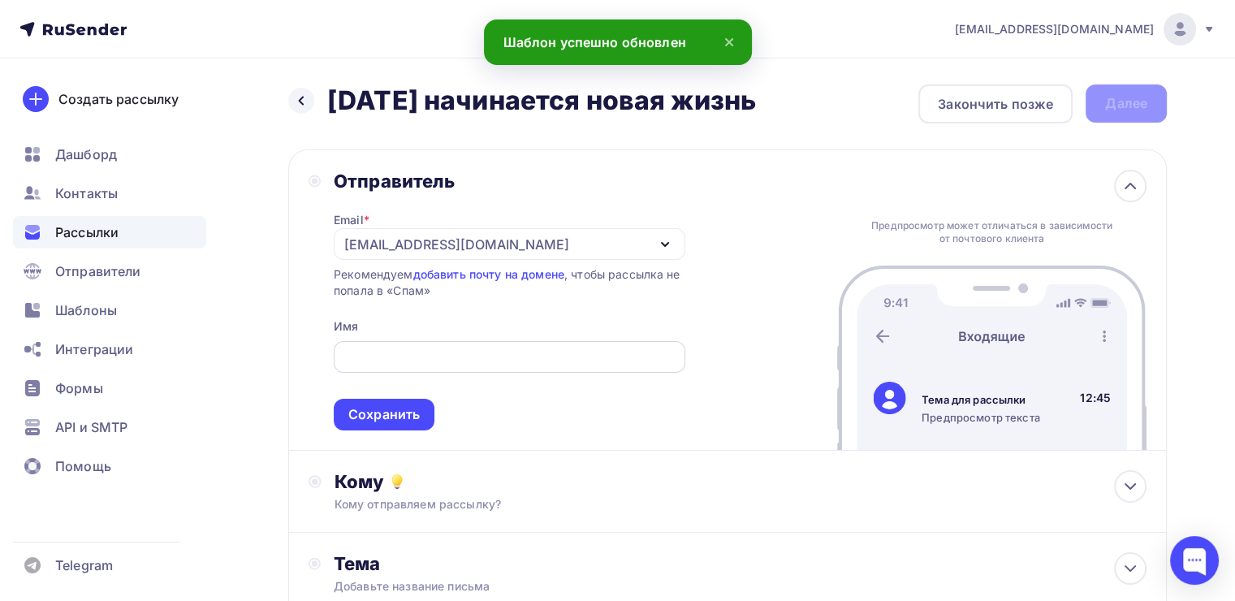
click at [391, 348] on input "text" at bounding box center [509, 357] width 333 height 19
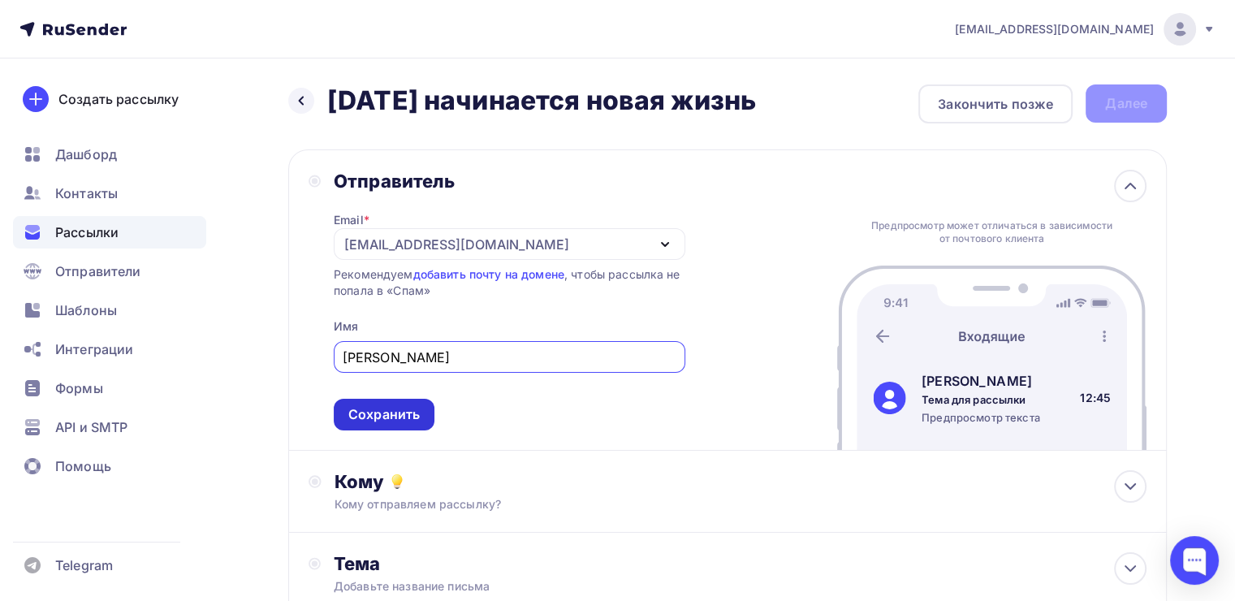
type input "[PERSON_NAME]"
click at [399, 408] on div "Сохранить" at bounding box center [383, 414] width 71 height 19
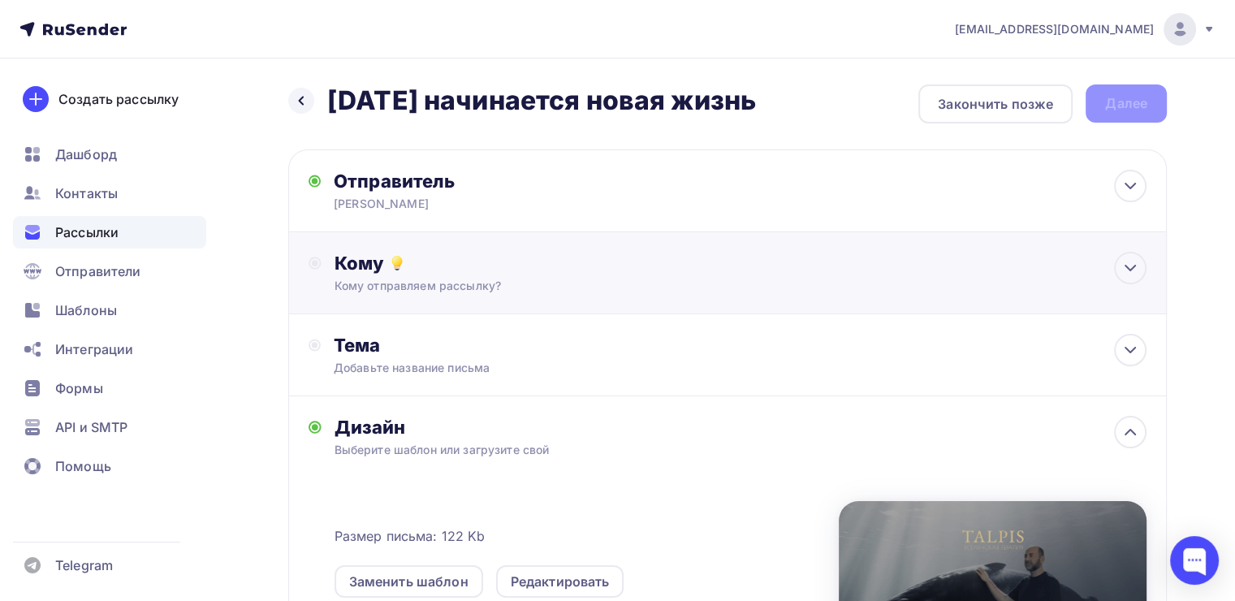
click at [436, 257] on div "Кому" at bounding box center [741, 263] width 812 height 23
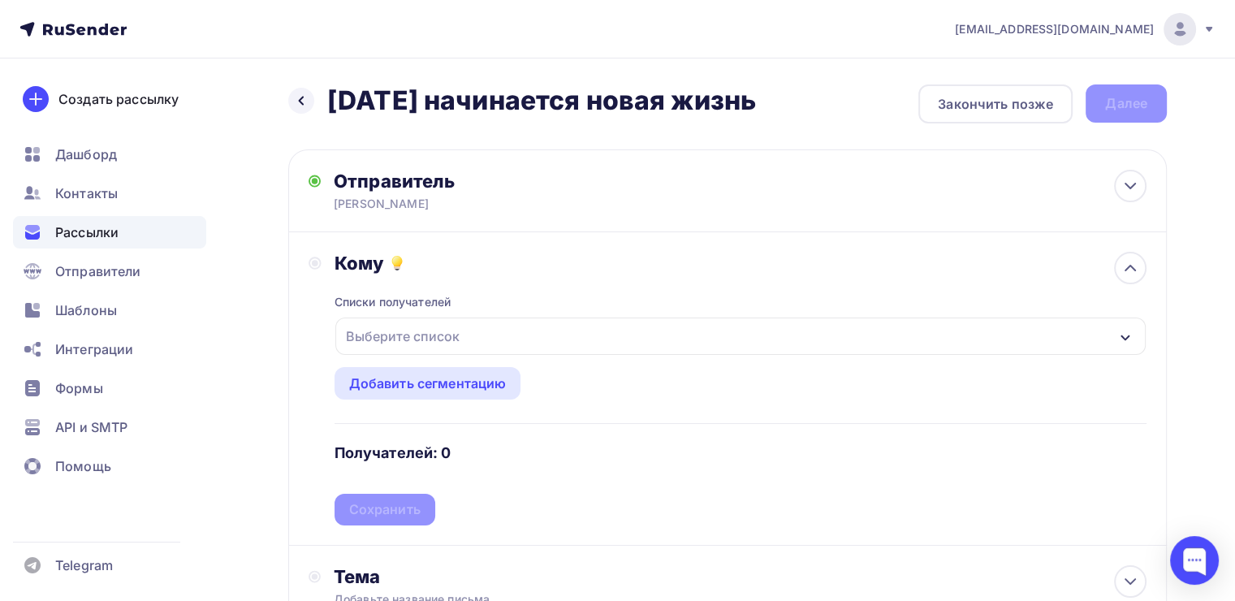
click at [417, 332] on div "Выберите список" at bounding box center [402, 336] width 127 height 29
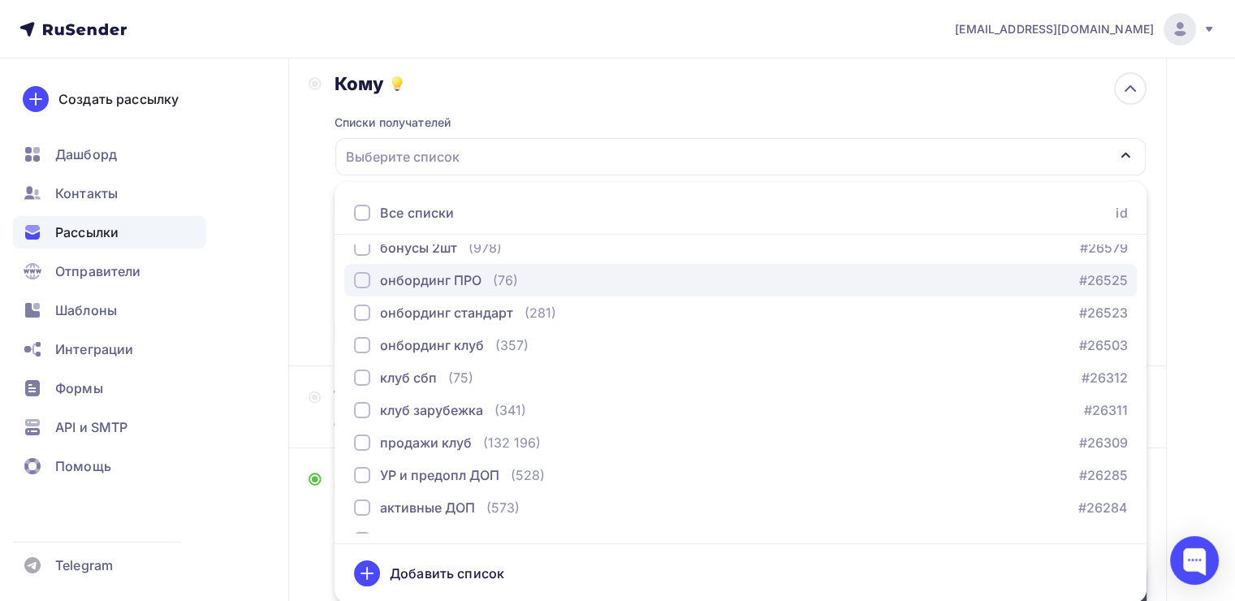
scroll to position [249, 0]
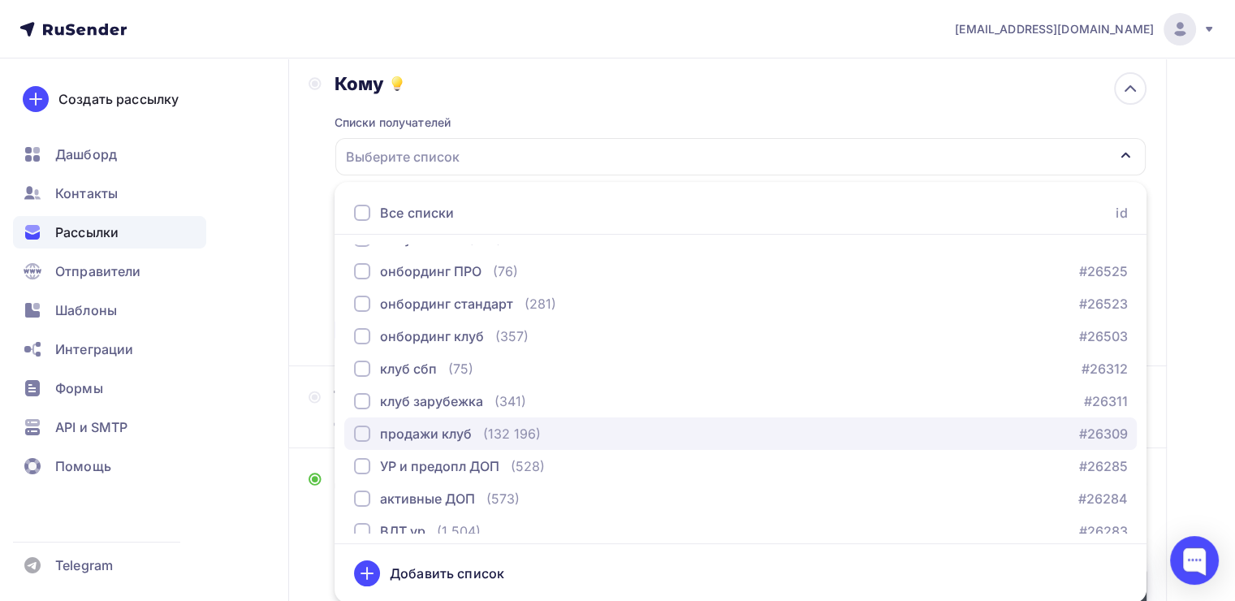
click at [361, 427] on div "button" at bounding box center [362, 433] width 16 height 16
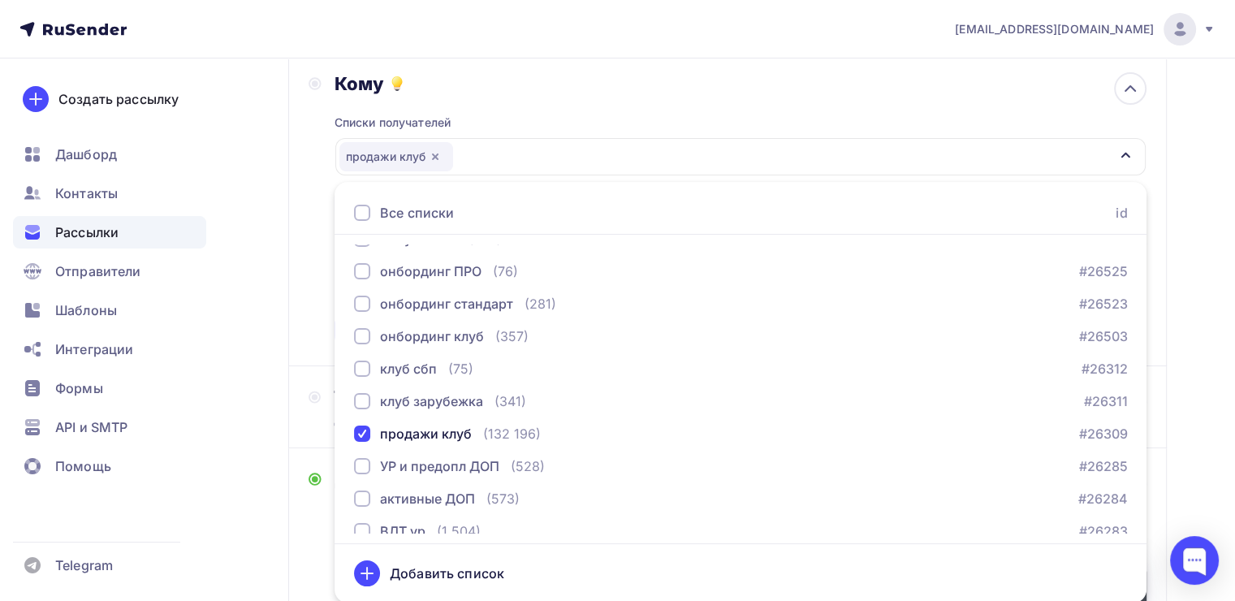
click at [283, 322] on div "Назад [DATE] начинается новая жизнь [DATE] начинается новая жизнь Закончить поз…" at bounding box center [617, 436] width 1235 height 1115
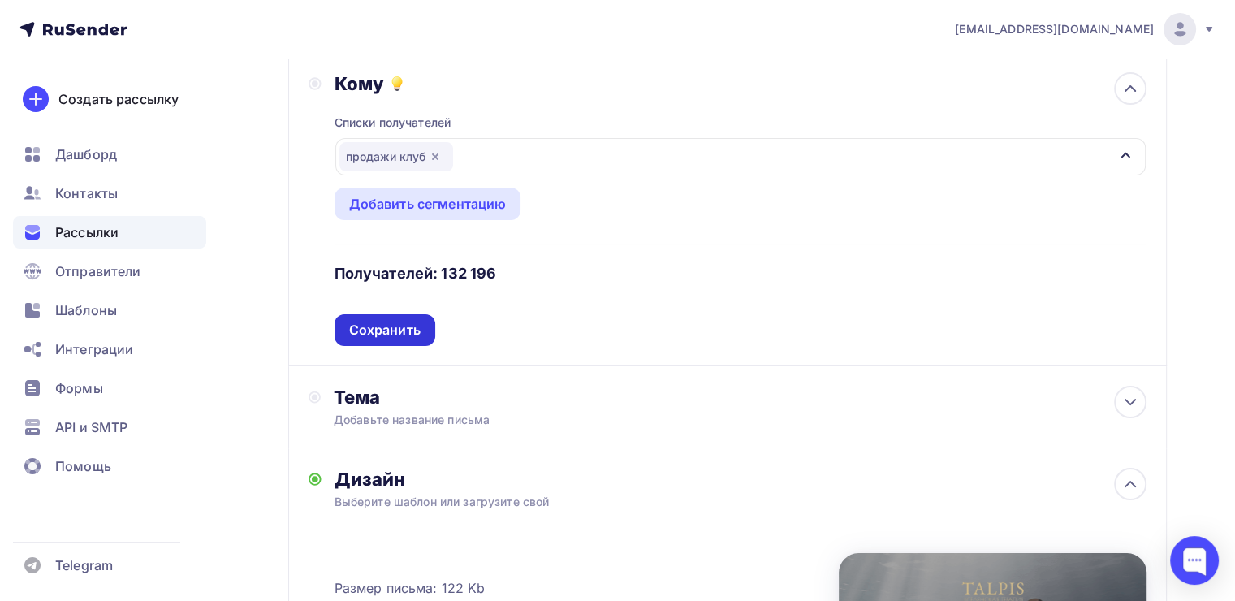
click at [357, 328] on div "Сохранить" at bounding box center [384, 330] width 71 height 19
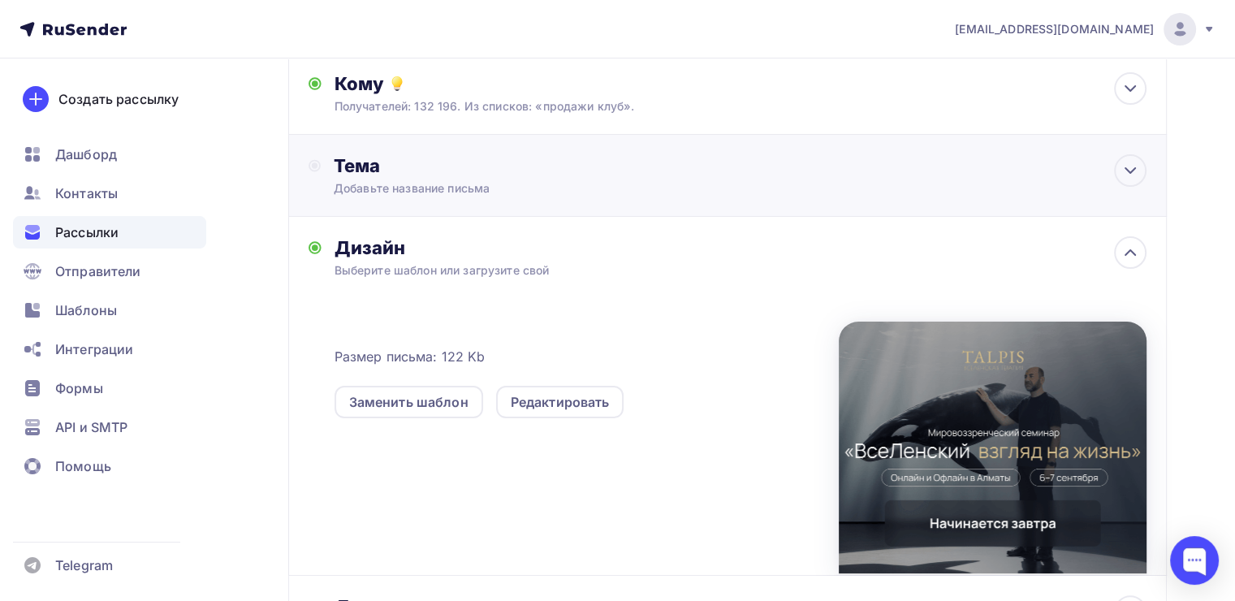
click at [413, 185] on div "Добавьте название письма" at bounding box center [478, 188] width 289 height 16
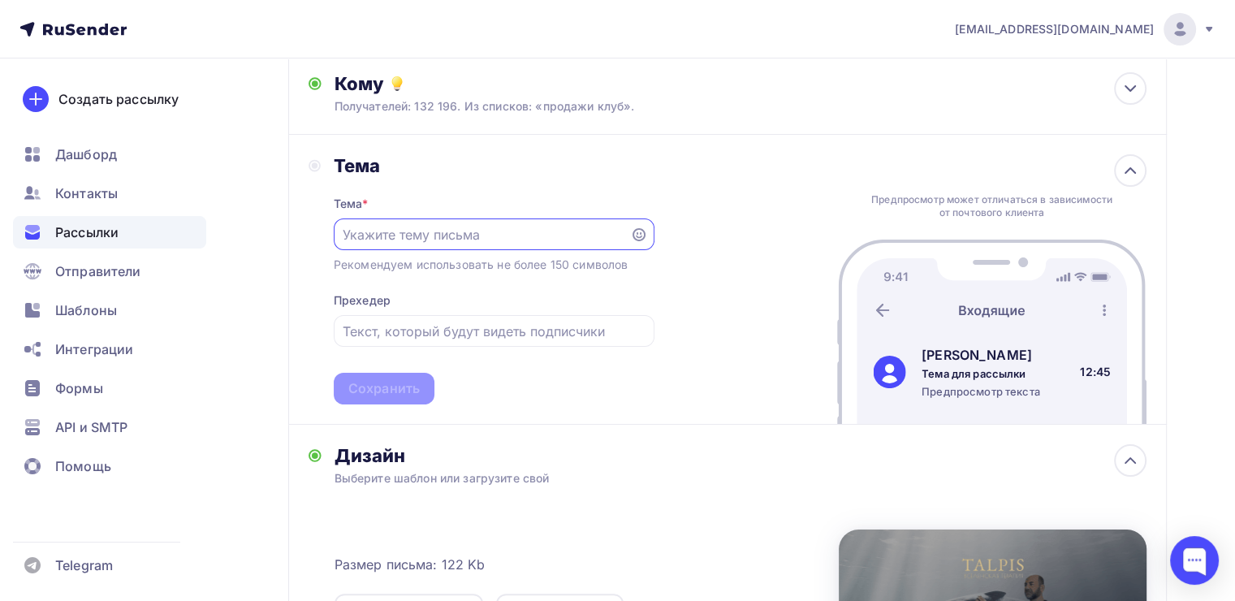
scroll to position [0, 0]
paste input "[DATE] начинается новая жизнь"
click at [348, 231] on input "[DATE] начинается новая жизнь" at bounding box center [482, 235] width 278 height 19
type input "[DATE] начинается новая жизнь"
click at [389, 385] on div "Сохранить" at bounding box center [383, 389] width 71 height 19
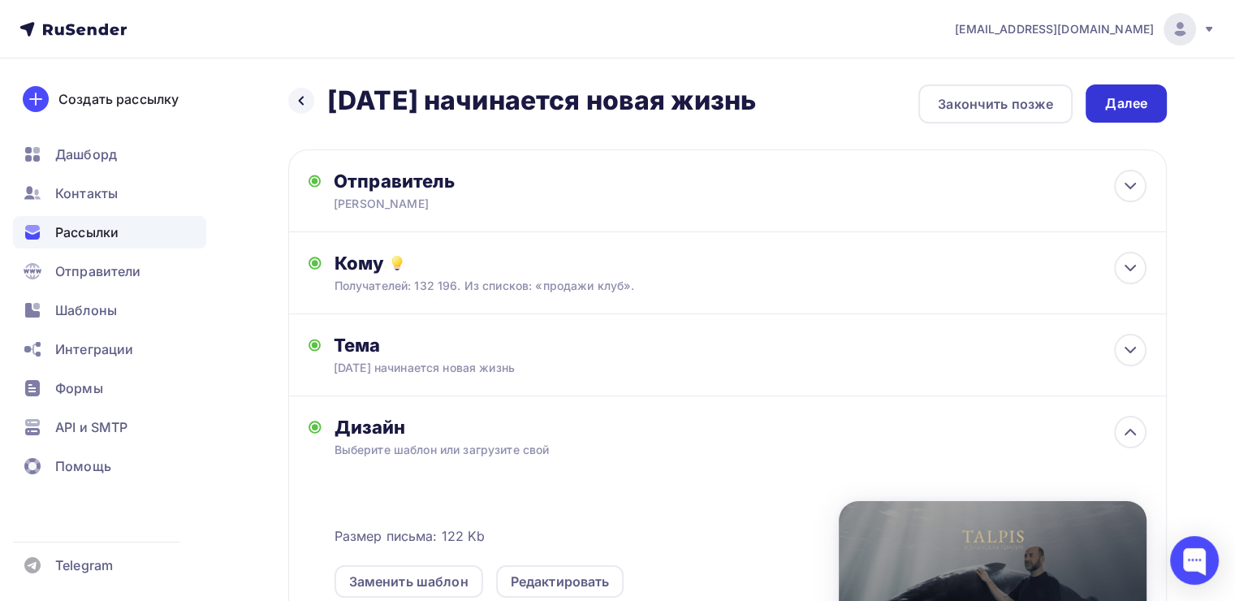
click at [1114, 99] on div "Далее" at bounding box center [1126, 103] width 42 height 19
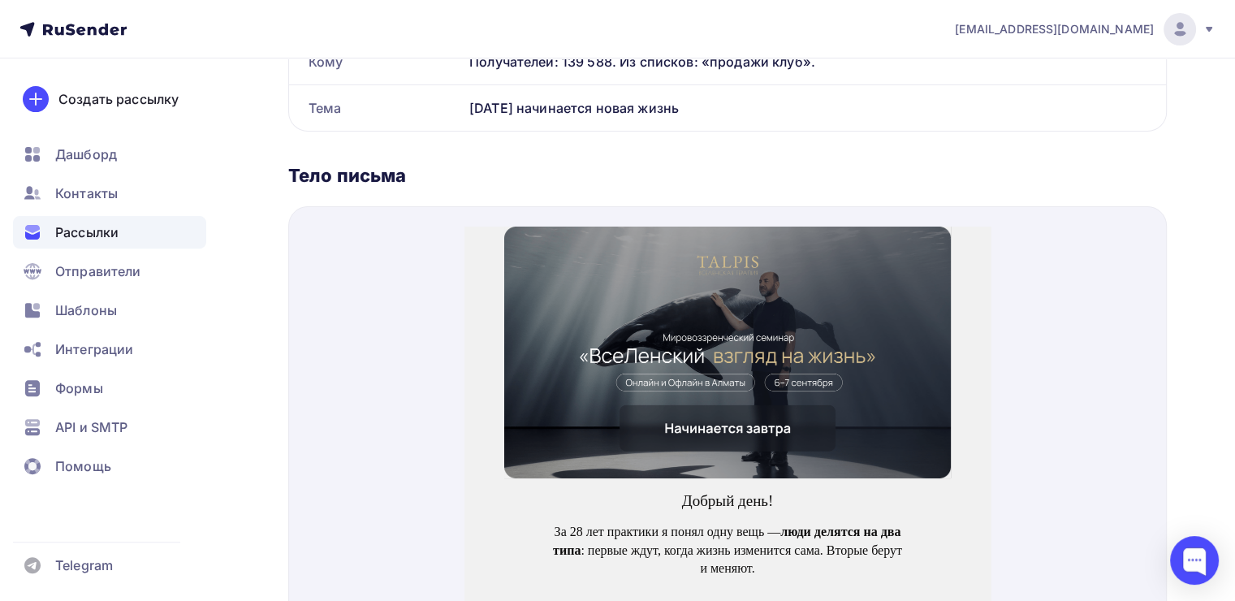
scroll to position [509, 0]
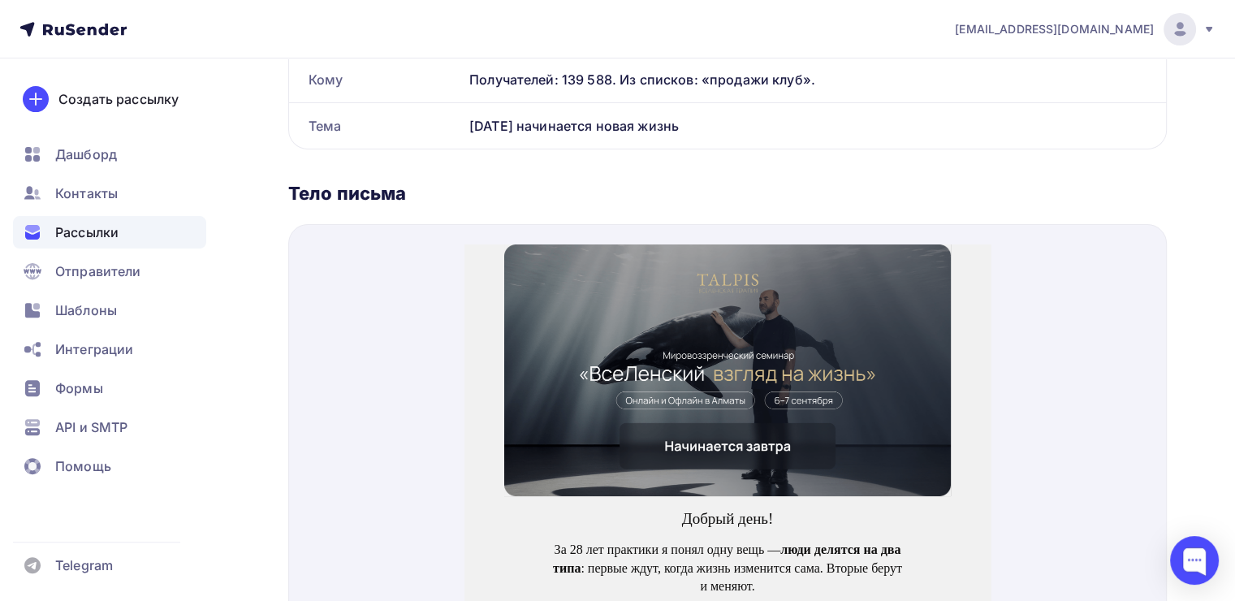
click at [637, 331] on img at bounding box center [727, 351] width 447 height 252
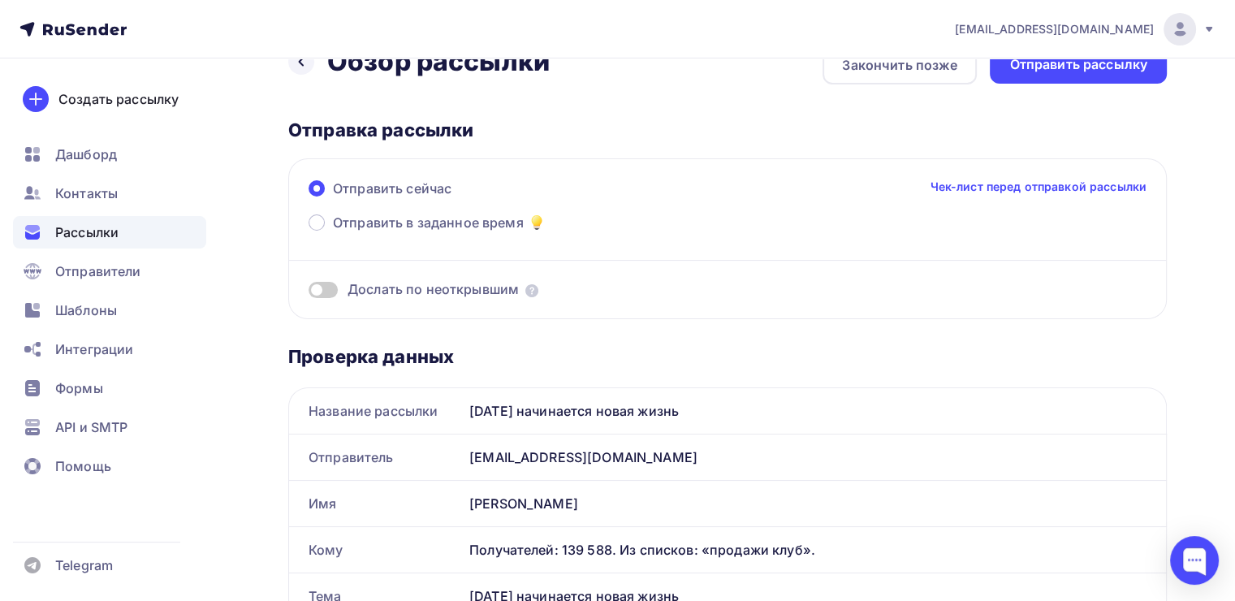
scroll to position [0, 0]
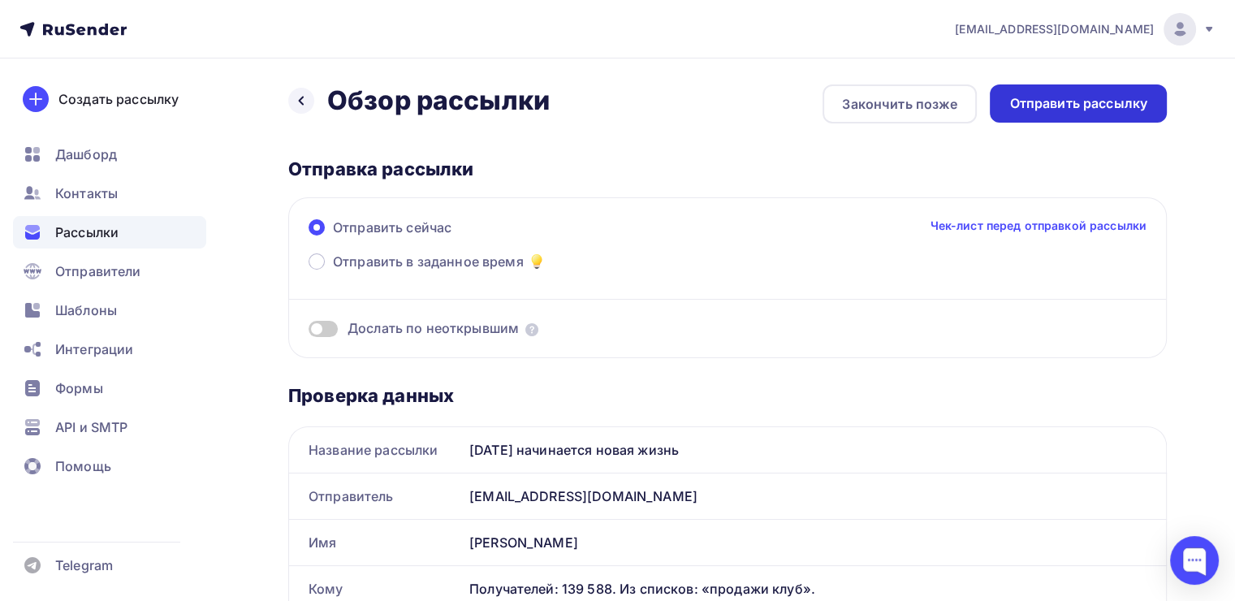
click at [1019, 97] on div "Отправить рассылку" at bounding box center [1078, 103] width 138 height 19
